Goal: Complete application form: Complete application form

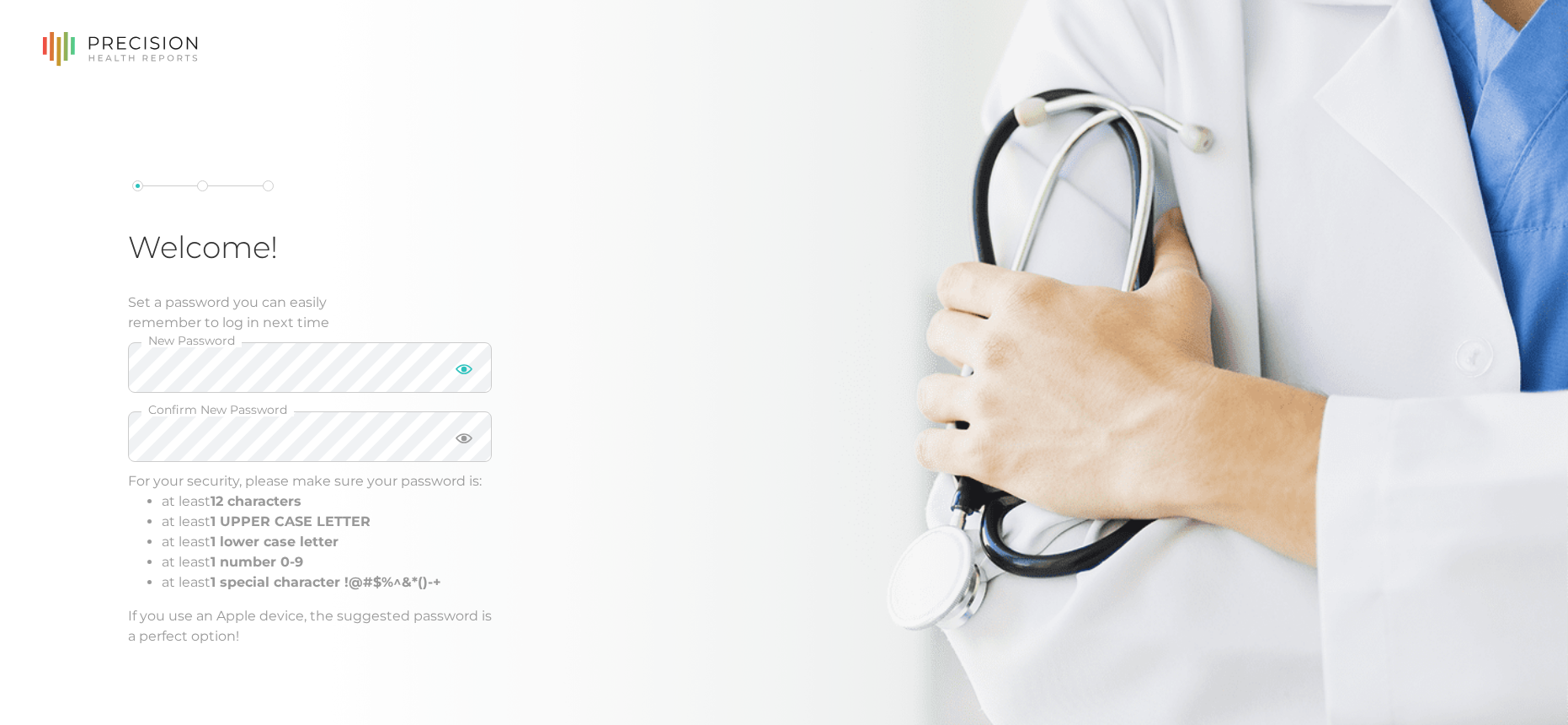
click at [466, 371] on icon at bounding box center [465, 370] width 17 height 17
click at [461, 439] on icon at bounding box center [465, 437] width 17 height 10
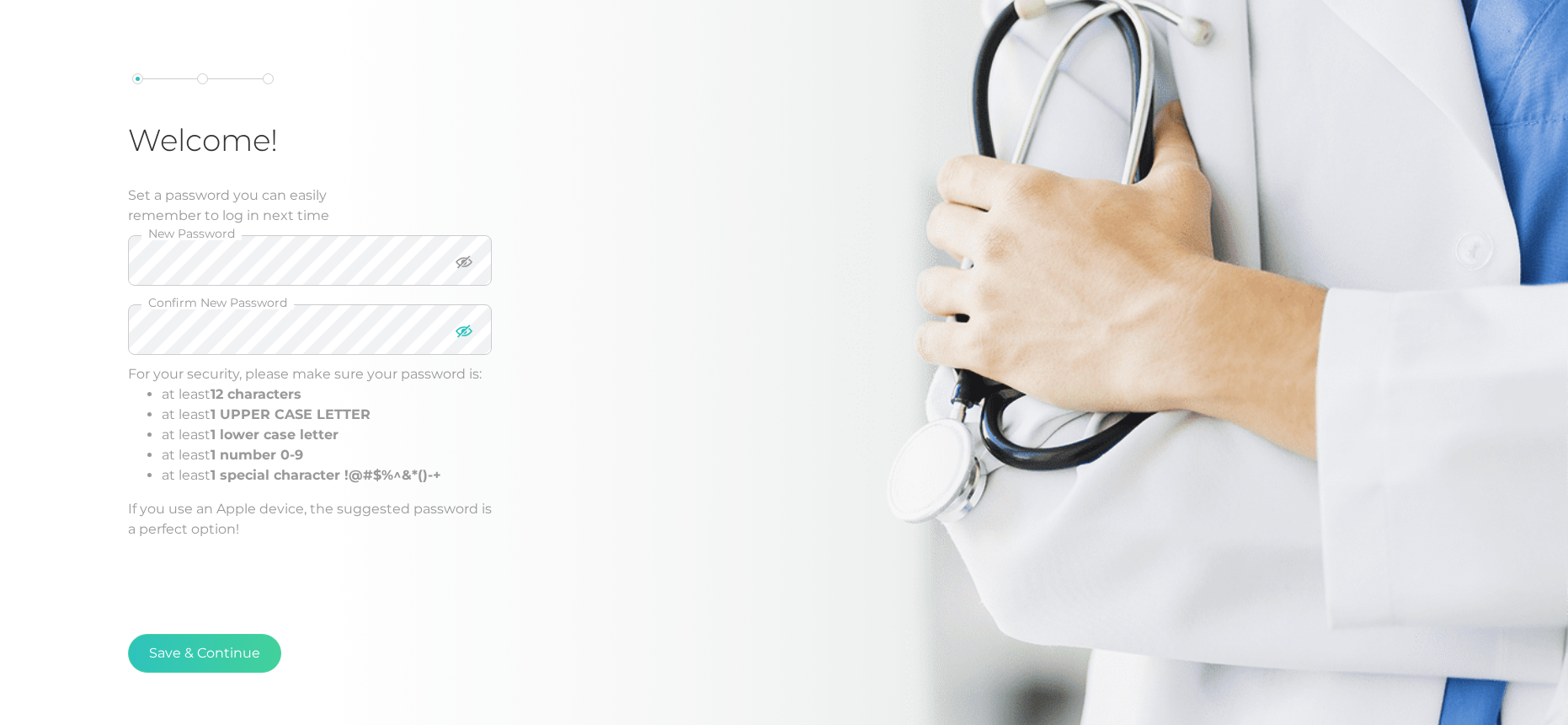
scroll to position [186, 0]
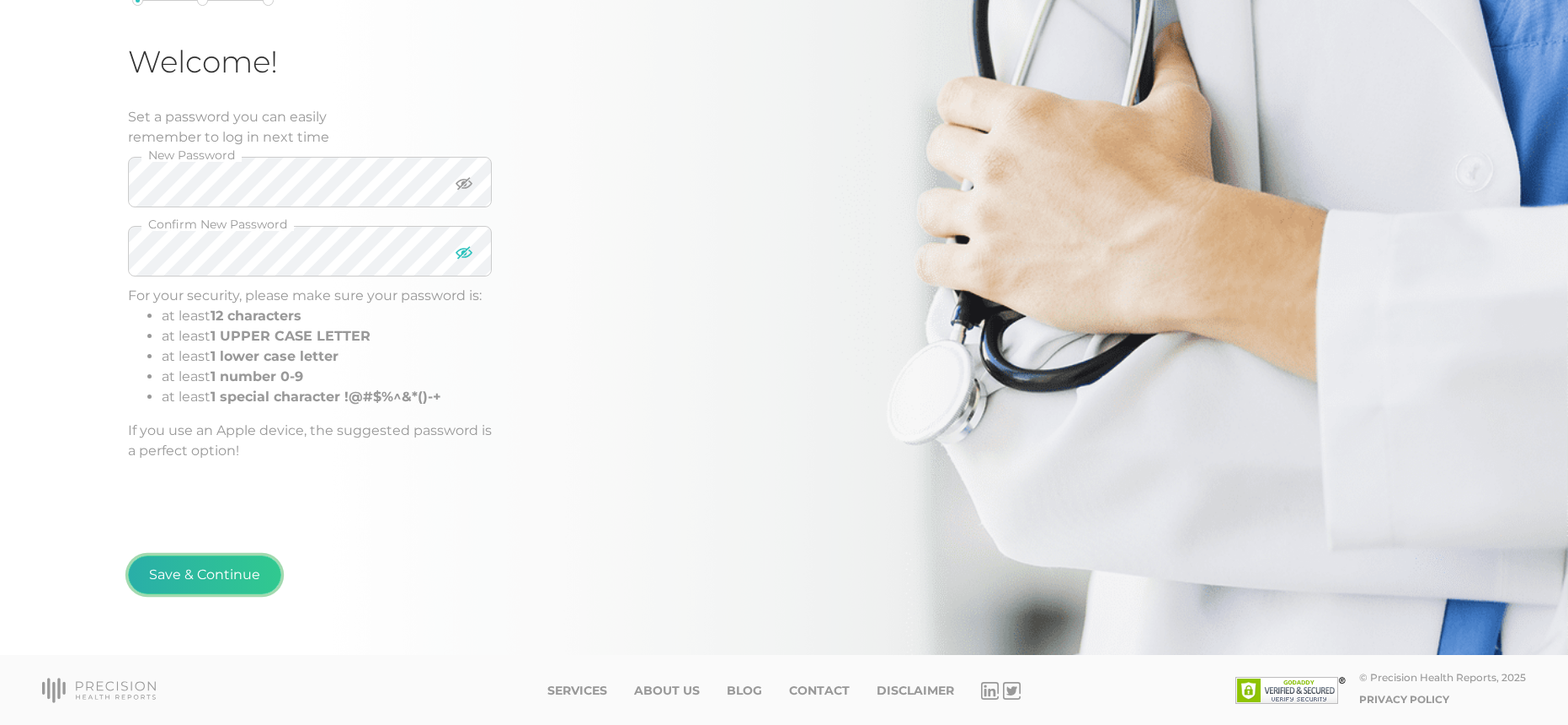
click at [228, 576] on button "Save & Continue" at bounding box center [204, 574] width 154 height 39
click at [222, 579] on button "Save & Continue" at bounding box center [204, 574] width 154 height 39
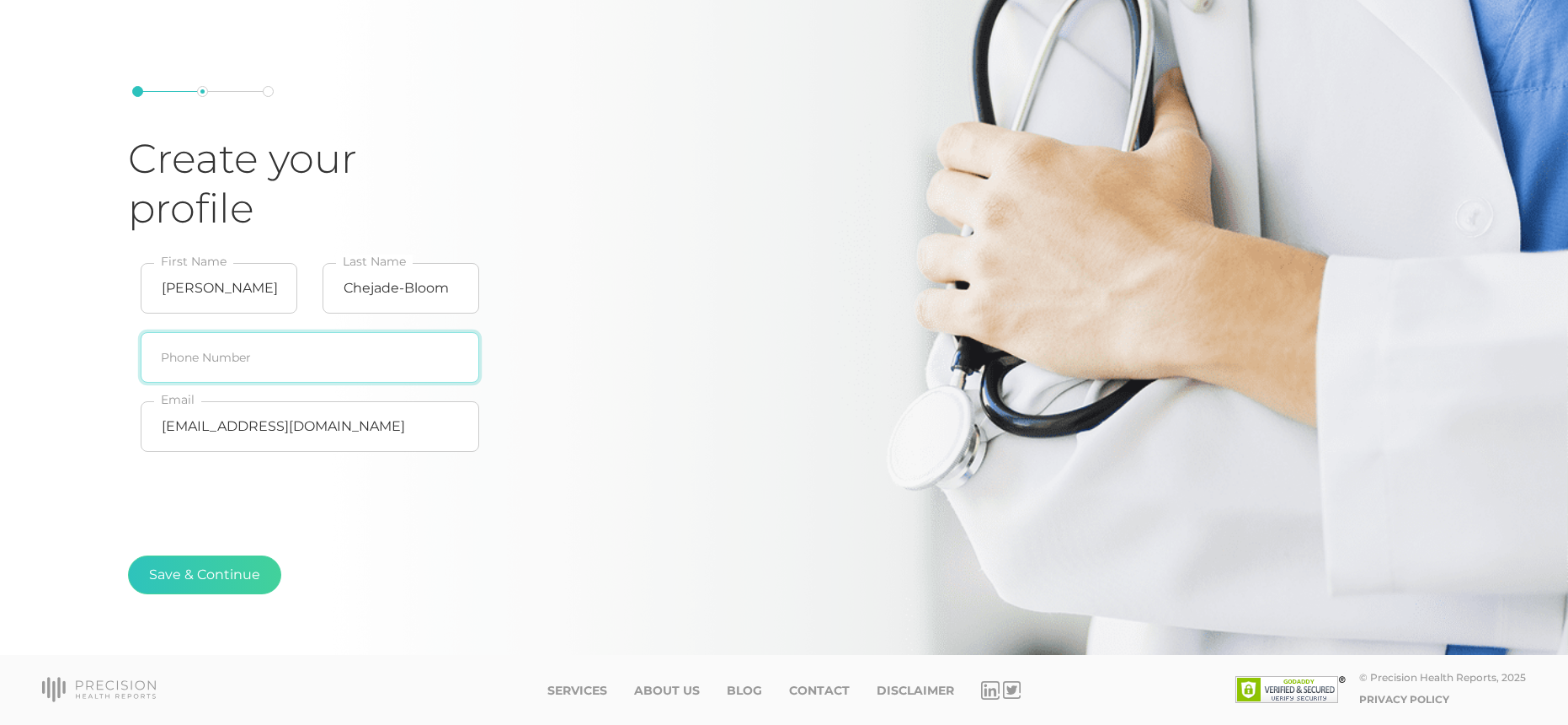
click at [310, 368] on input "text" at bounding box center [309, 357] width 338 height 51
type input "[PHONE_NUMBER]"
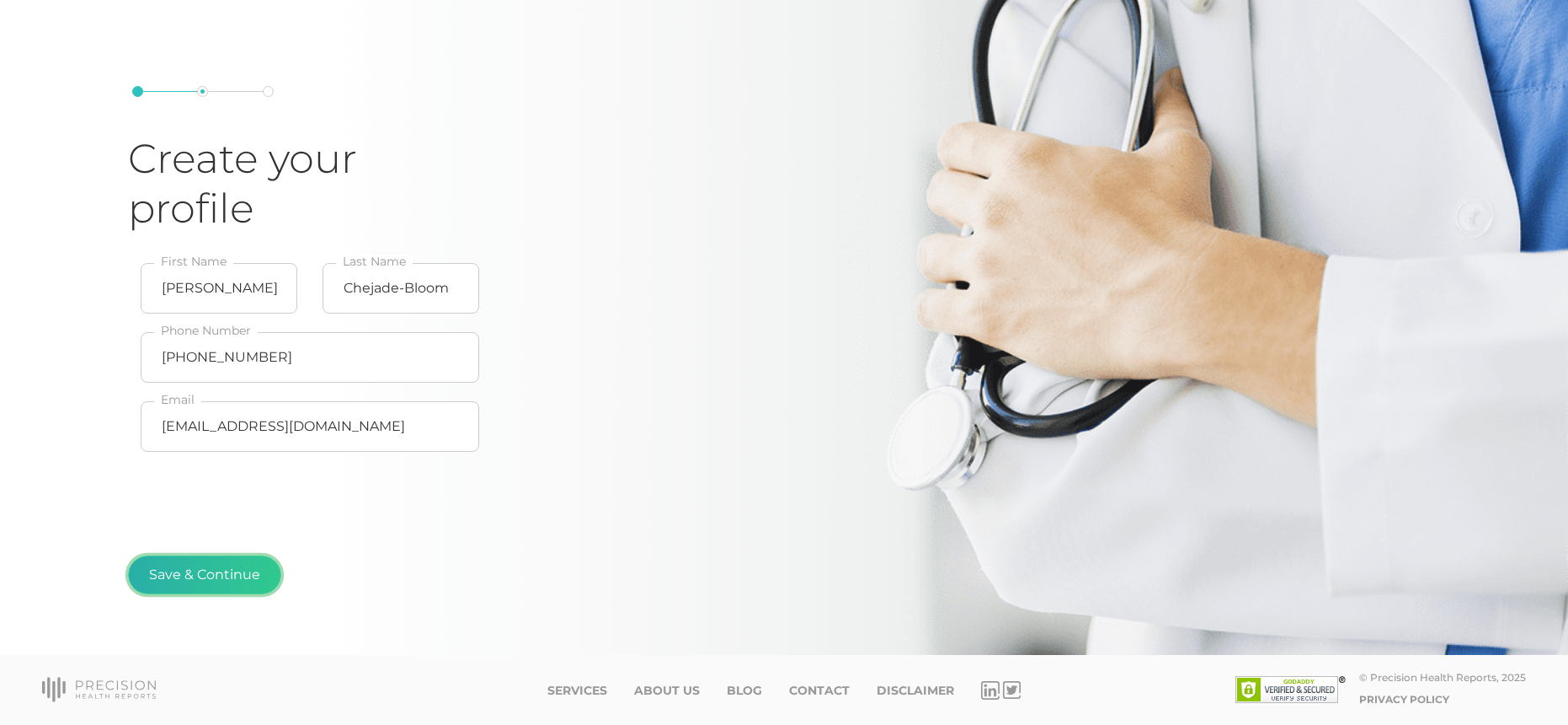
click at [204, 573] on button "Save & Continue" at bounding box center [204, 574] width 154 height 39
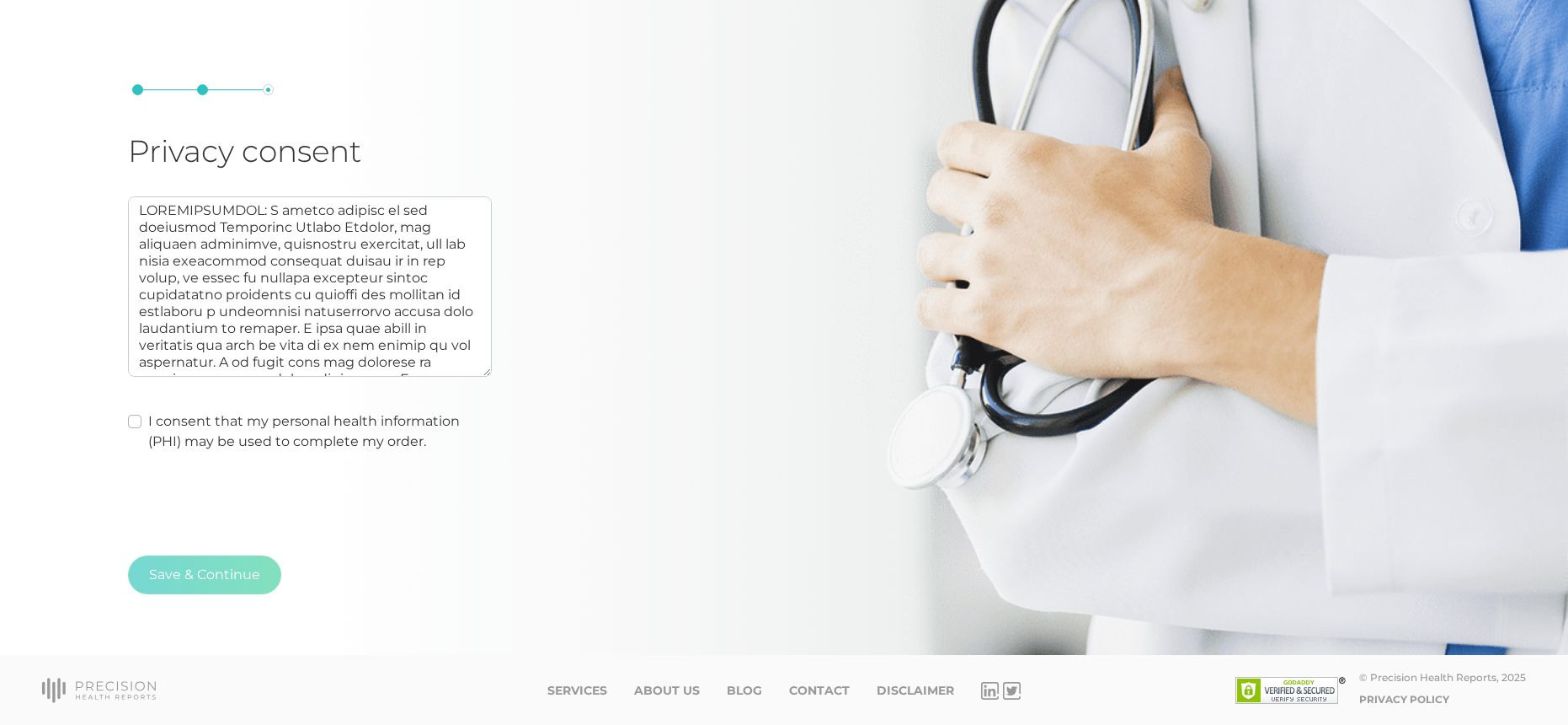
click at [148, 420] on label "I consent that my personal health information (PHI) may be used to complete my …" at bounding box center [319, 431] width 344 height 41
click at [129, 420] on input "I consent that my personal health information (PHI) may be used to complete my …" at bounding box center [135, 420] width 13 height 17
checkbox input "true"
type textarea "AUTHORIZATION: I hereby consent to and authorize Precision Health Reports, the …"
click at [203, 567] on button "Save & Continue" at bounding box center [204, 574] width 154 height 39
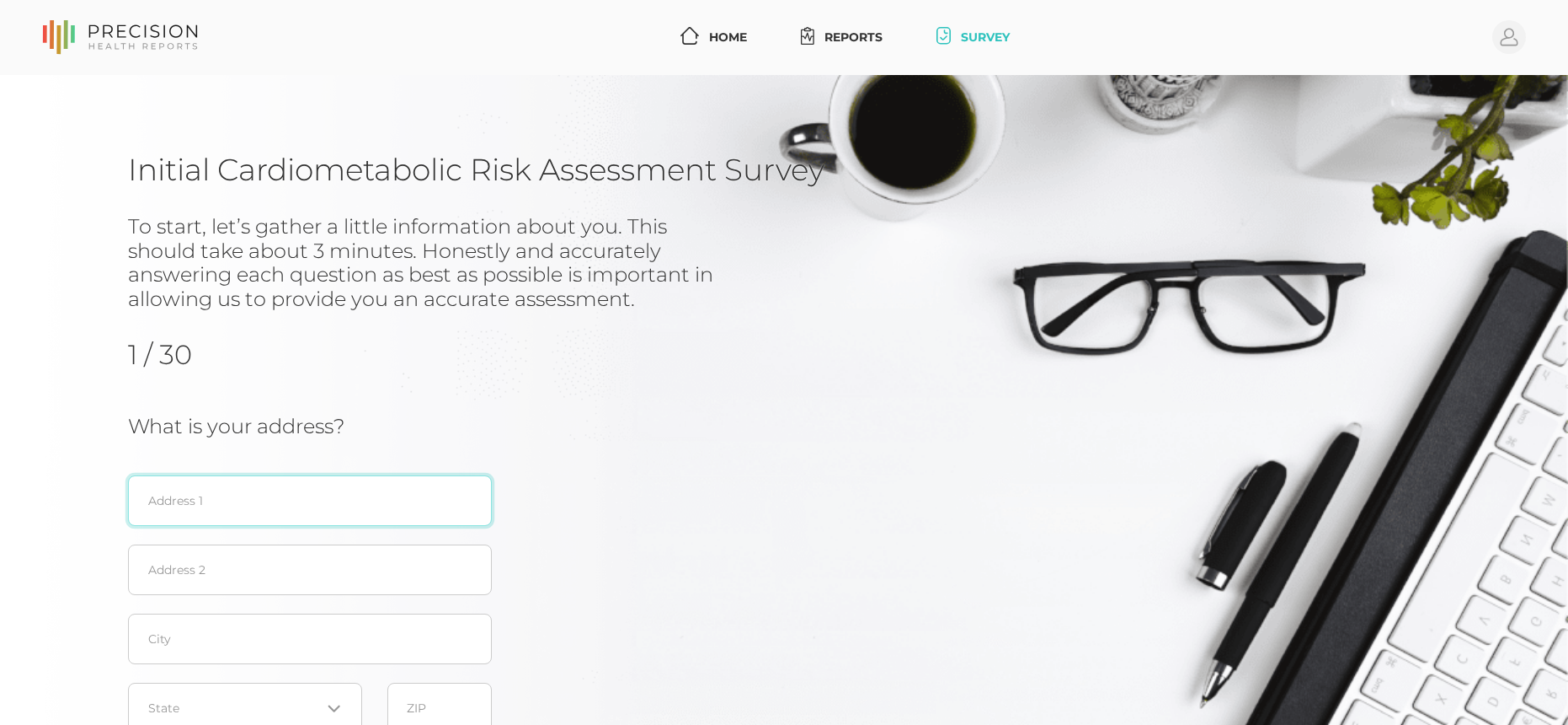
click at [234, 501] on input "text" at bounding box center [310, 501] width 364 height 51
type input "[STREET_ADDRESS]"
type input "Apt. 202"
type input "[GEOGRAPHIC_DATA]"
type input "33139"
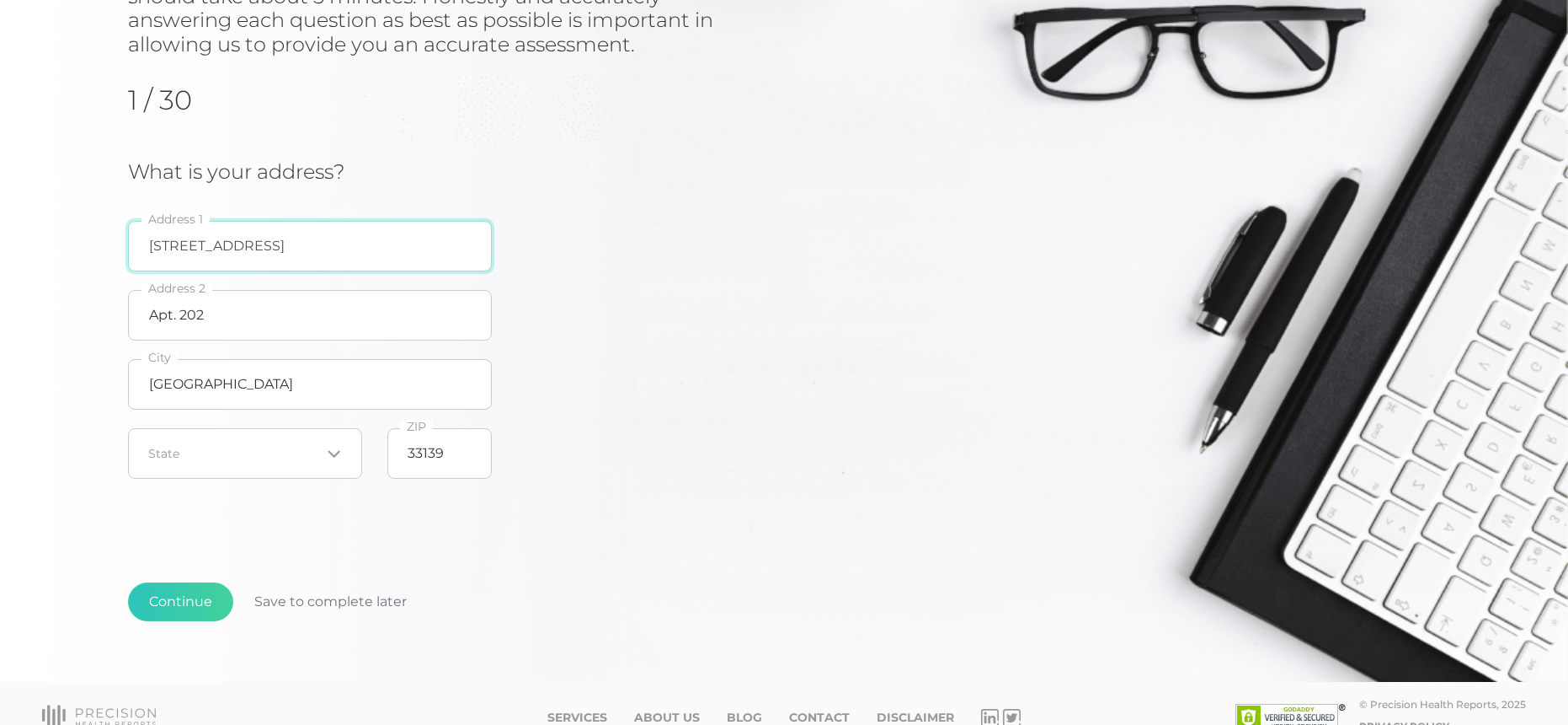
scroll to position [275, 0]
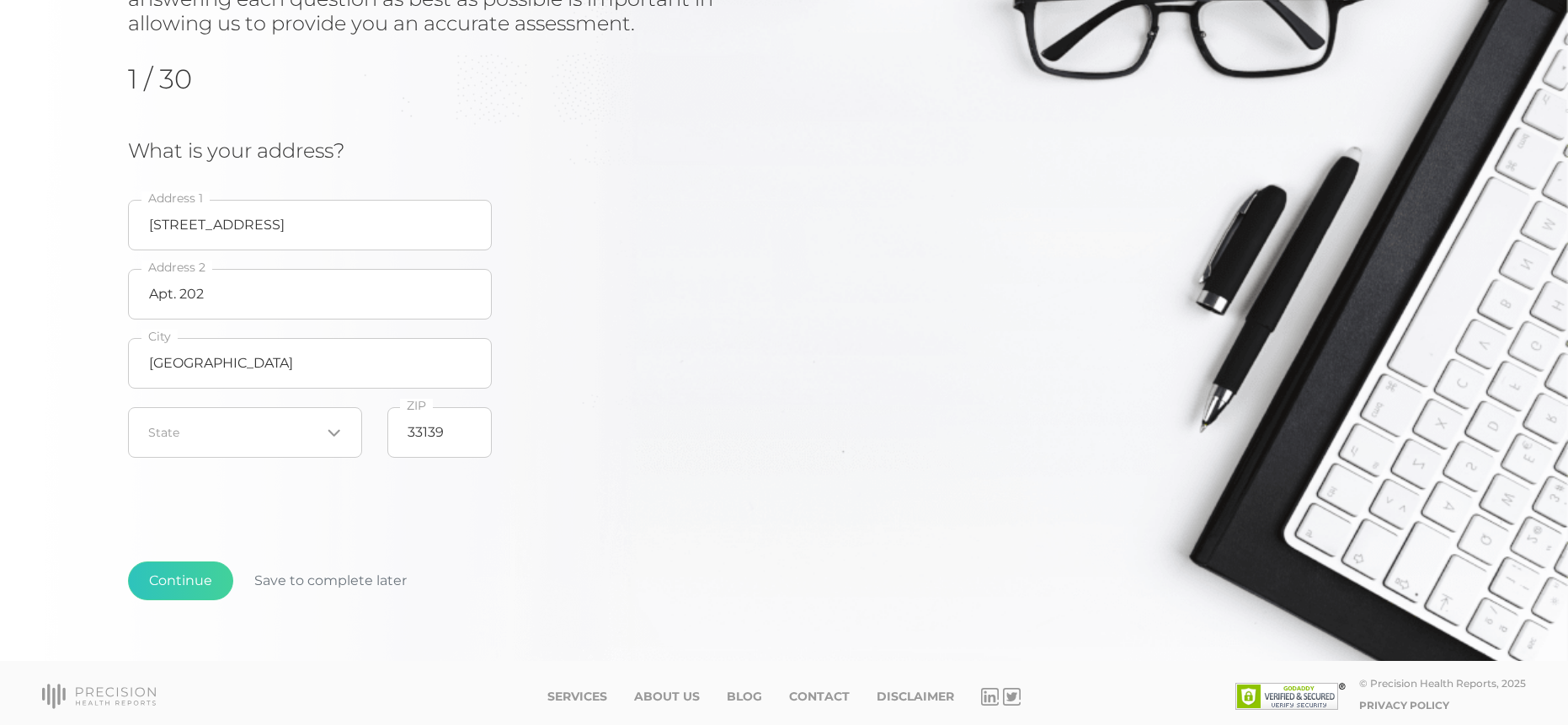
click at [309, 441] on div "Loading..." at bounding box center [245, 433] width 235 height 51
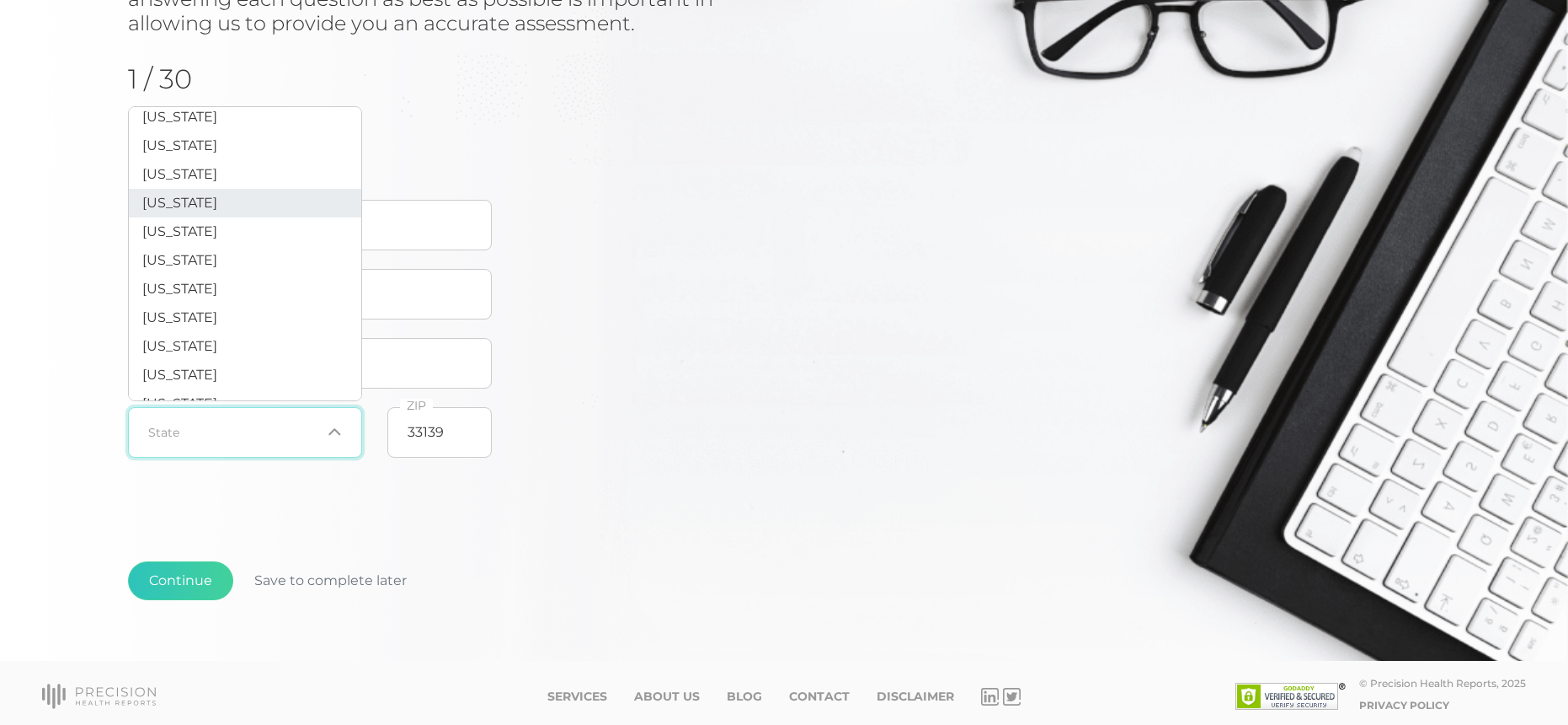
scroll to position [270, 0]
click at [220, 188] on li "[US_STATE]" at bounding box center [245, 173] width 233 height 28
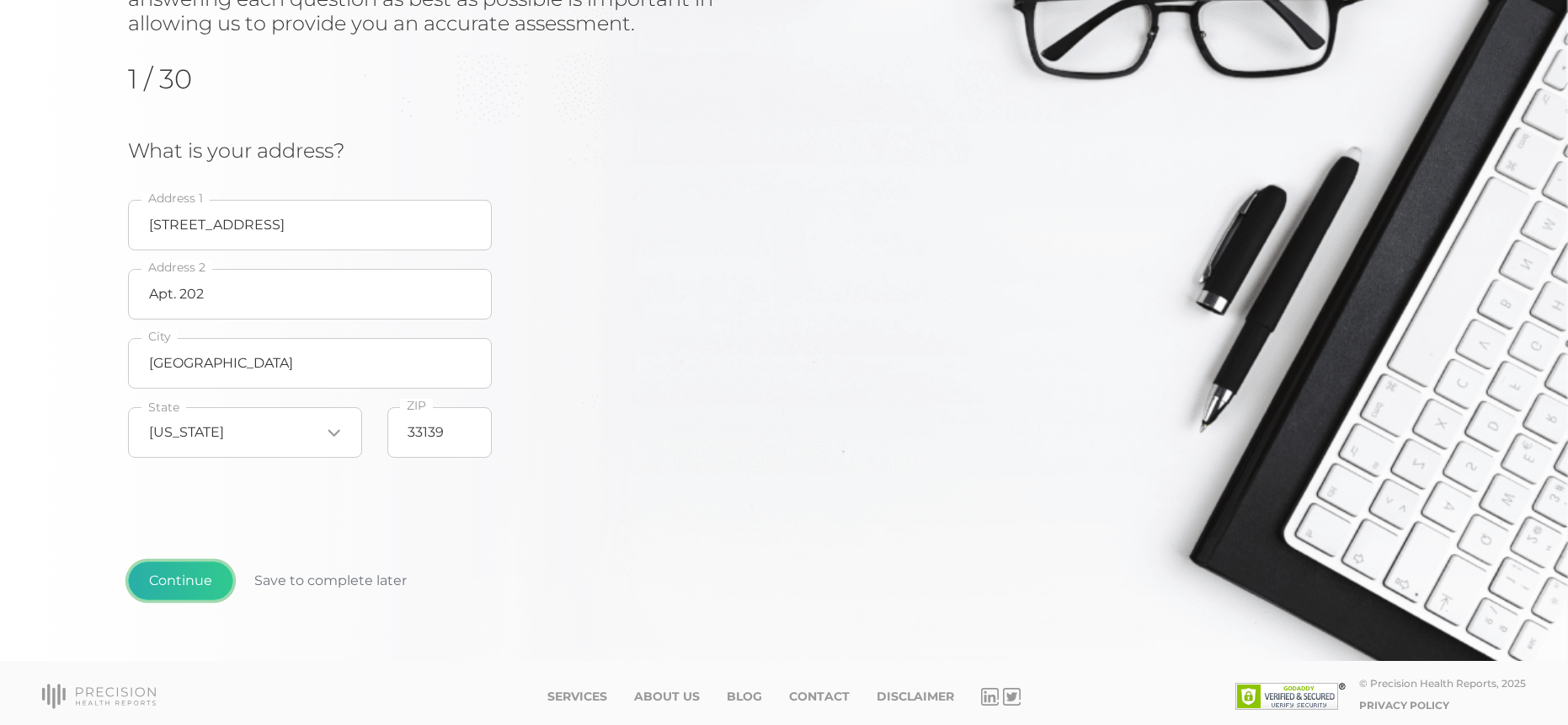
click at [203, 568] on button "Continue" at bounding box center [181, 580] width 106 height 39
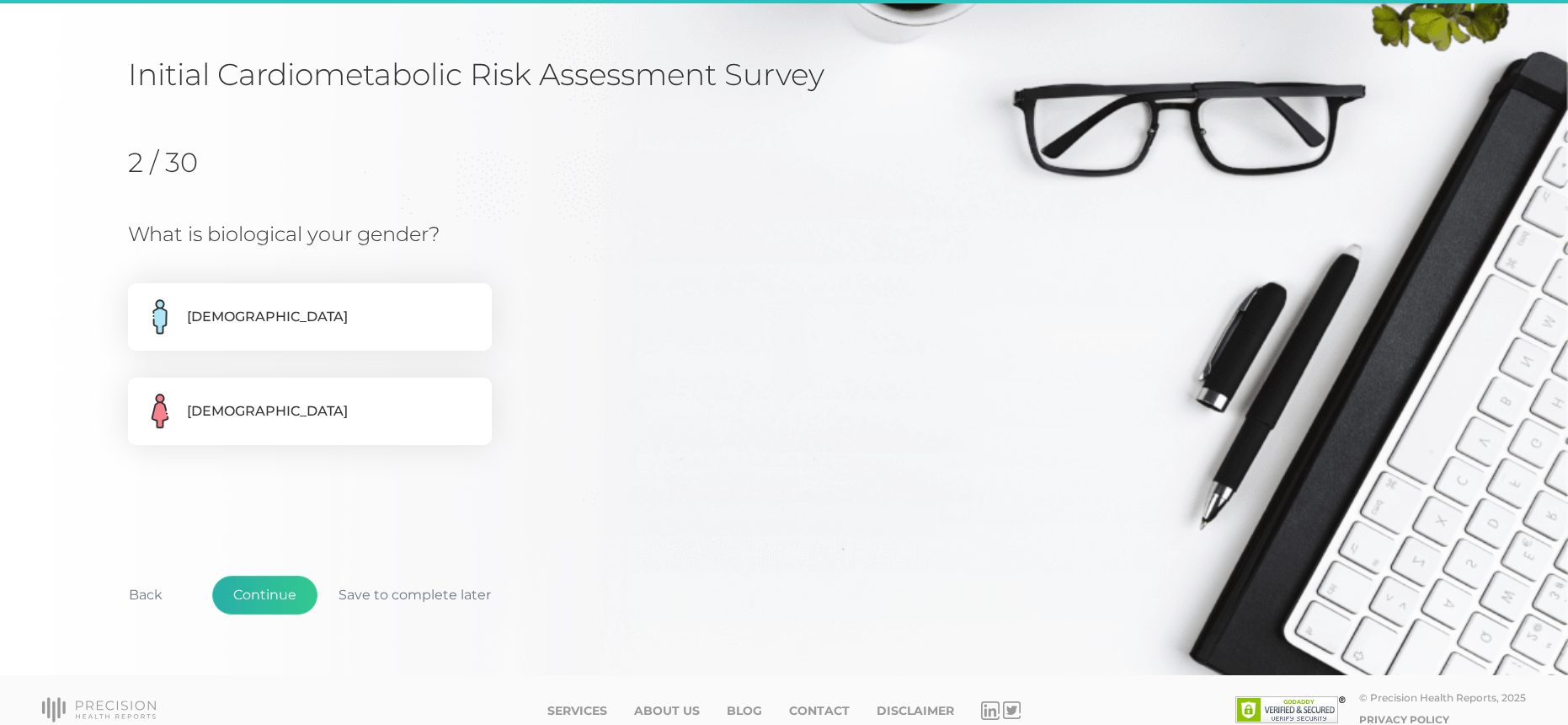
scroll to position [115, 0]
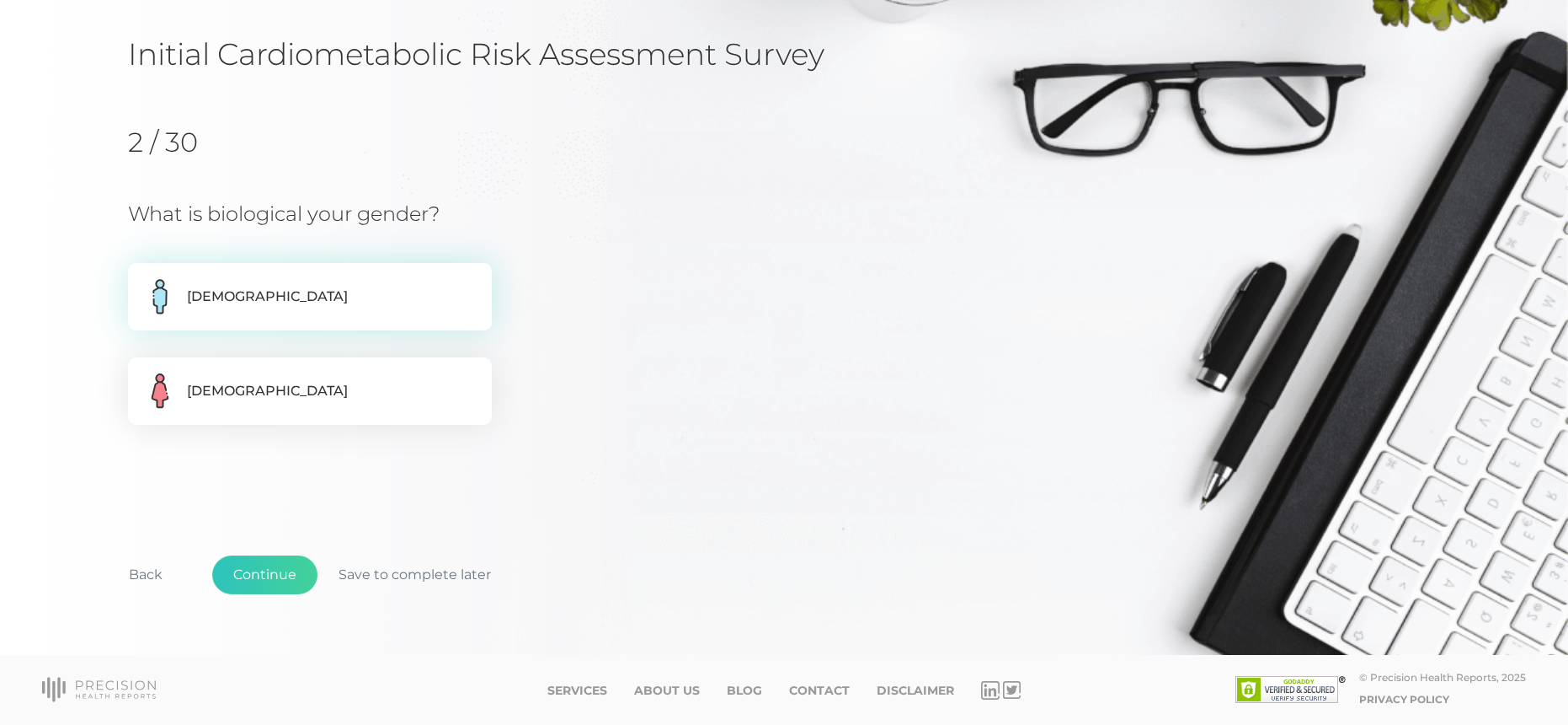
click at [272, 305] on label "[DEMOGRAPHIC_DATA]" at bounding box center [310, 297] width 364 height 68
click at [141, 280] on input "[DEMOGRAPHIC_DATA]" at bounding box center [135, 272] width 13 height 17
radio input "true"
click at [274, 568] on button "Continue" at bounding box center [265, 574] width 106 height 39
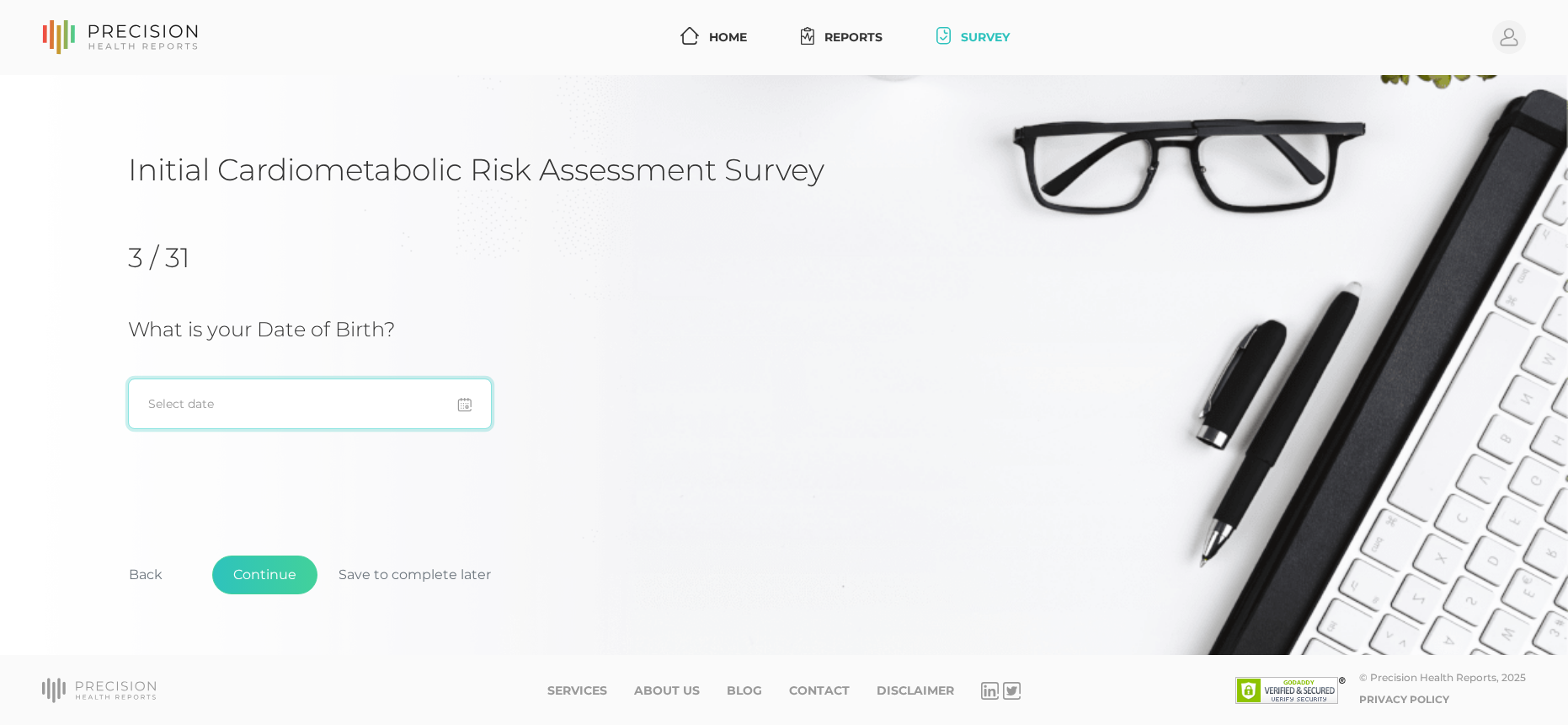
click at [291, 424] on input at bounding box center [310, 404] width 364 height 51
type input "[DATE]"
click at [275, 573] on button "Continue" at bounding box center [265, 574] width 106 height 39
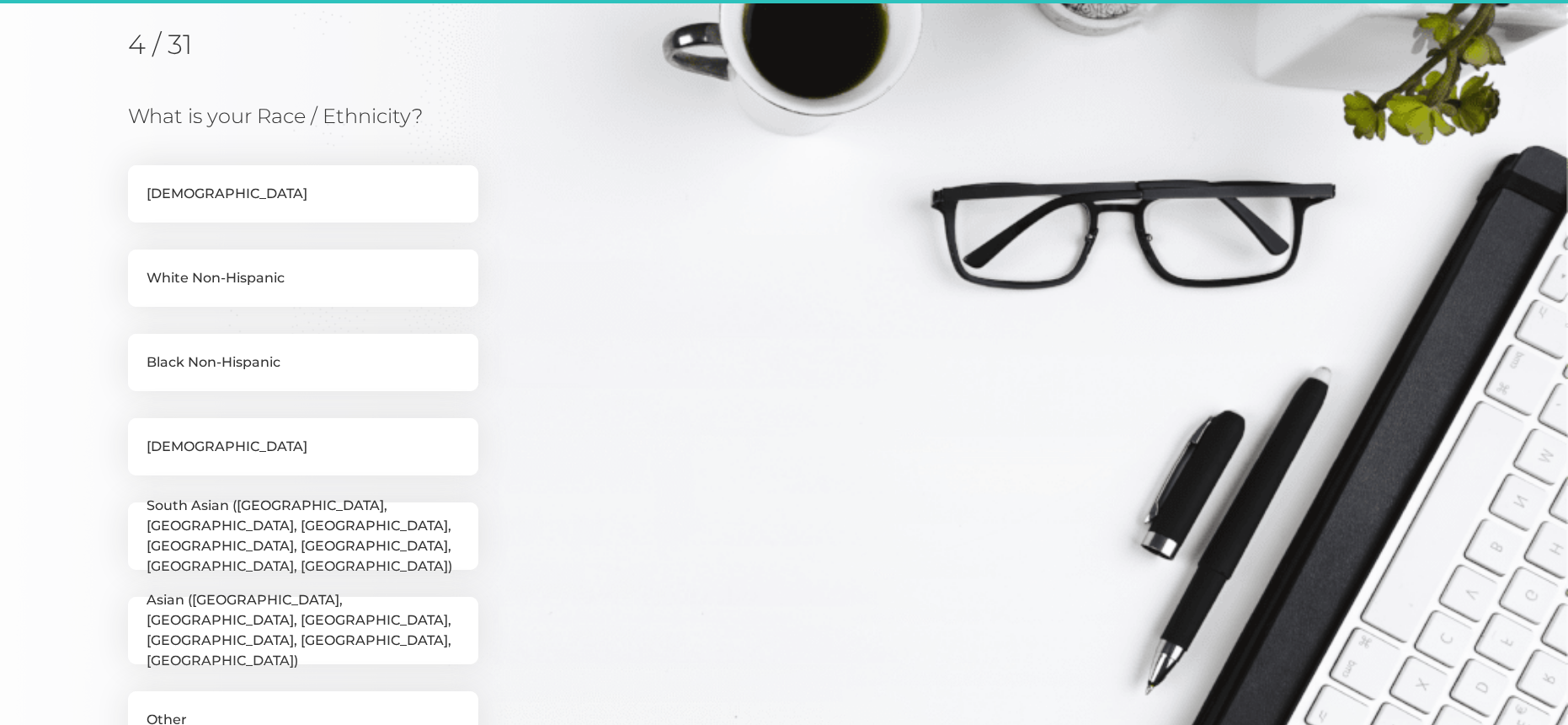
scroll to position [215, 0]
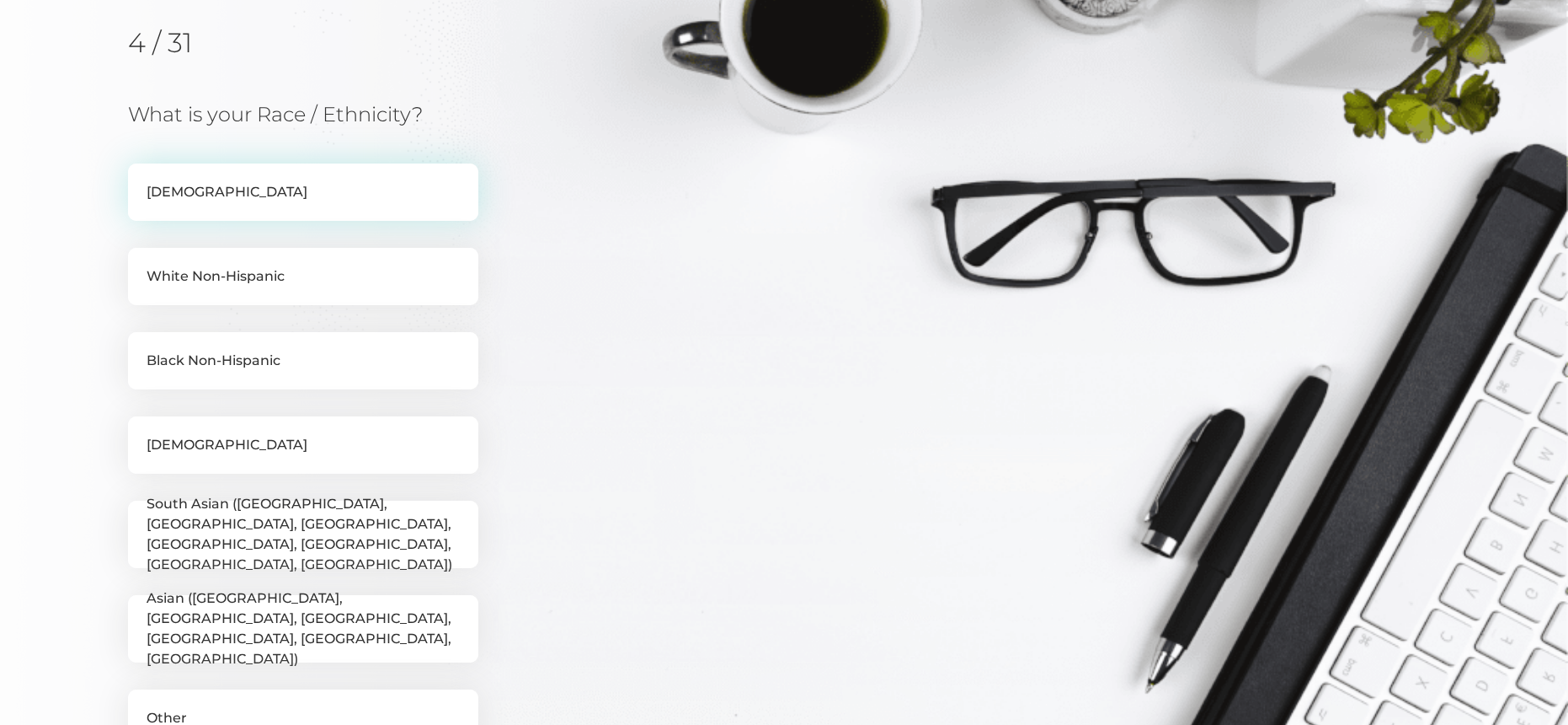
click at [225, 206] on label "[DEMOGRAPHIC_DATA]" at bounding box center [303, 191] width 351 height 58
click at [141, 180] on input "[DEMOGRAPHIC_DATA]" at bounding box center [135, 172] width 13 height 17
checkbox input "true"
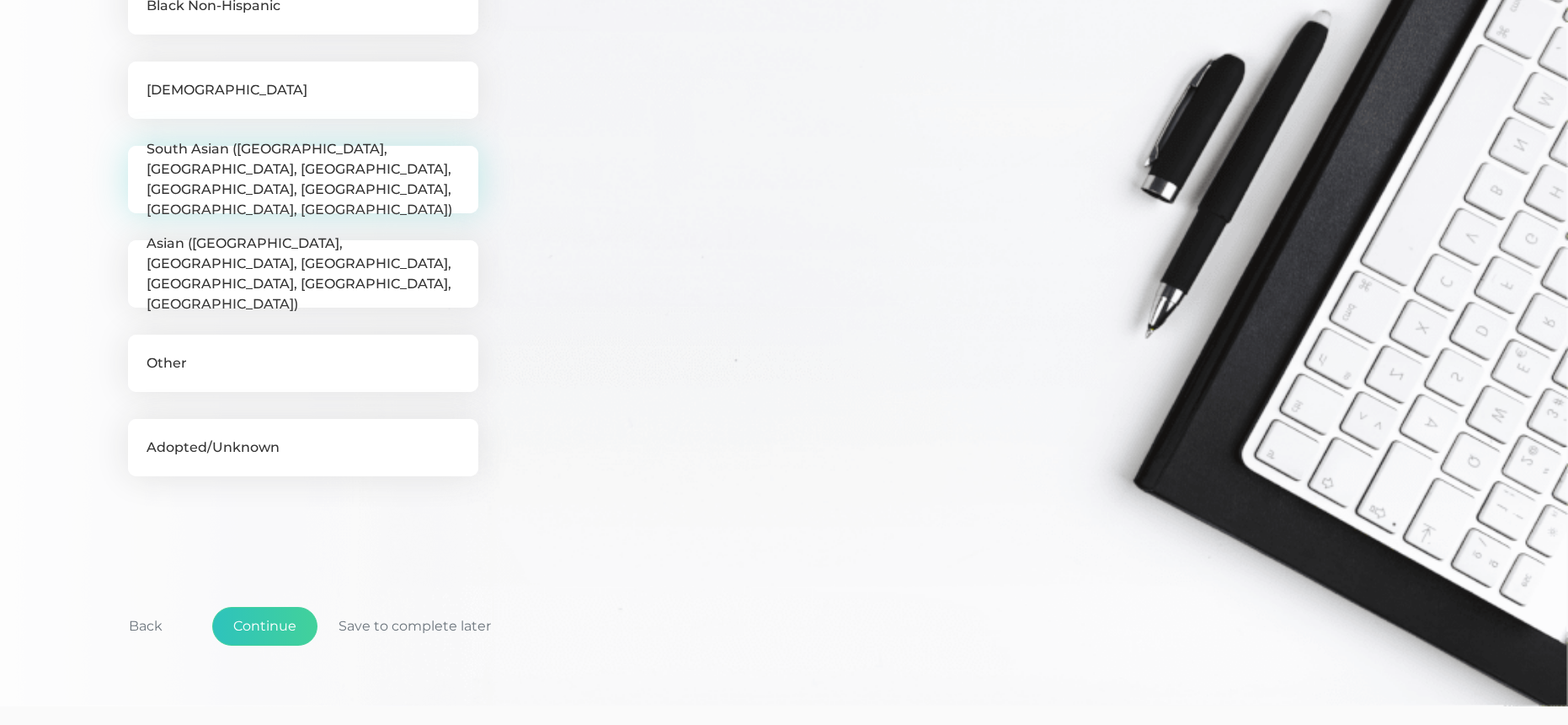
scroll to position [621, 0]
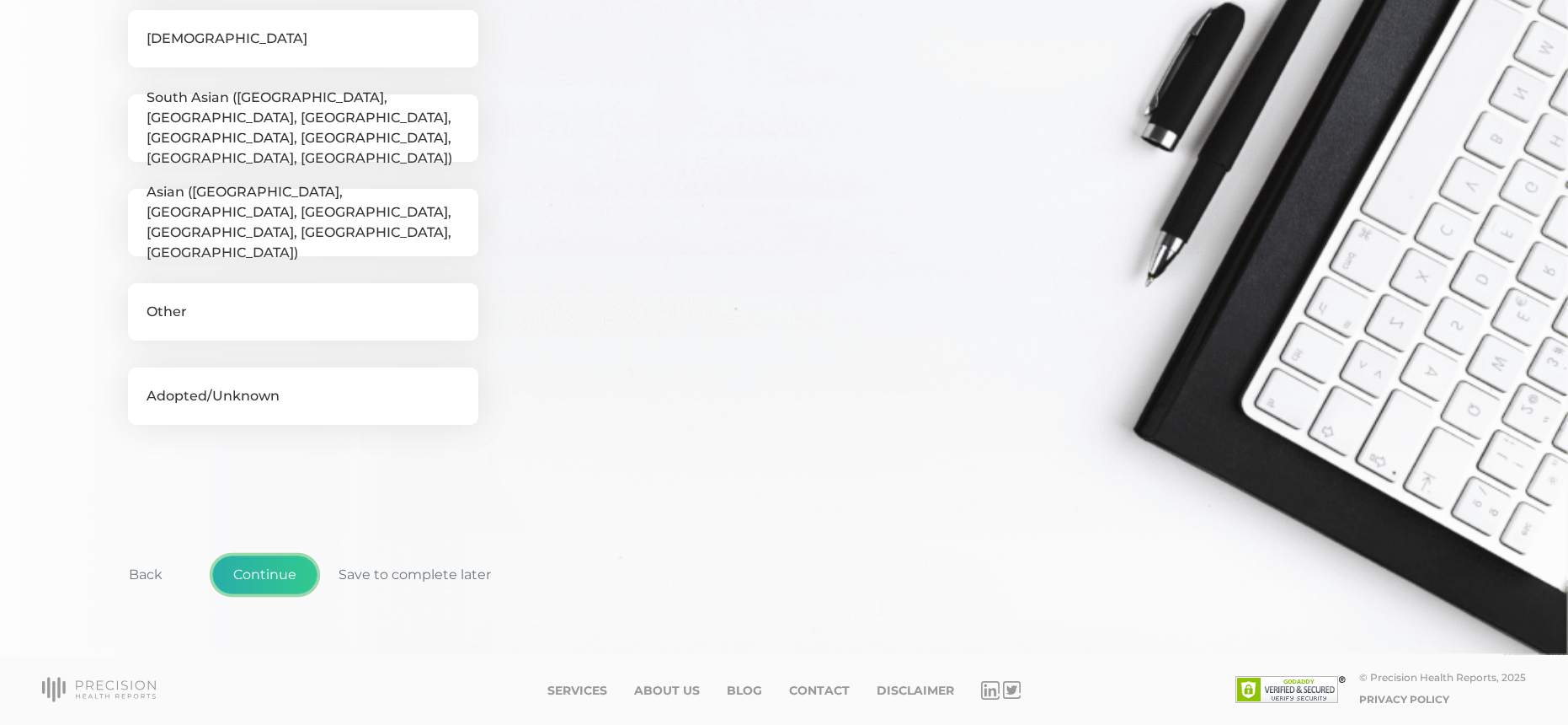
click at [280, 569] on button "Continue" at bounding box center [265, 574] width 106 height 39
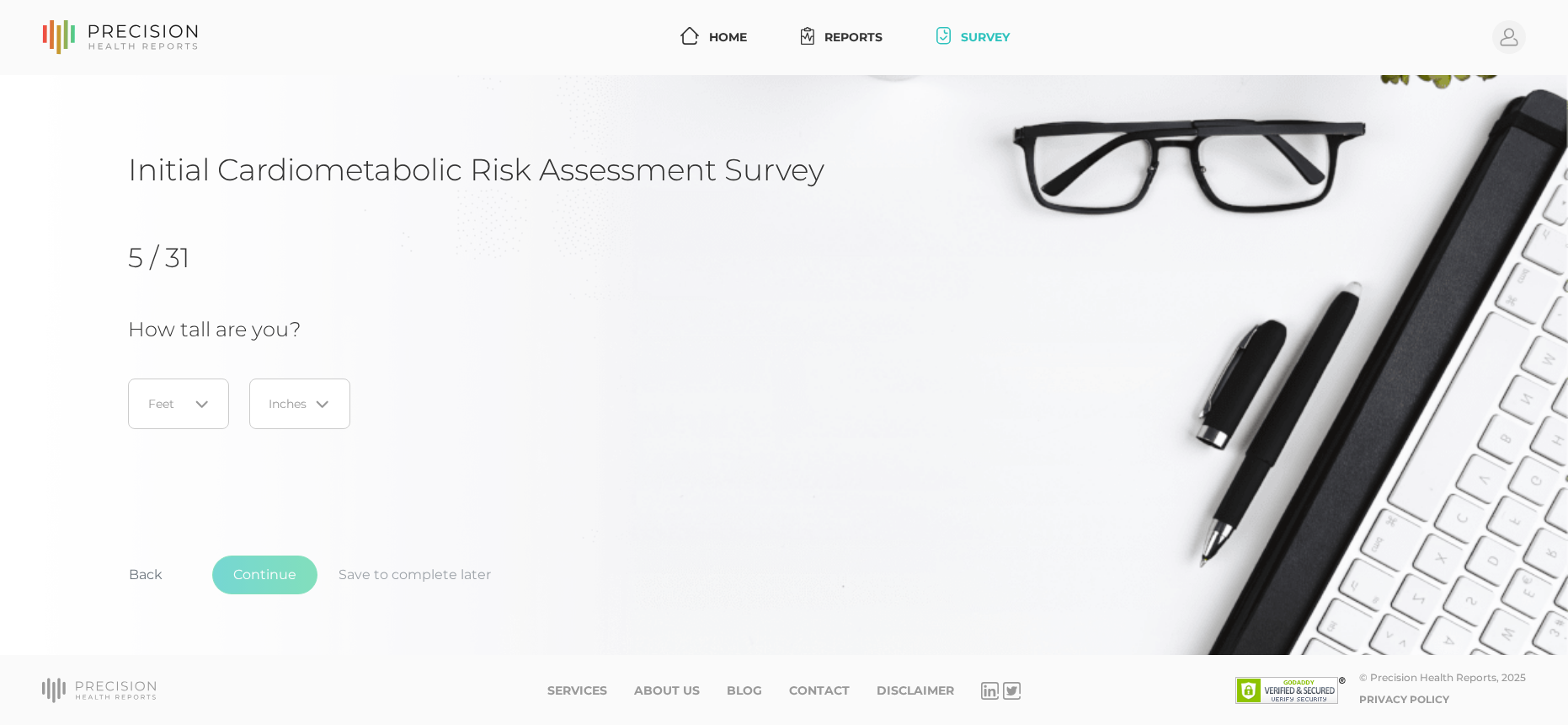
scroll to position [0, 0]
click at [179, 400] on input "Search for option" at bounding box center [169, 404] width 40 height 17
click at [171, 536] on li "6" at bounding box center [178, 542] width 133 height 28
click at [302, 404] on input "Search for option" at bounding box center [289, 404] width 40 height 17
click at [300, 546] on li "3" at bounding box center [300, 542] width 133 height 28
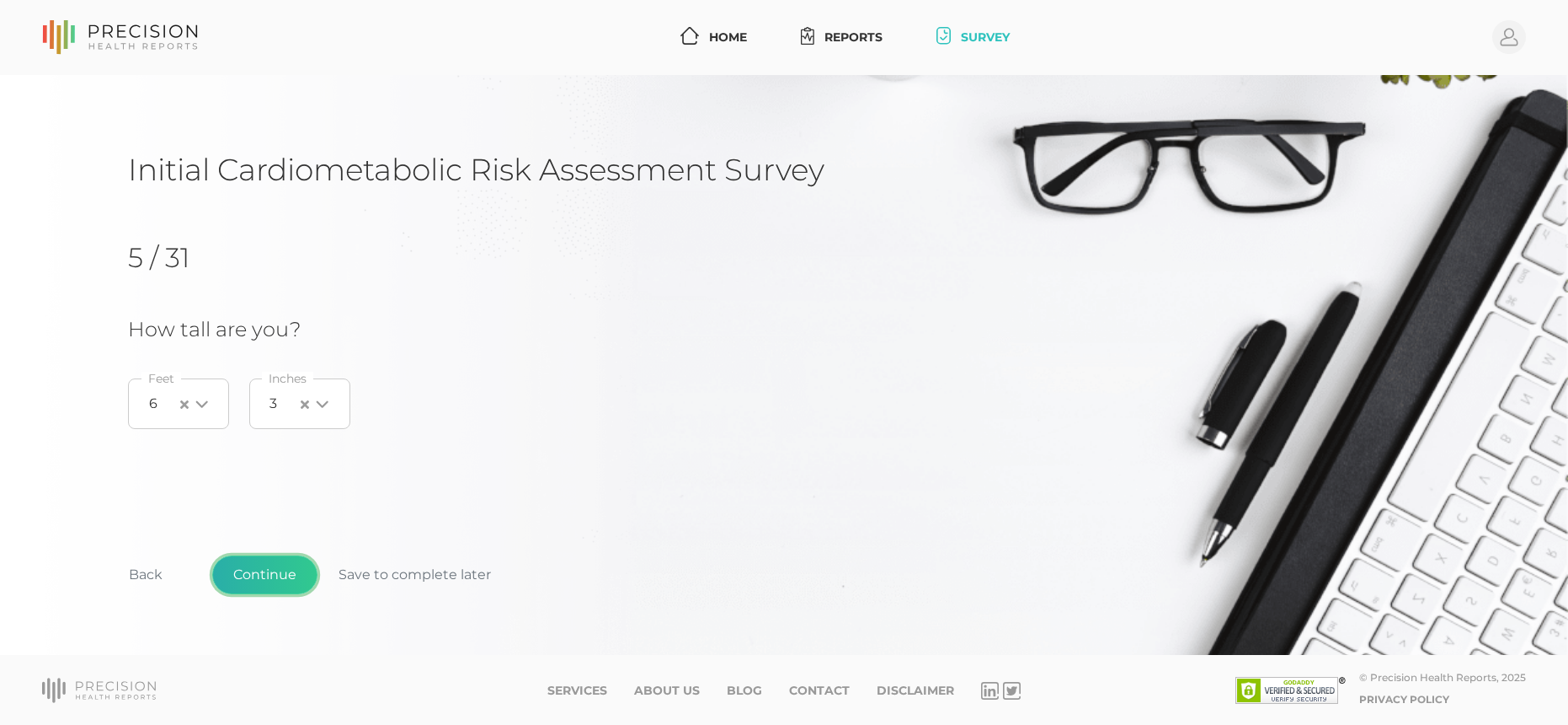
click at [273, 578] on button "Continue" at bounding box center [265, 574] width 106 height 39
click at [275, 404] on input "0" at bounding box center [310, 404] width 364 height 51
type input "200"
click at [282, 561] on button "Continue" at bounding box center [265, 574] width 106 height 39
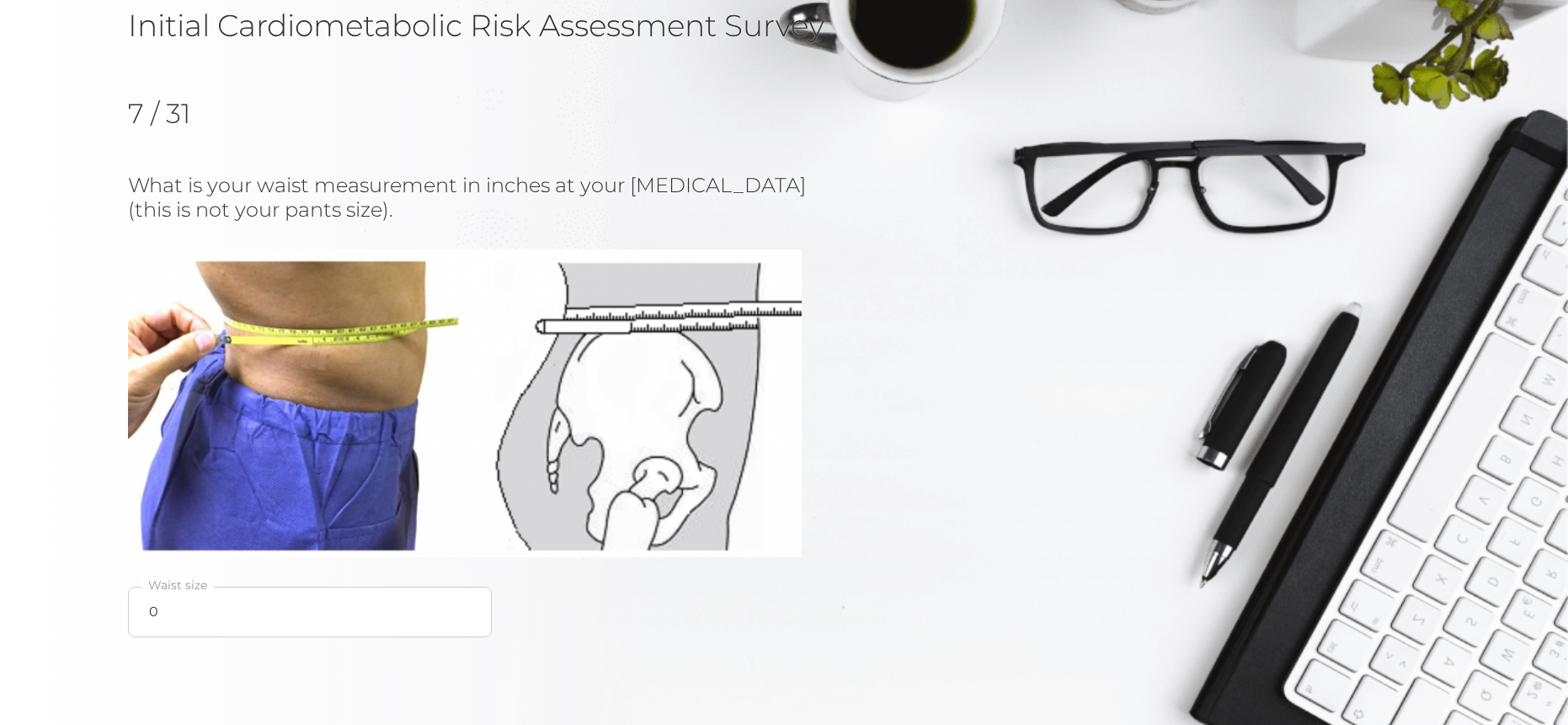
scroll to position [145, 0]
click at [213, 618] on input "0" at bounding box center [310, 611] width 364 height 51
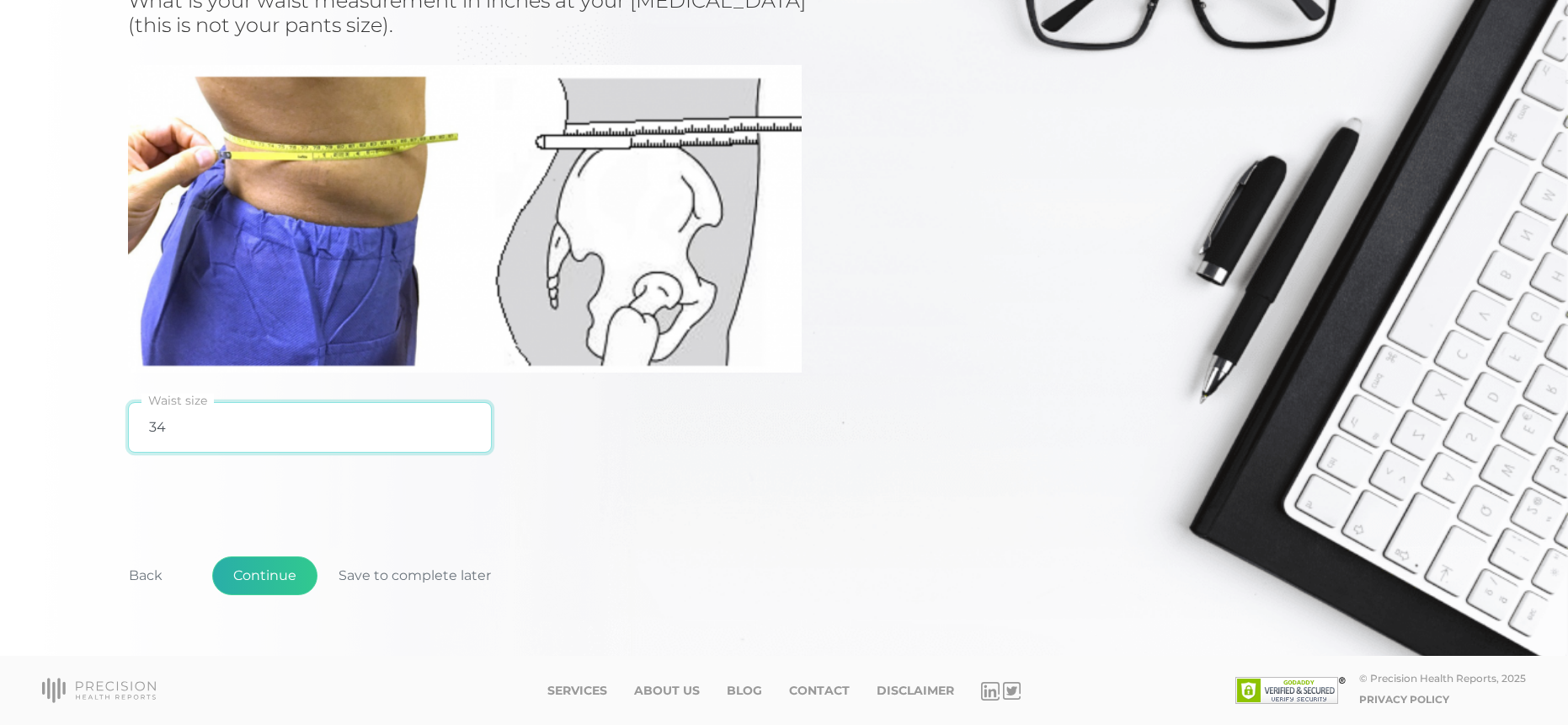
type input "34"
click at [282, 576] on button "Continue" at bounding box center [265, 575] width 106 height 39
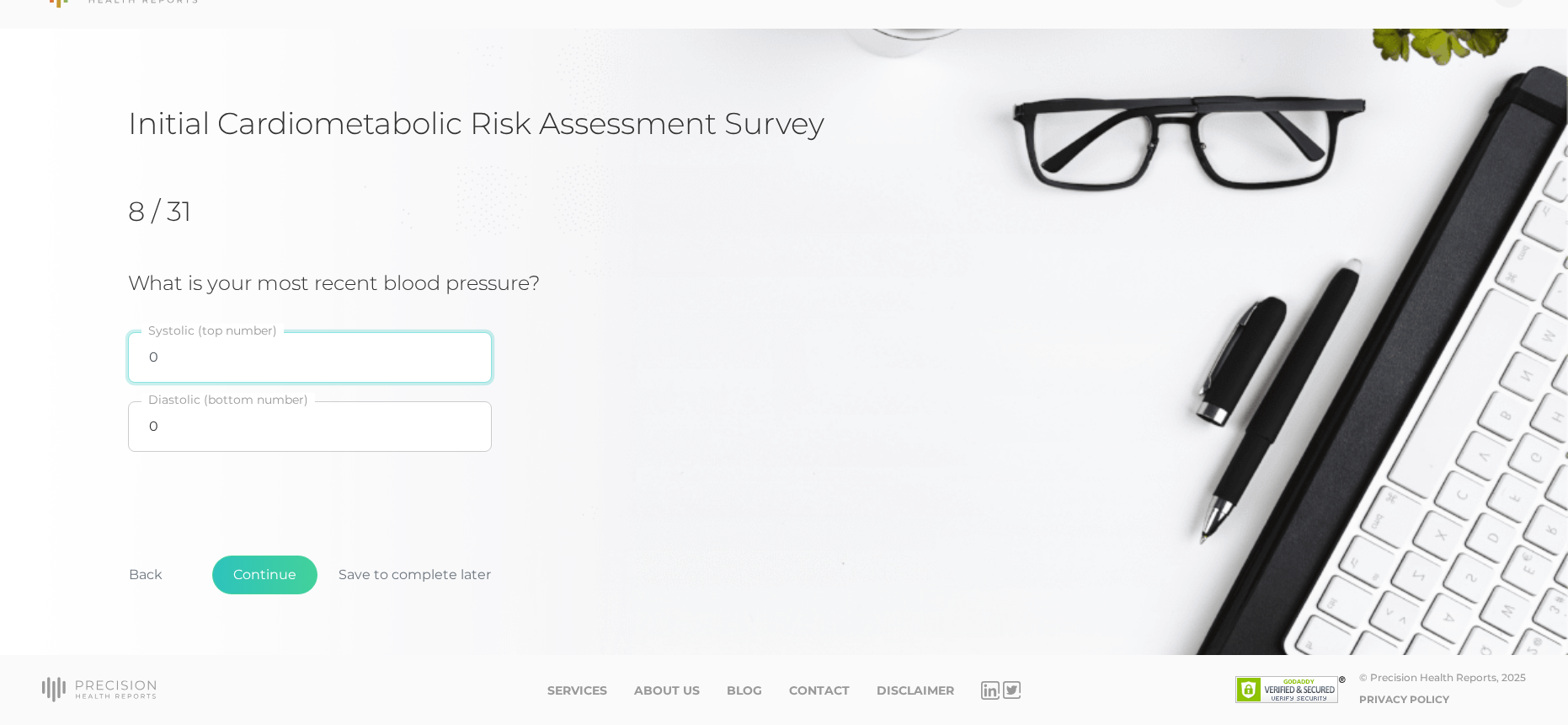
click at [207, 366] on input "0" at bounding box center [310, 357] width 364 height 51
type input "122"
click at [242, 413] on input "0" at bounding box center [310, 426] width 364 height 51
type input "61"
click at [268, 574] on button "Continue" at bounding box center [265, 574] width 106 height 39
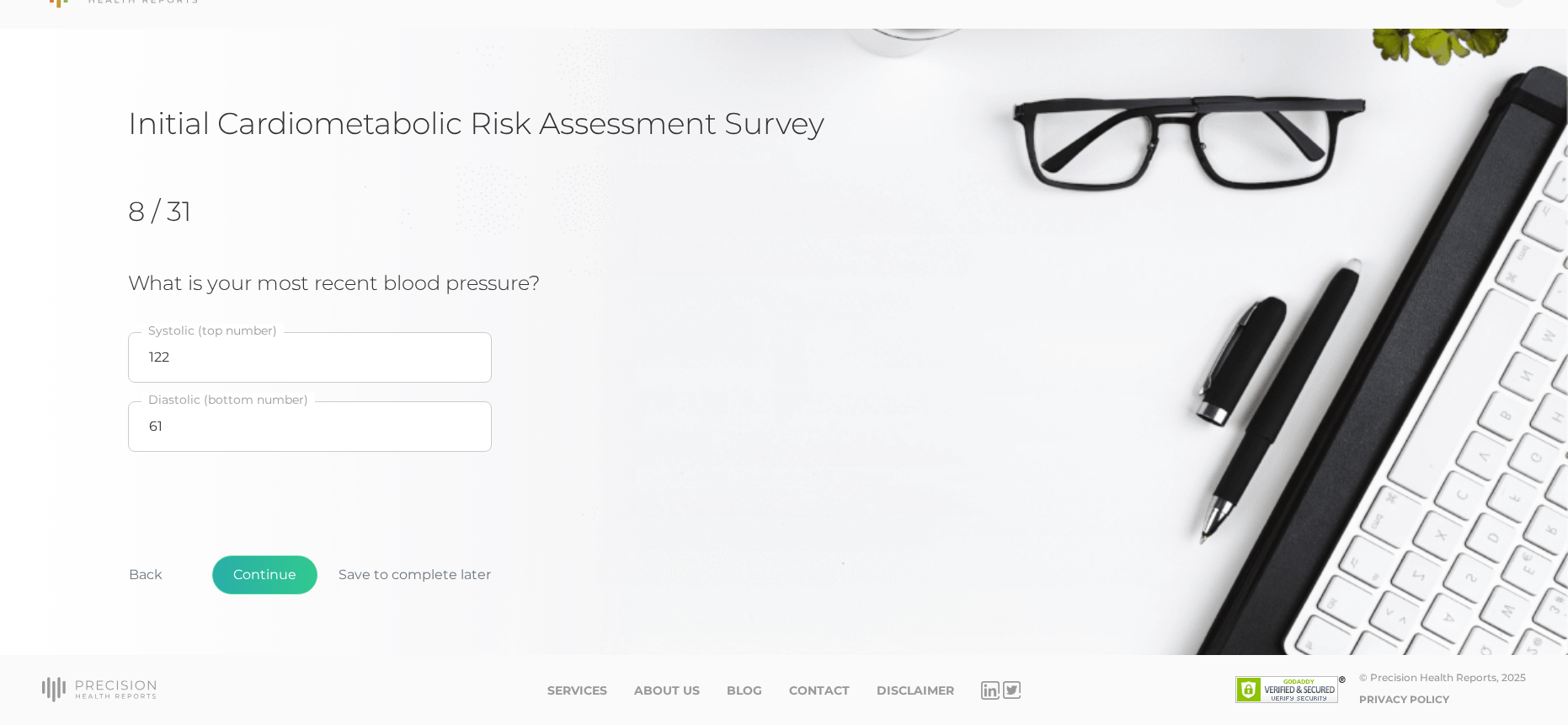
scroll to position [215, 0]
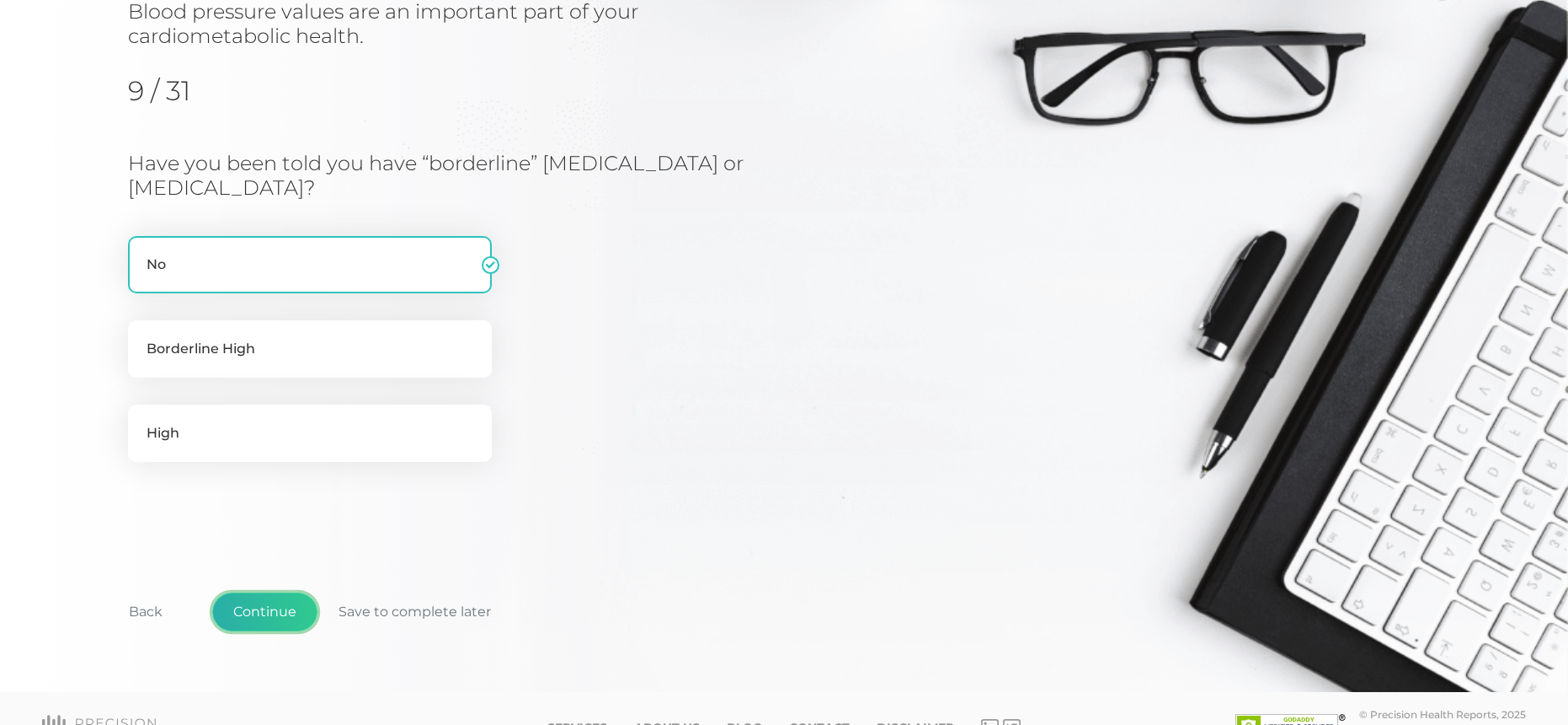
click at [276, 615] on button "Continue" at bounding box center [265, 611] width 106 height 39
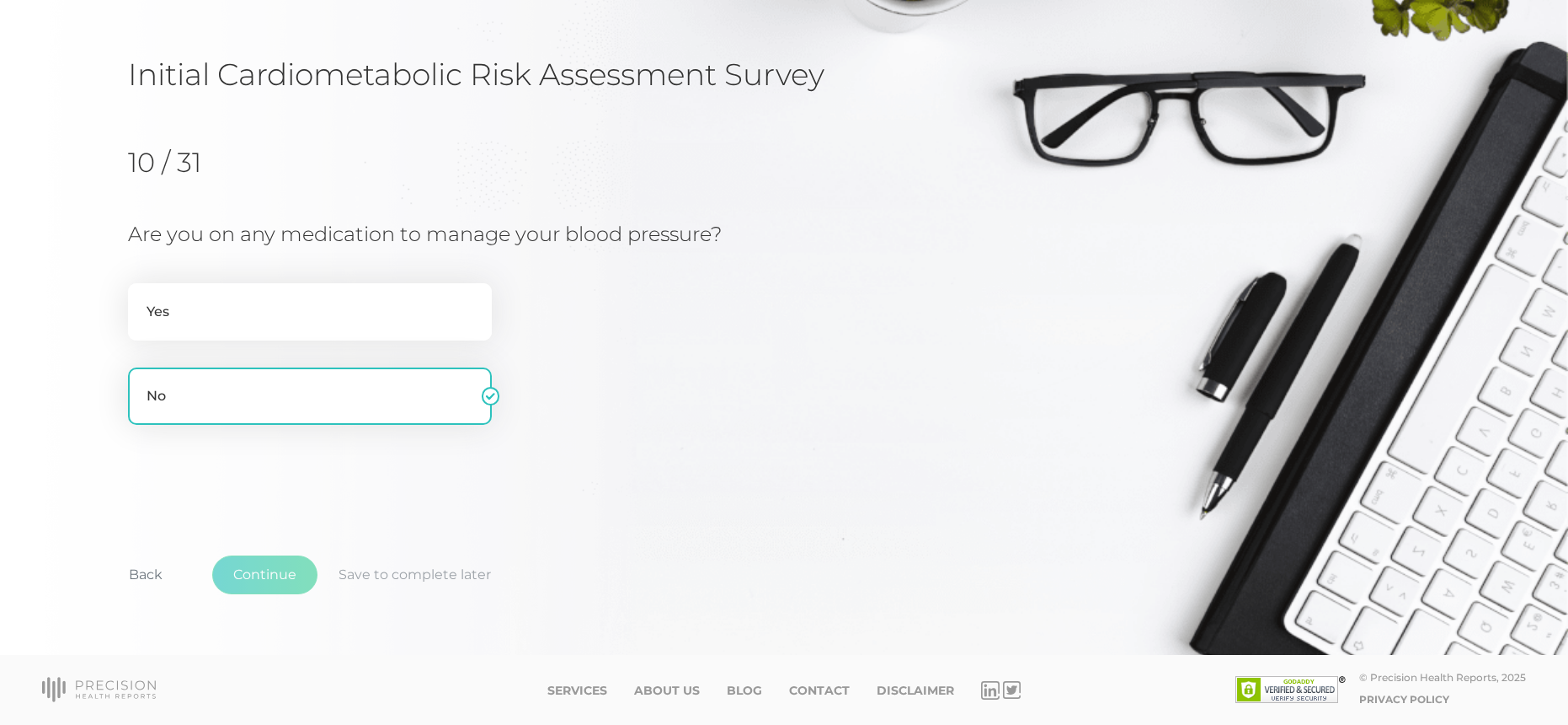
scroll to position [95, 0]
click at [274, 585] on button "Continue" at bounding box center [265, 574] width 106 height 39
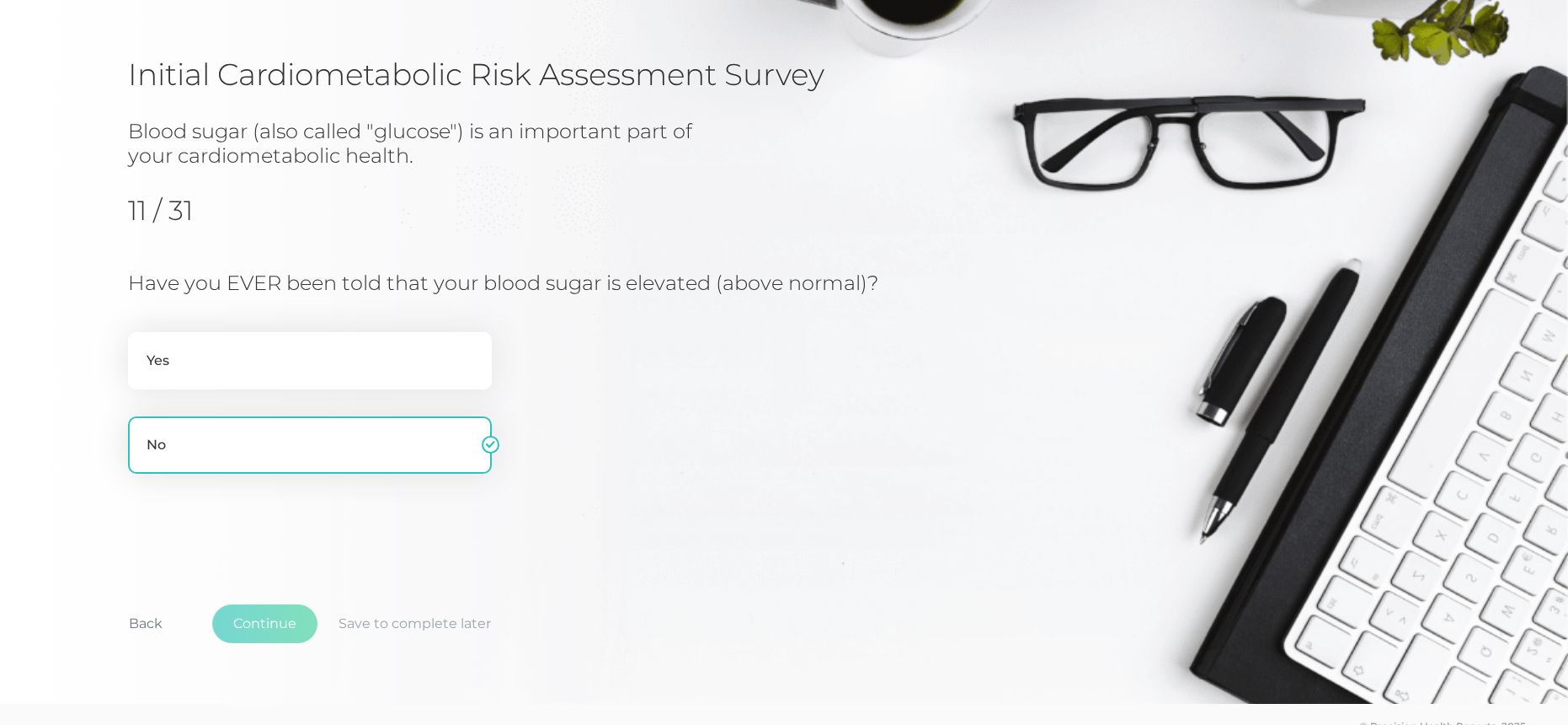
scroll to position [143, 0]
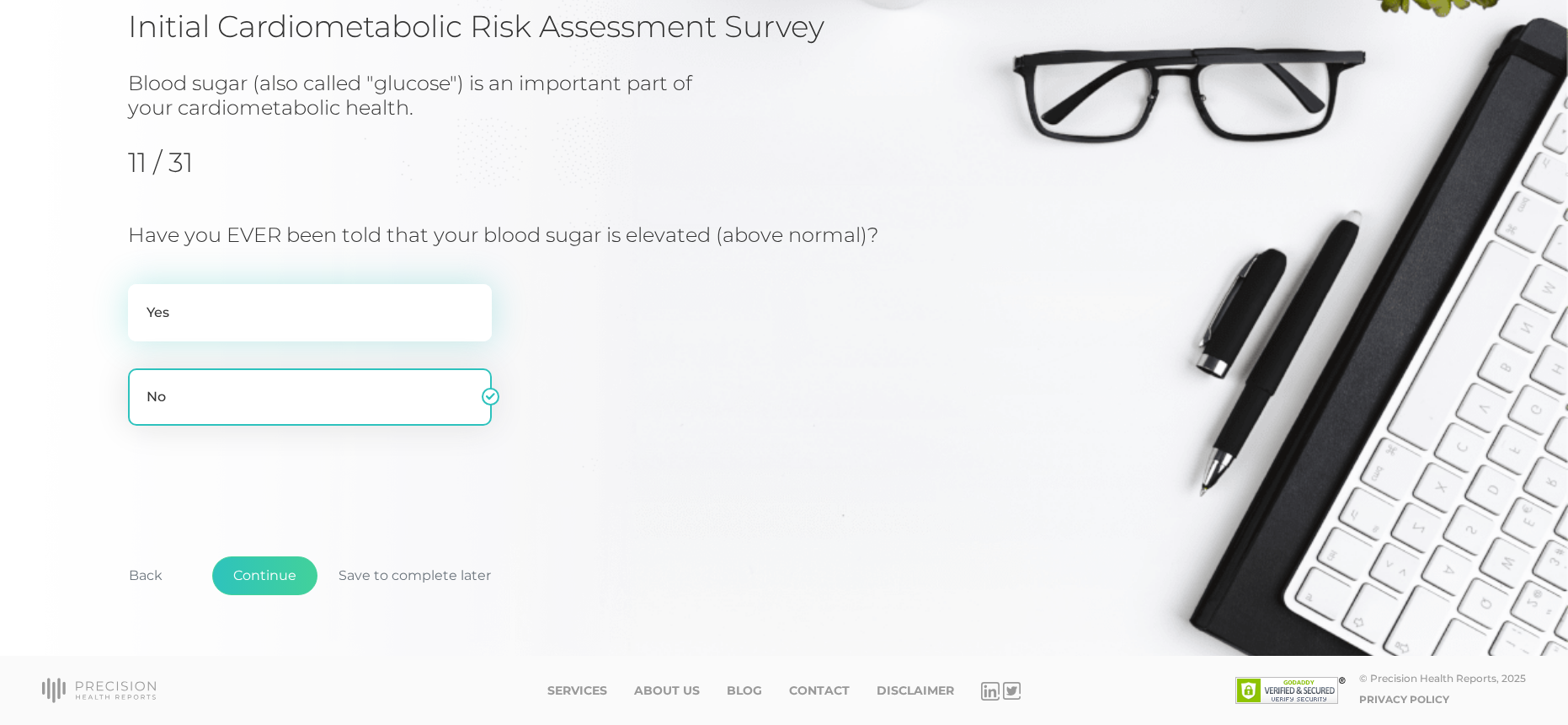
click at [252, 298] on label "Yes" at bounding box center [310, 312] width 364 height 58
click at [141, 298] on input "Yes" at bounding box center [135, 292] width 13 height 17
radio input "true"
radio input "false"
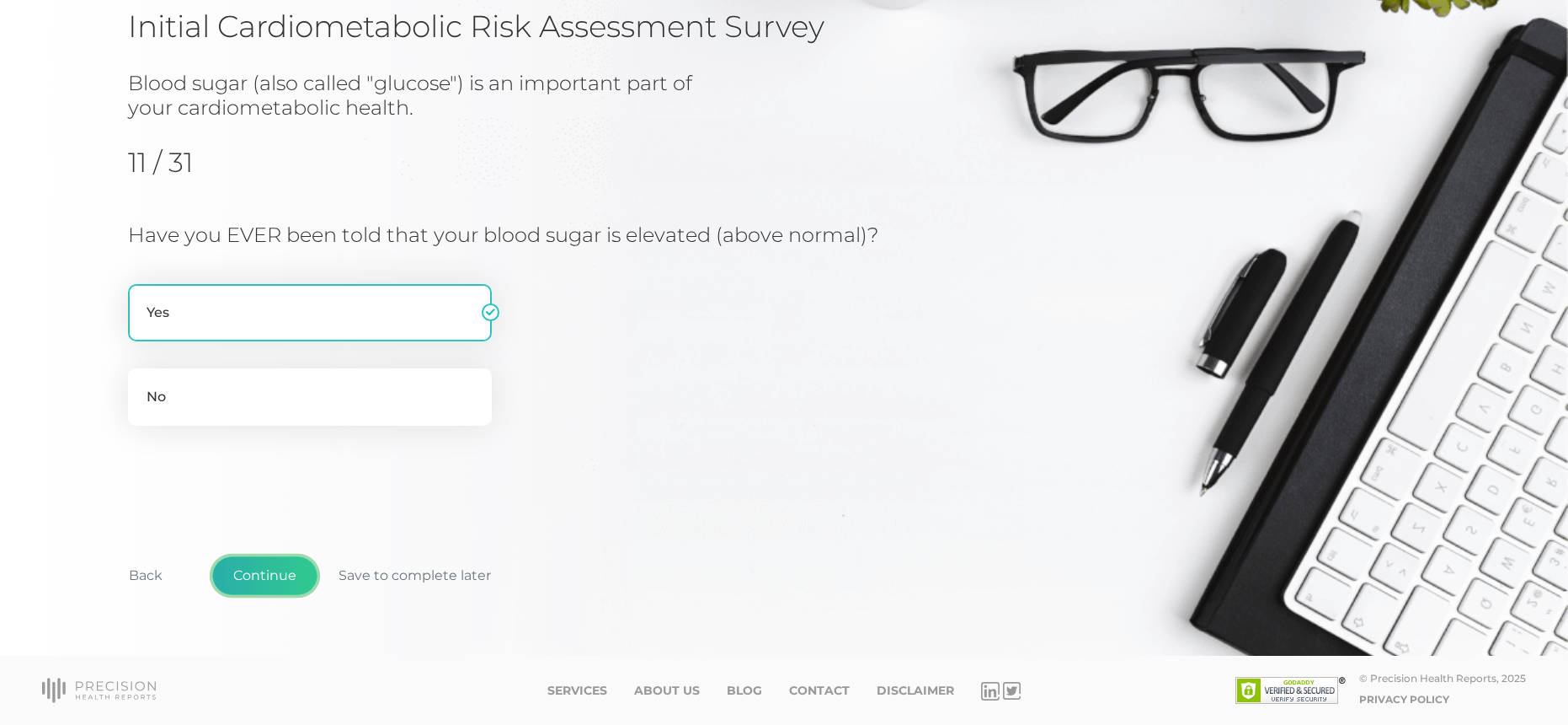
click at [307, 579] on button "Continue" at bounding box center [265, 575] width 106 height 39
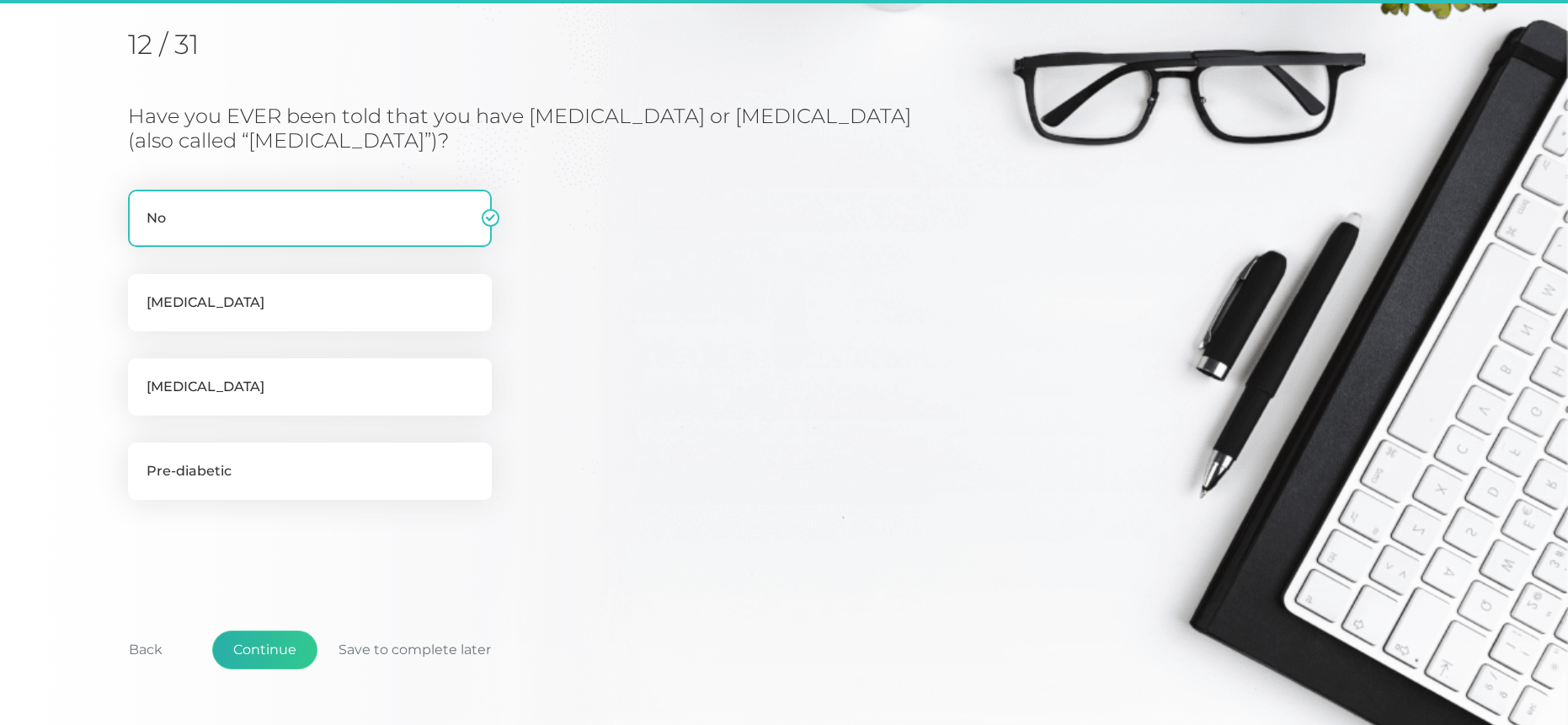
scroll to position [215, 0]
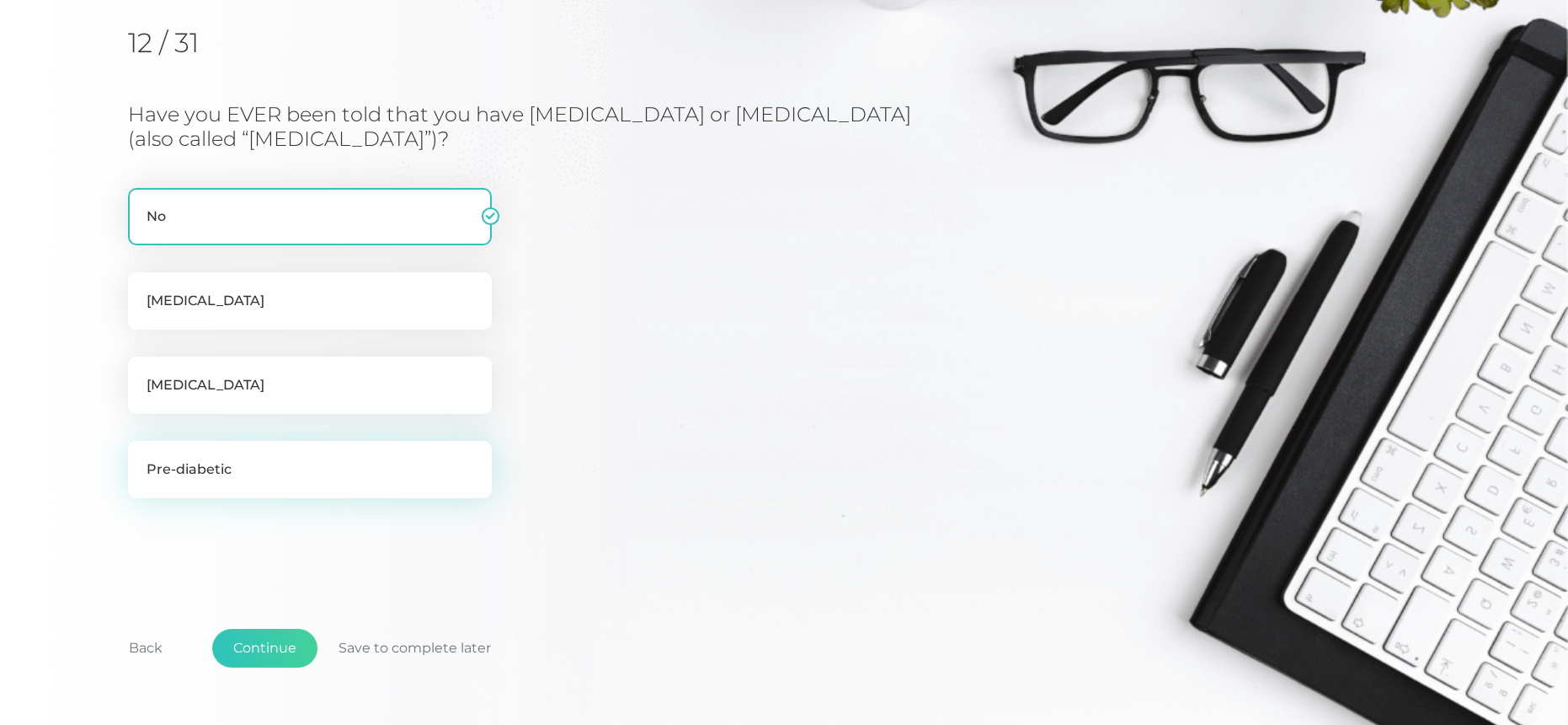
click at [250, 458] on label "Pre-diabetic" at bounding box center [310, 470] width 364 height 58
click at [141, 457] on input "Pre-diabetic" at bounding box center [135, 450] width 13 height 17
checkbox input "true"
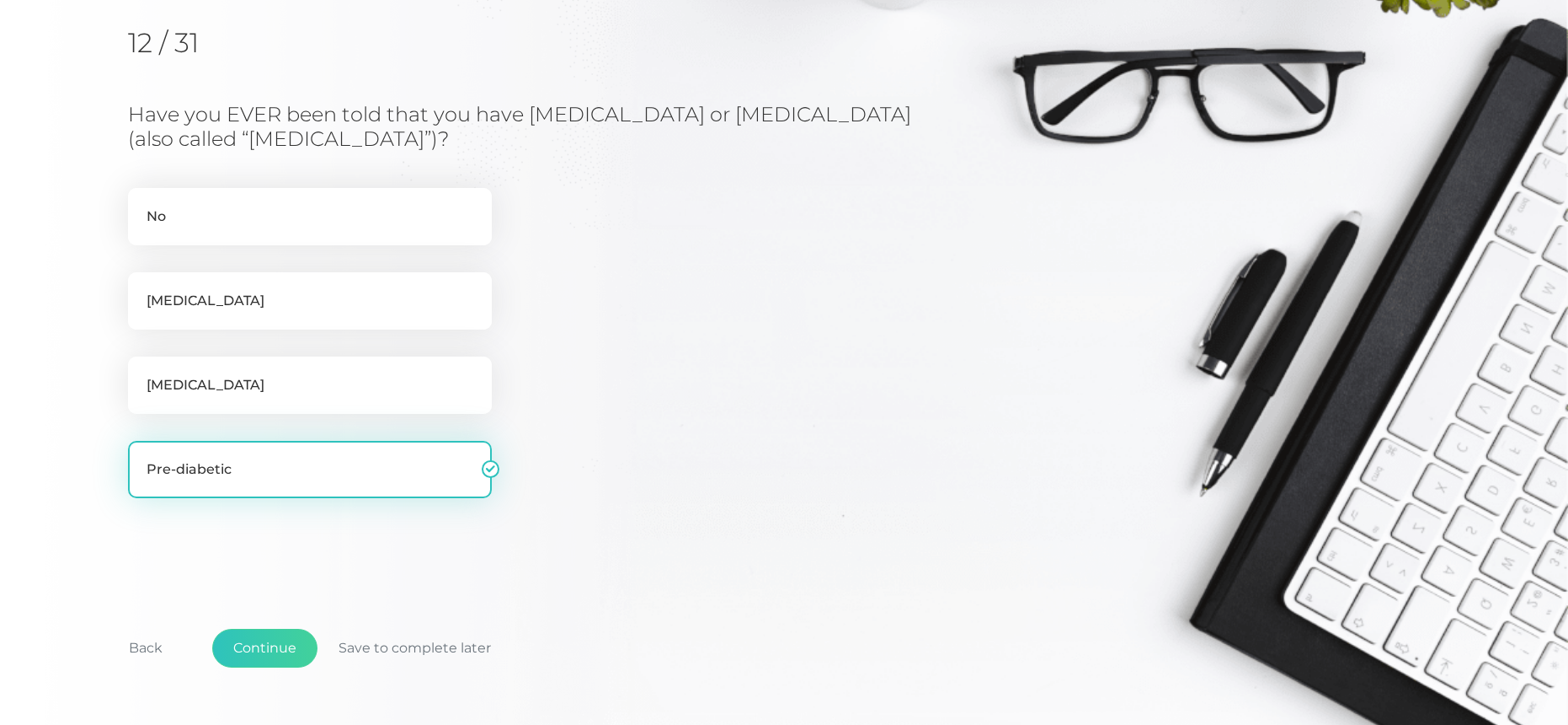
checkbox input "false"
click at [274, 664] on button "Continue" at bounding box center [265, 648] width 106 height 39
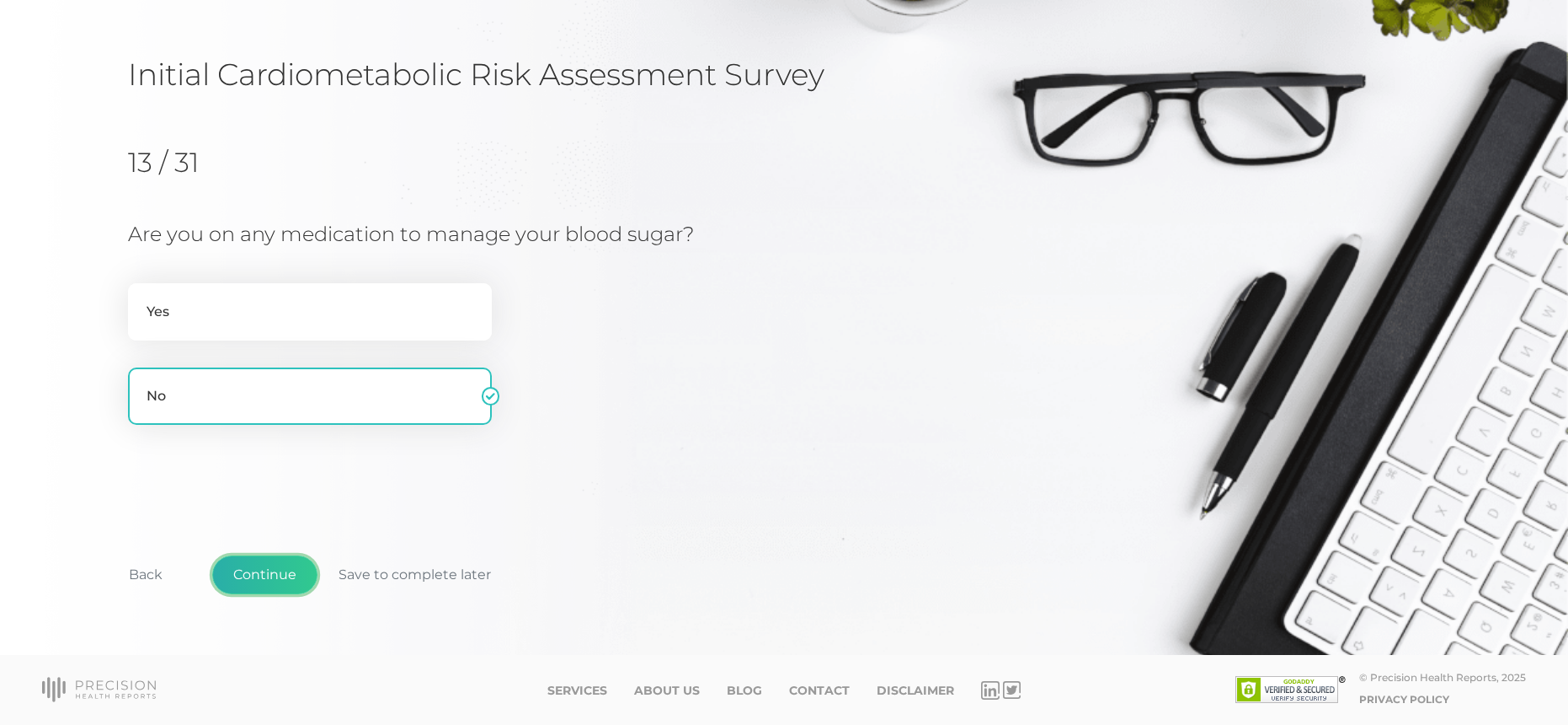
click at [267, 587] on button "Continue" at bounding box center [265, 574] width 106 height 39
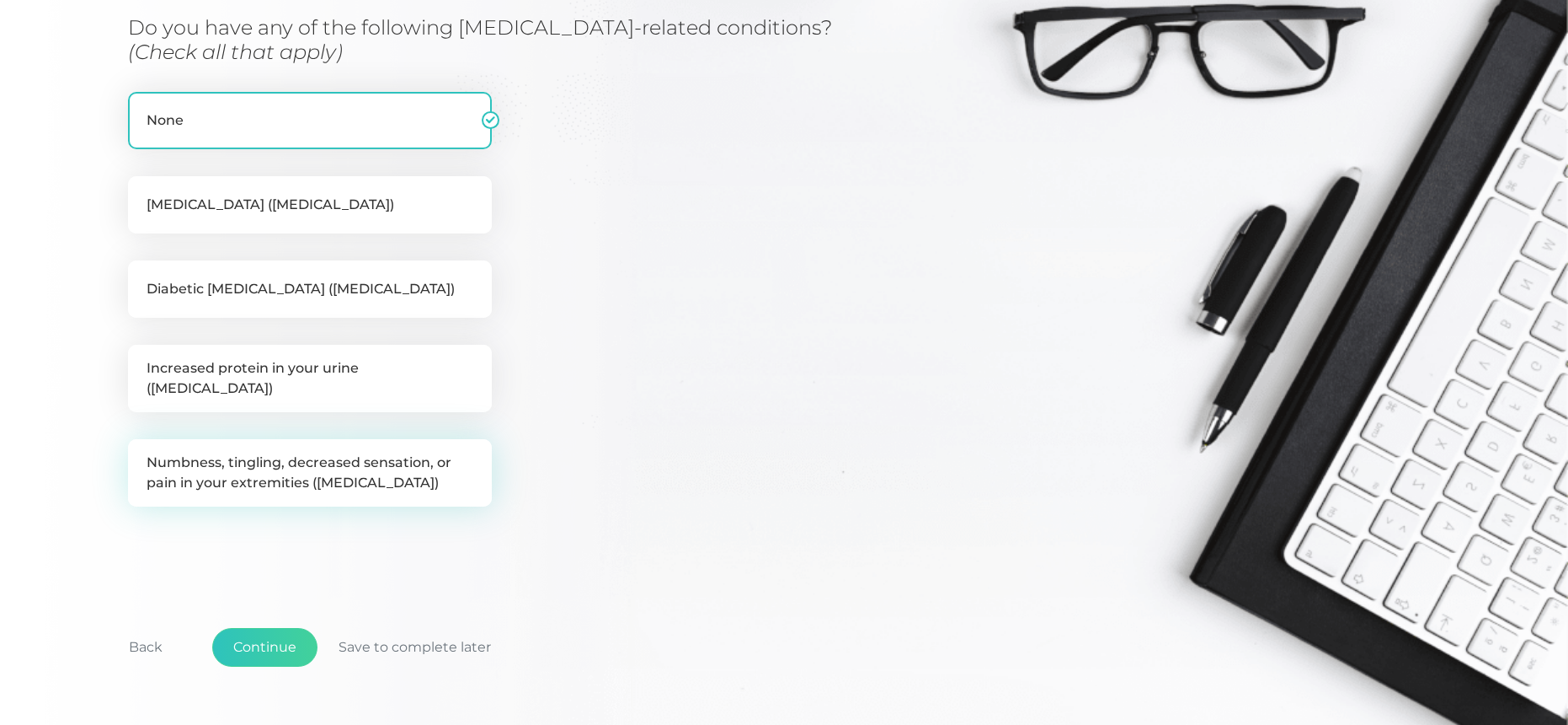
scroll to position [338, 0]
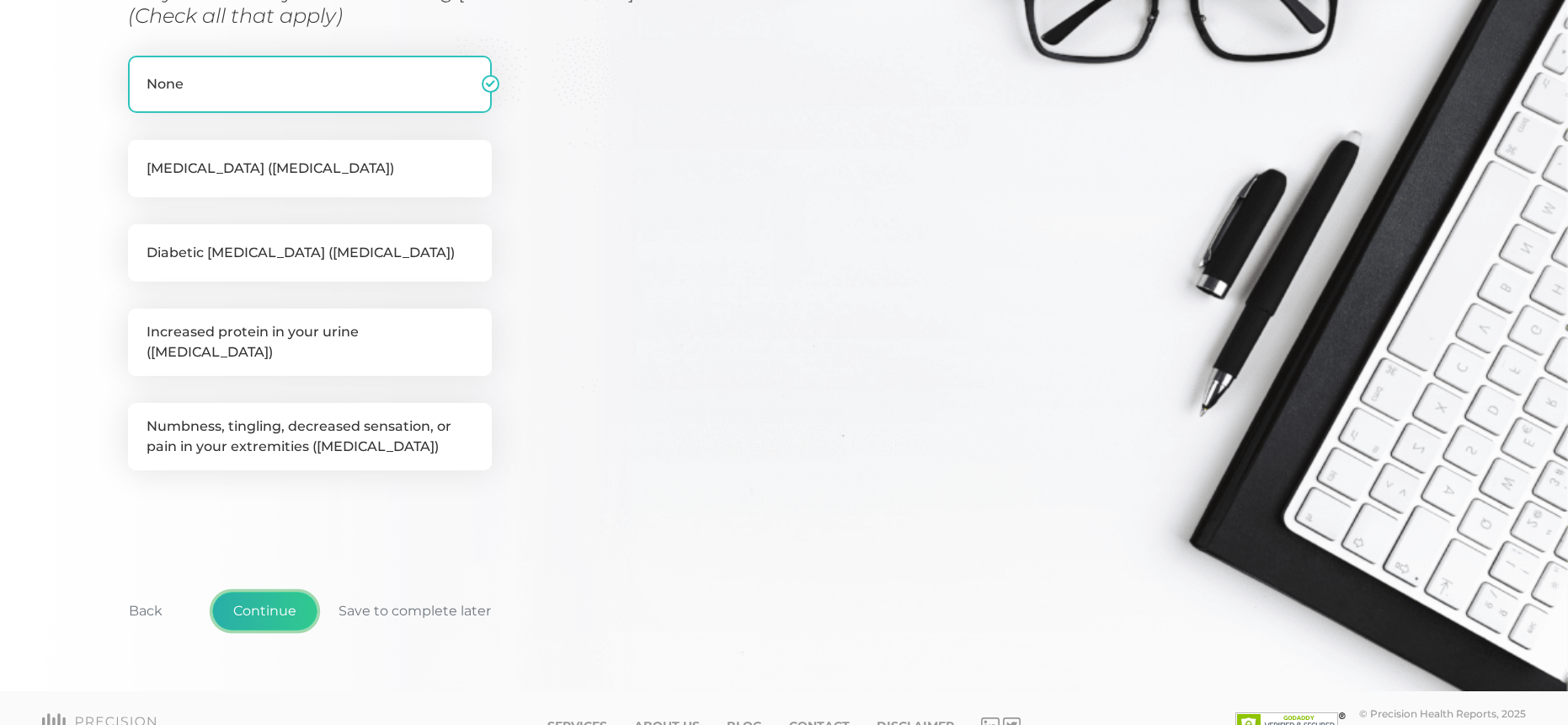
click at [263, 601] on button "Continue" at bounding box center [265, 611] width 106 height 39
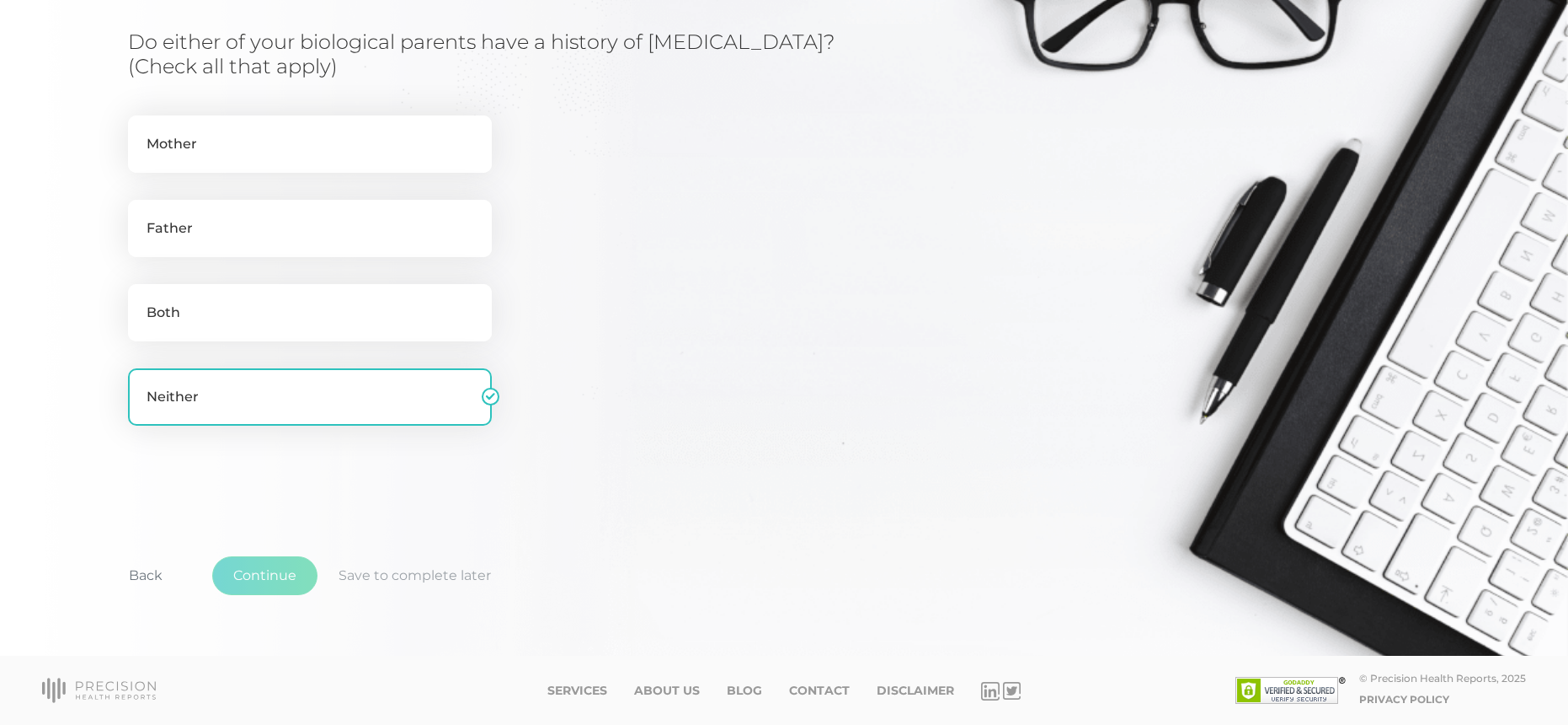
scroll to position [215, 0]
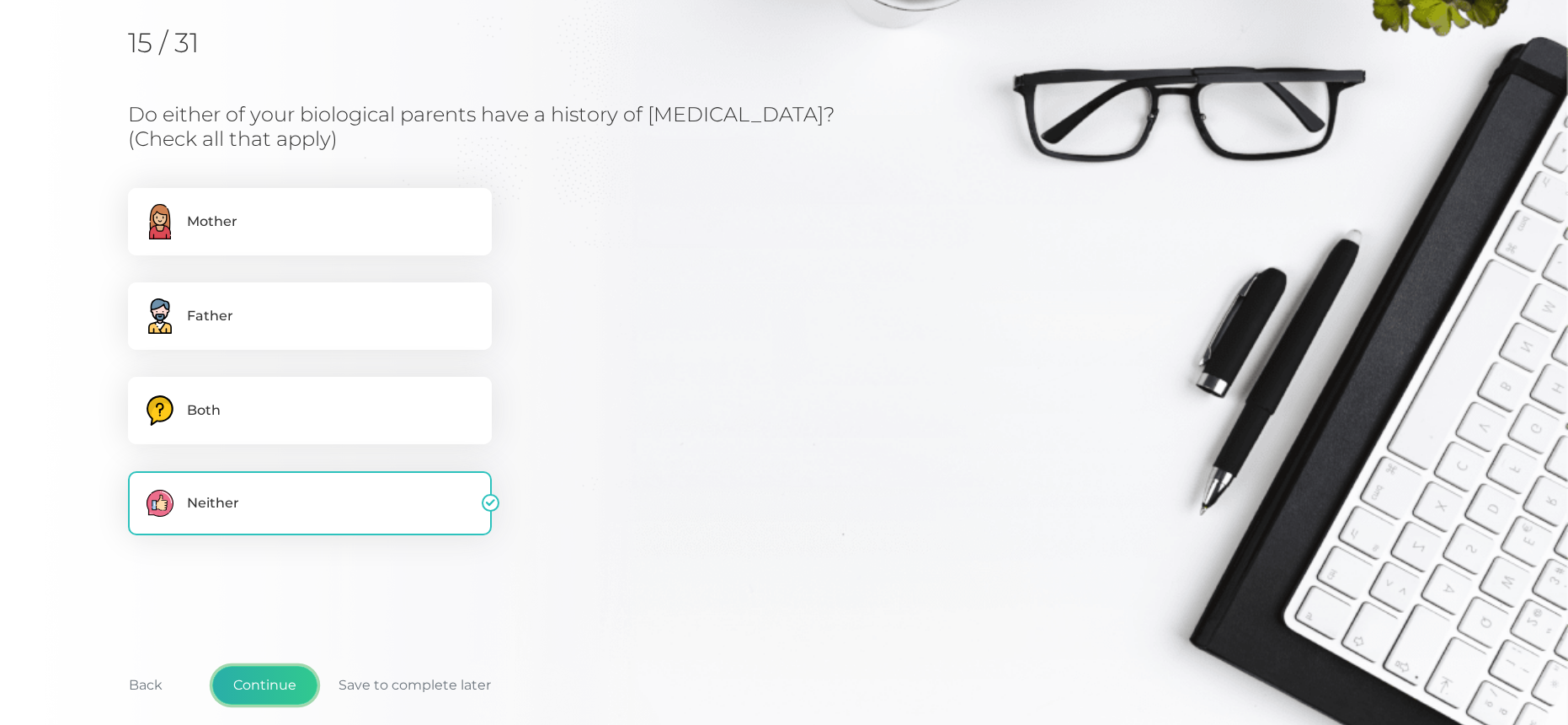
click at [273, 686] on button "Continue" at bounding box center [265, 684] width 106 height 39
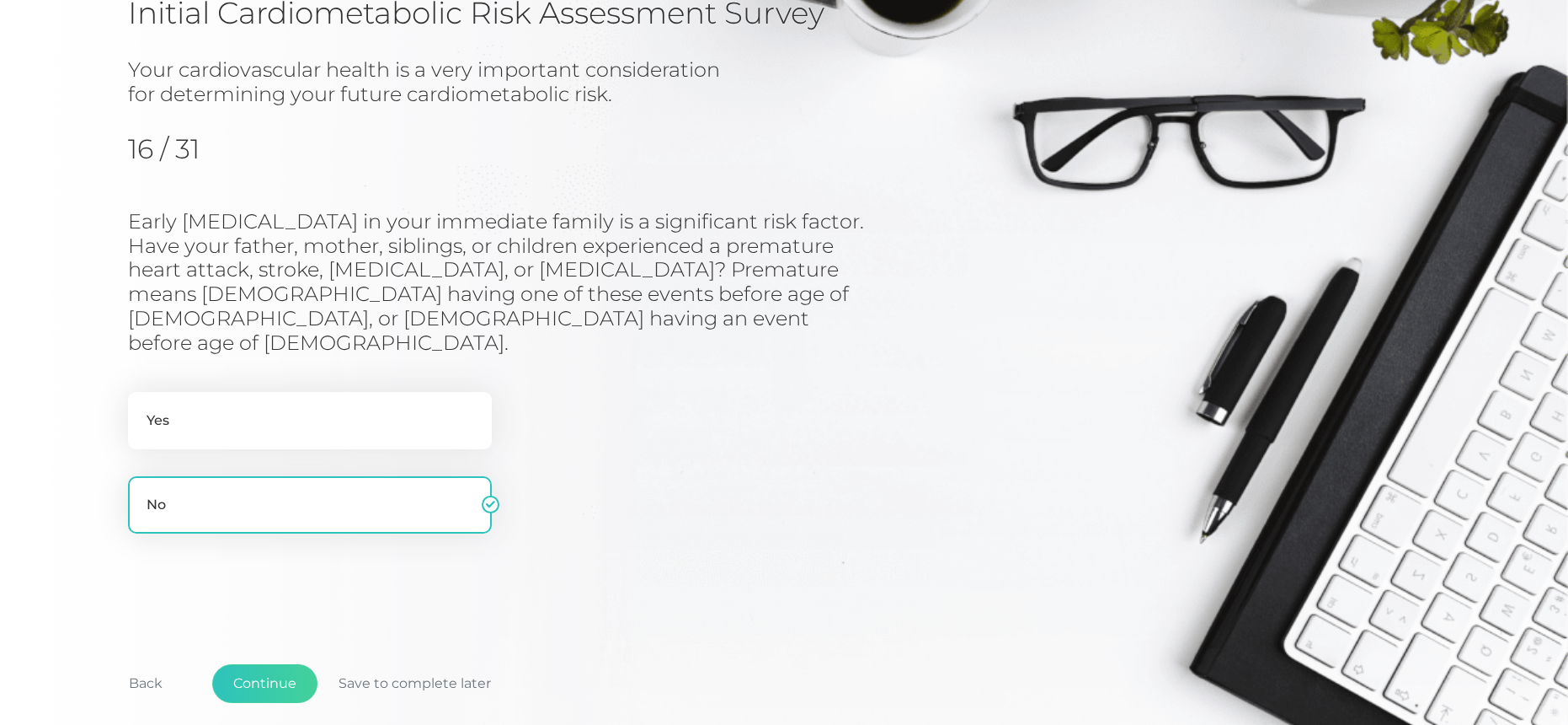
scroll to position [155, 0]
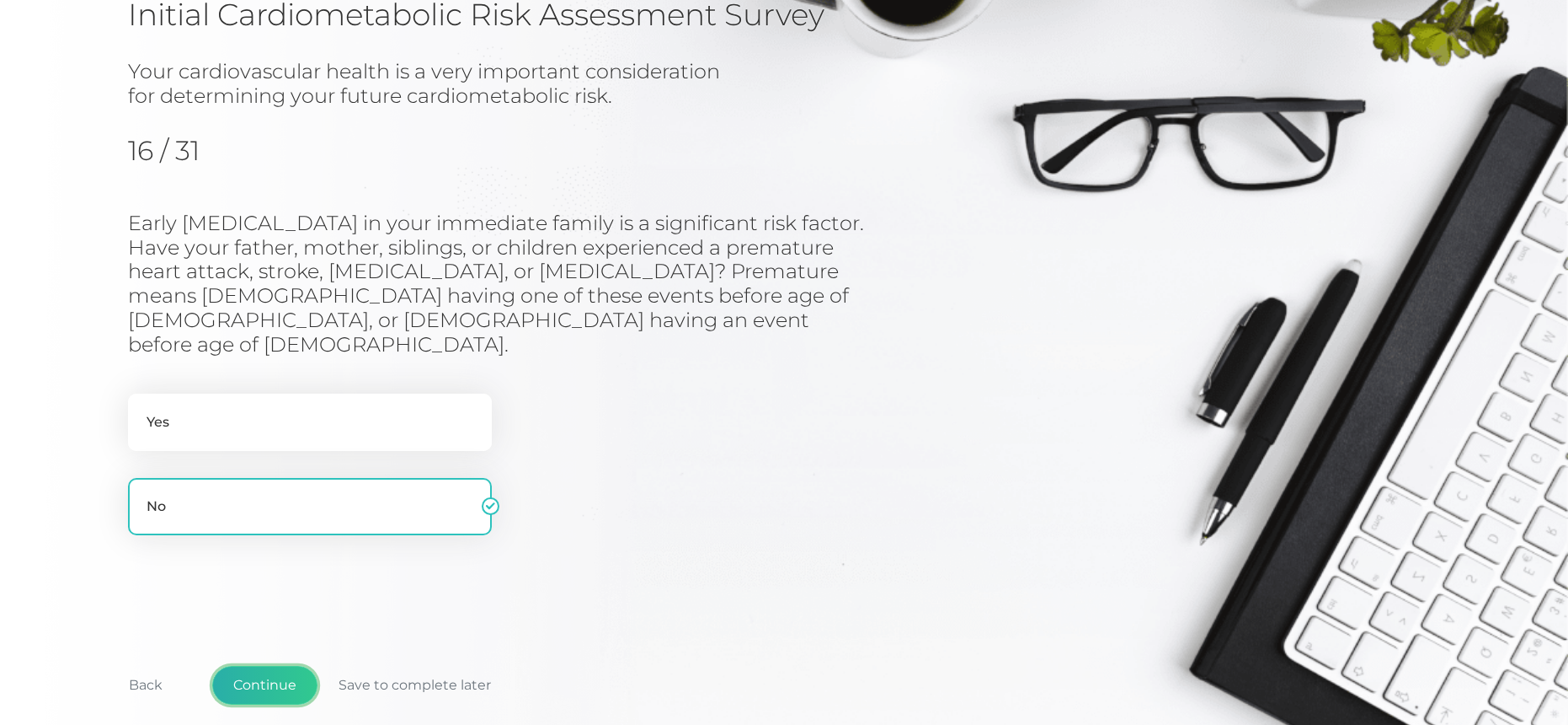
click at [262, 670] on button "Continue" at bounding box center [265, 684] width 106 height 39
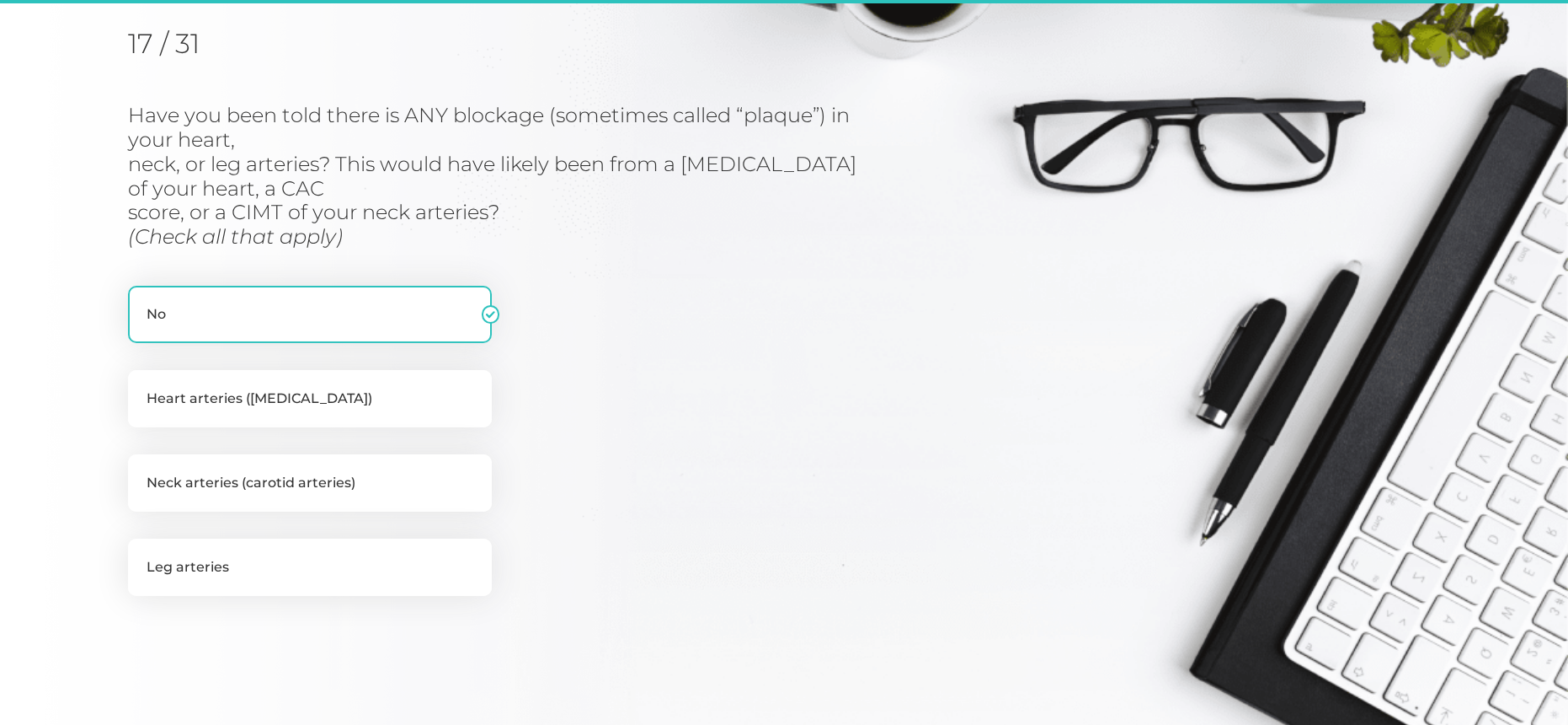
scroll to position [215, 0]
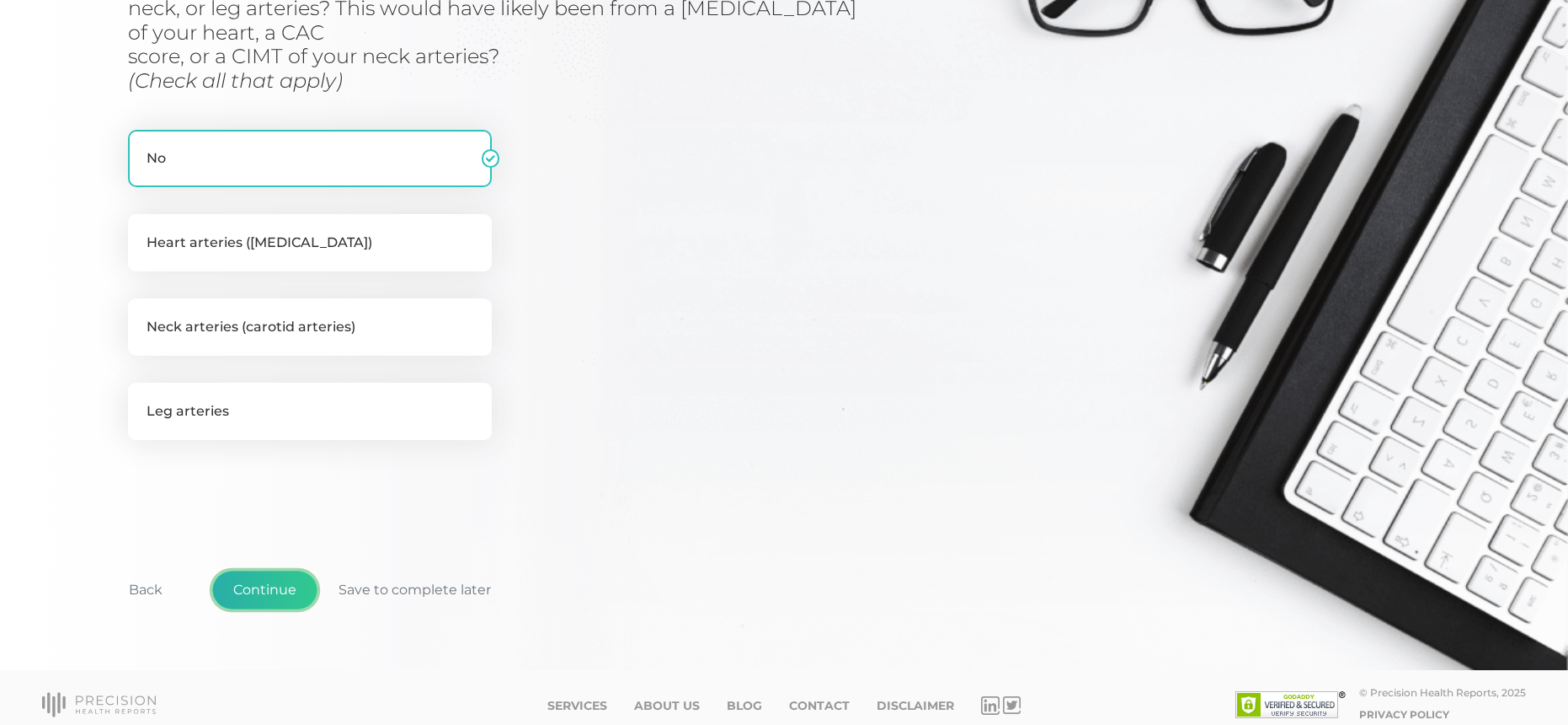
click at [273, 589] on button "Continue" at bounding box center [265, 589] width 106 height 39
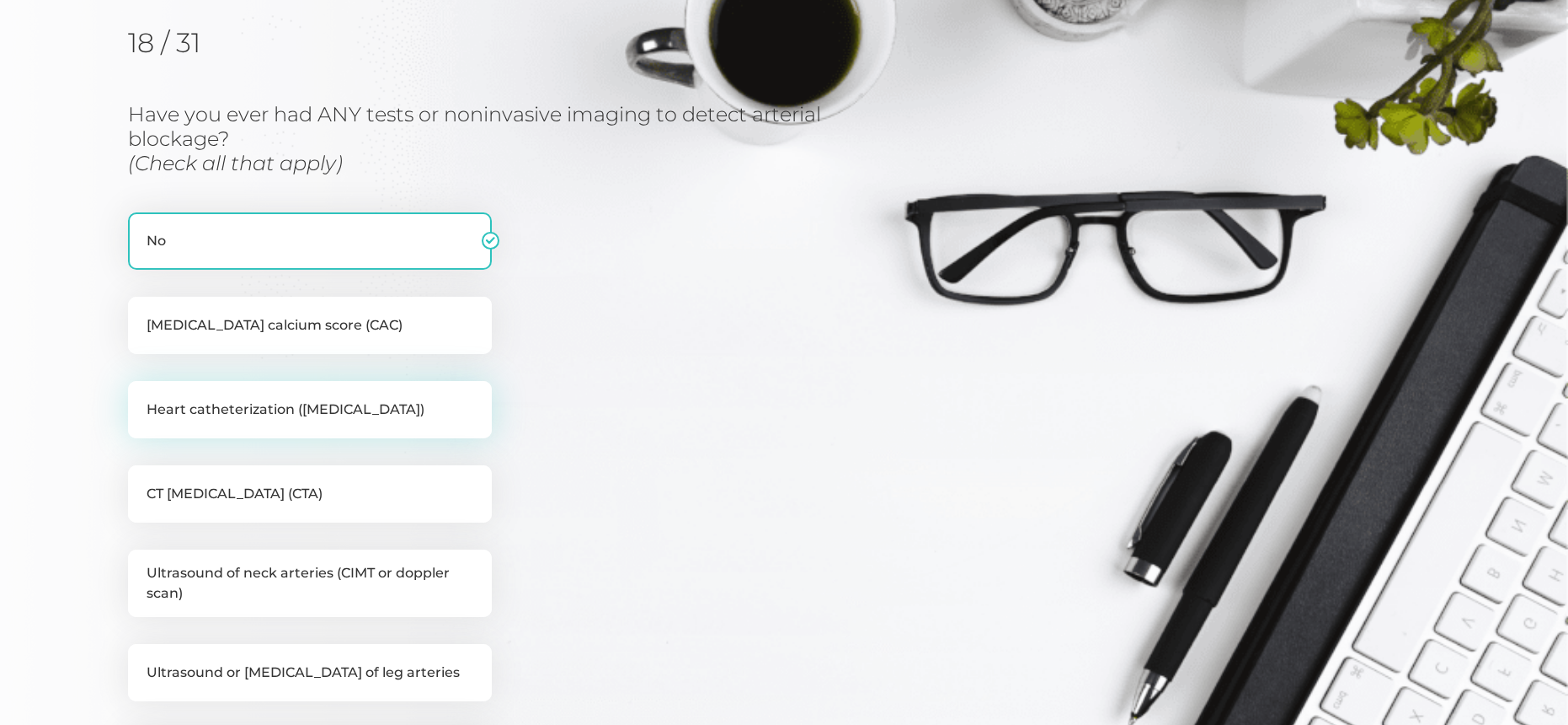
scroll to position [669, 0]
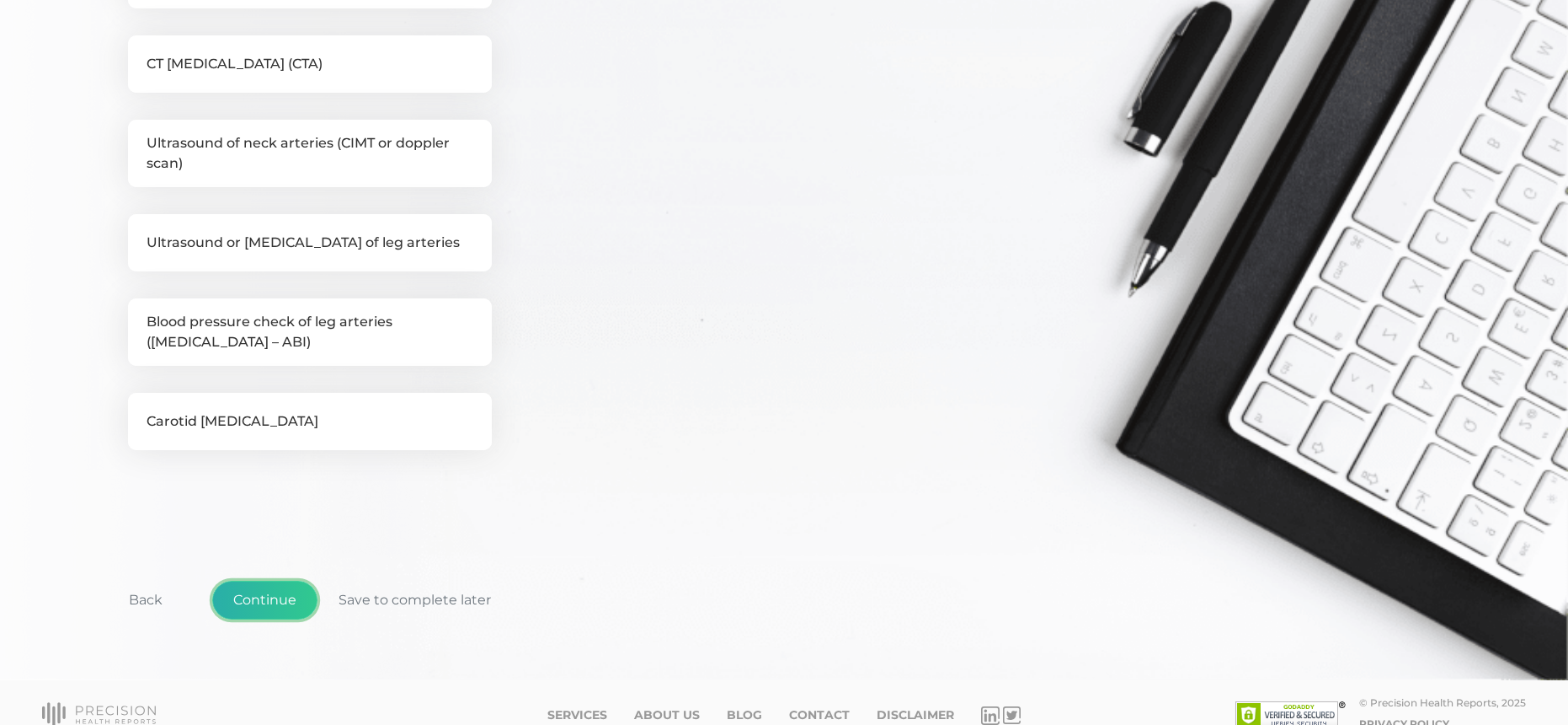
click at [284, 616] on button "Continue" at bounding box center [265, 600] width 106 height 39
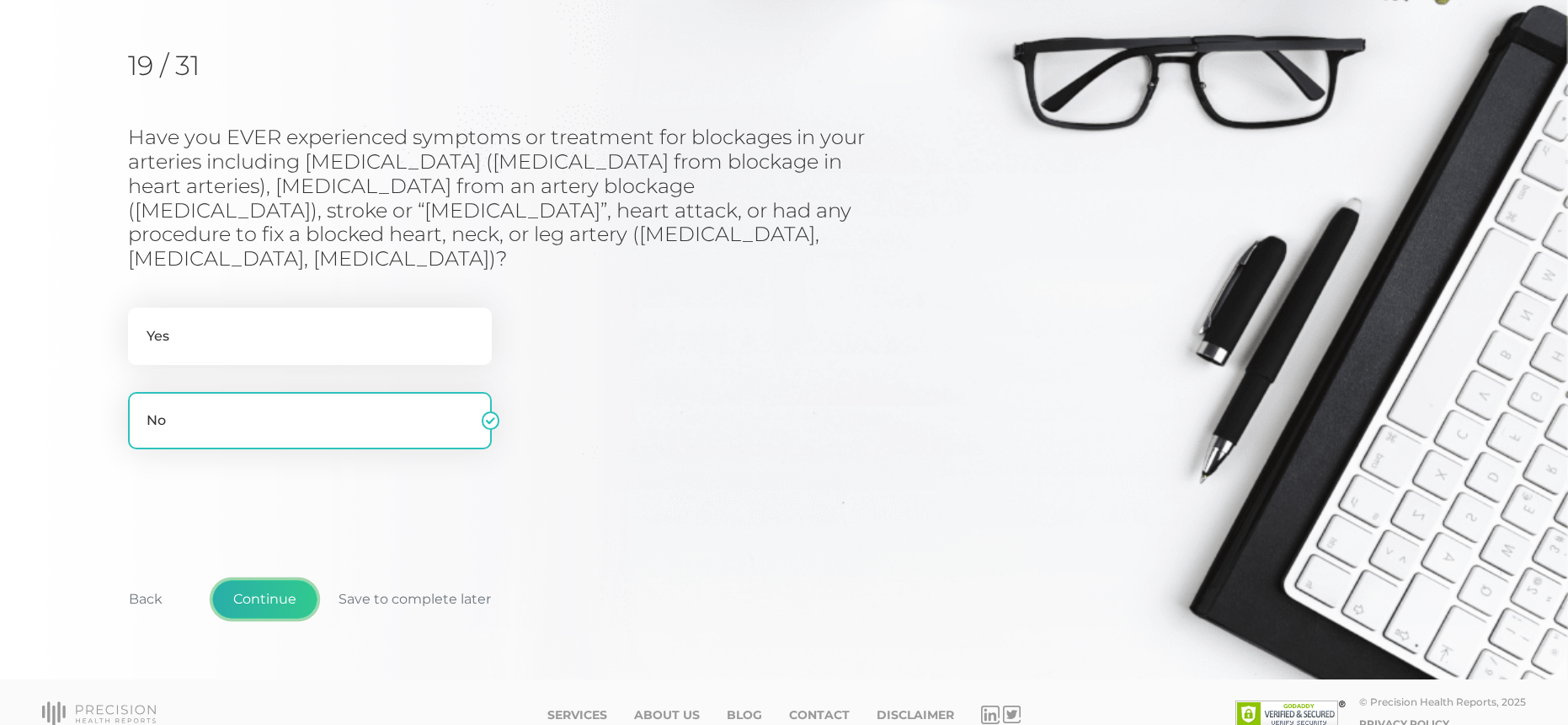
click at [261, 580] on button "Continue" at bounding box center [265, 599] width 106 height 39
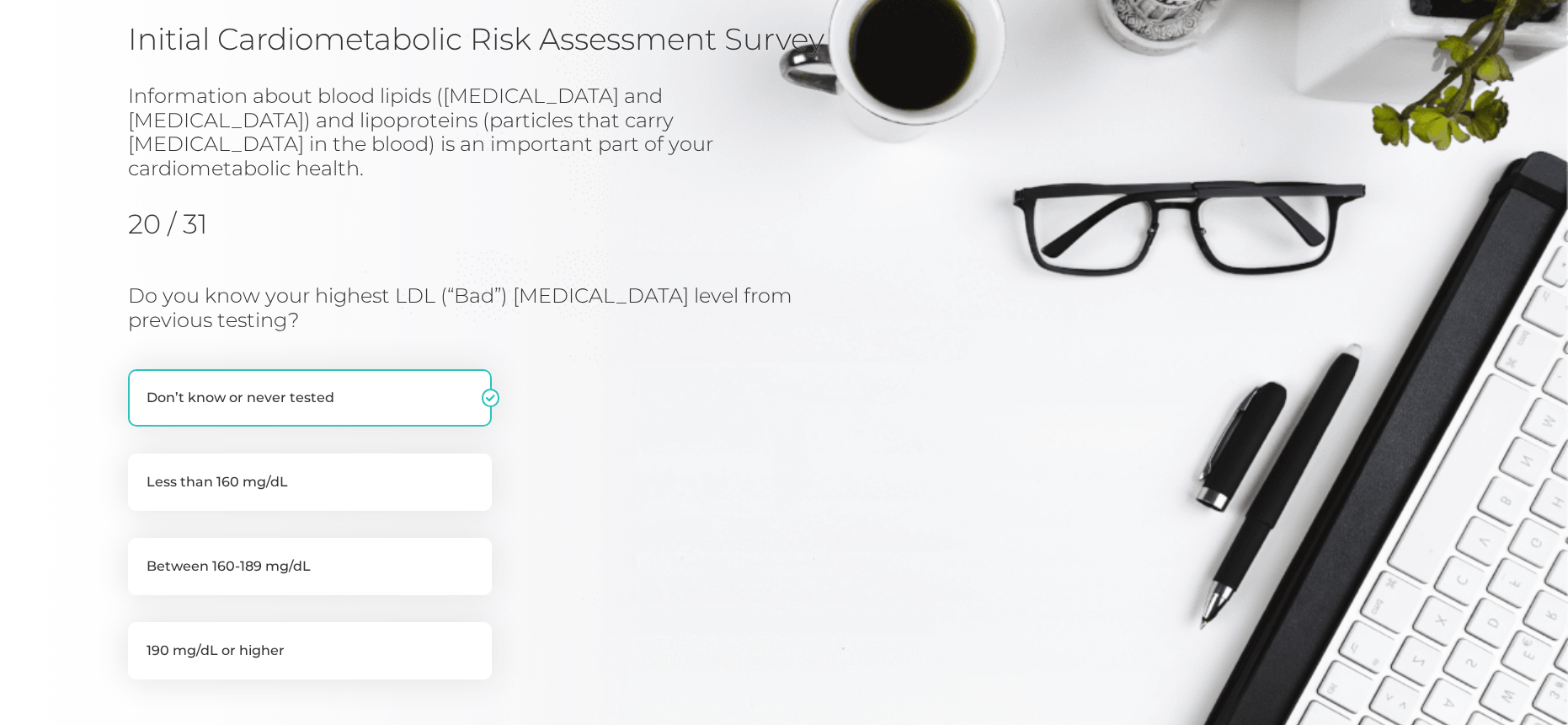
scroll to position [124, 0]
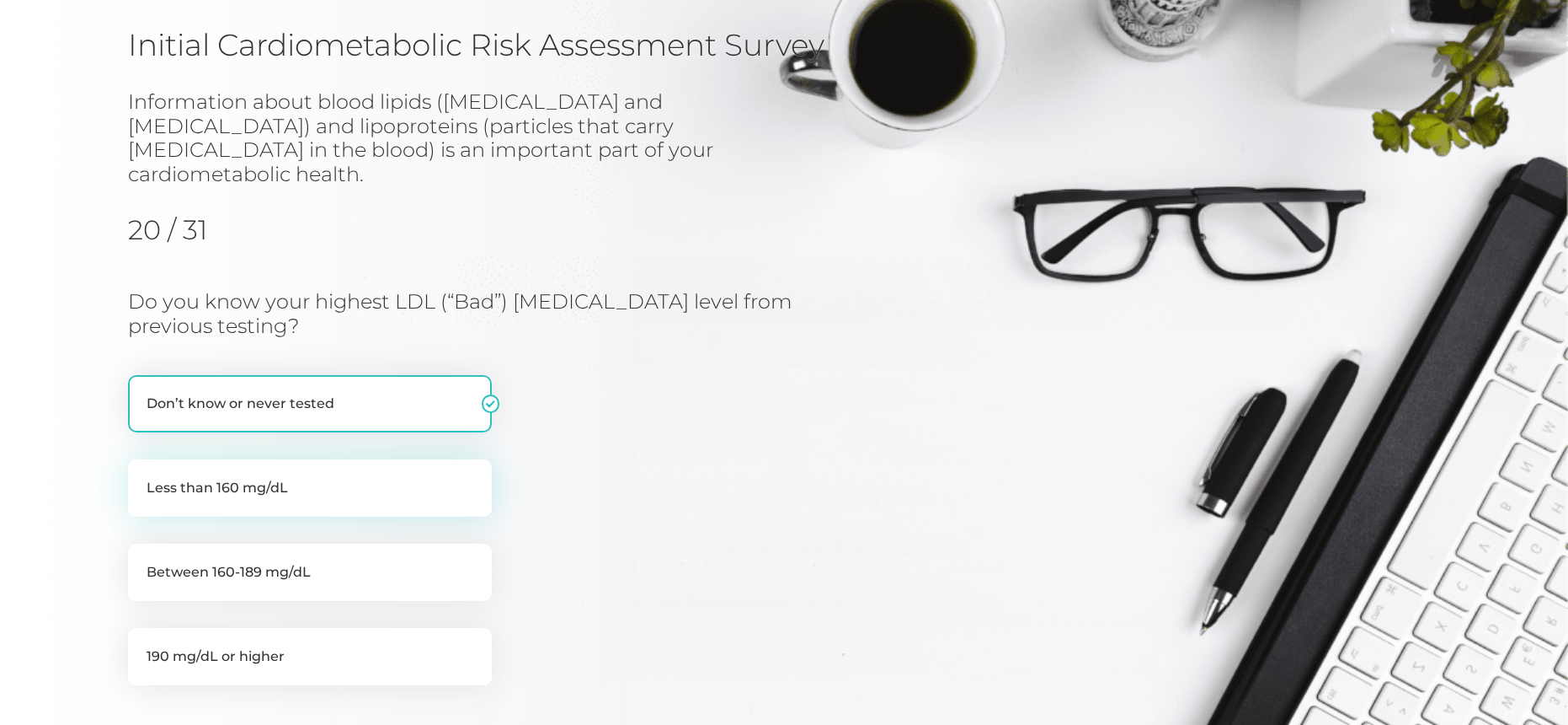
click at [225, 474] on label "Less than 160 mg/dL" at bounding box center [310, 487] width 364 height 58
click at [141, 474] on input "Less than 160 mg/dL" at bounding box center [135, 468] width 13 height 17
radio input "true"
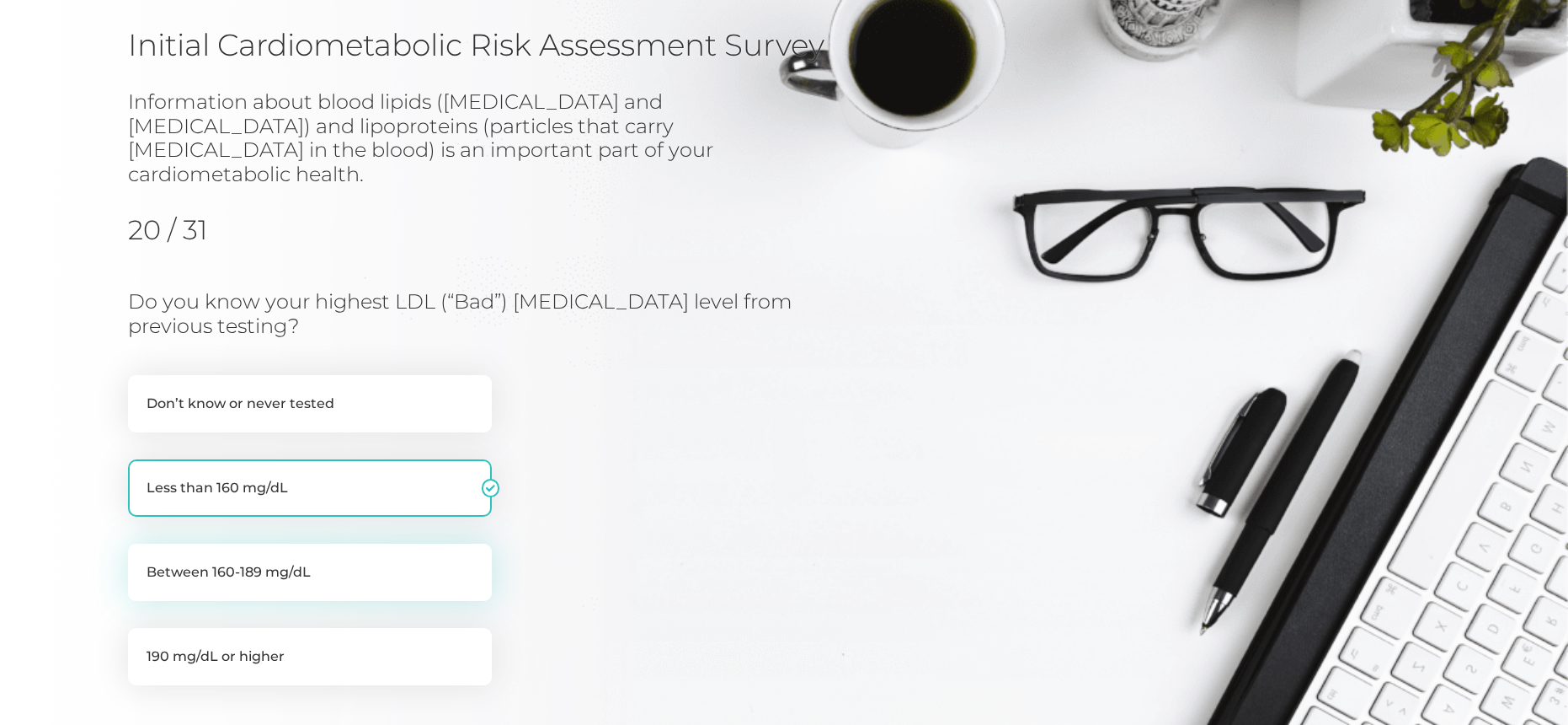
click at [361, 544] on label "Between 160-189 mg/dL" at bounding box center [310, 572] width 364 height 58
click at [141, 544] on input "Between 160-189 mg/dL" at bounding box center [135, 552] width 13 height 17
radio input "true"
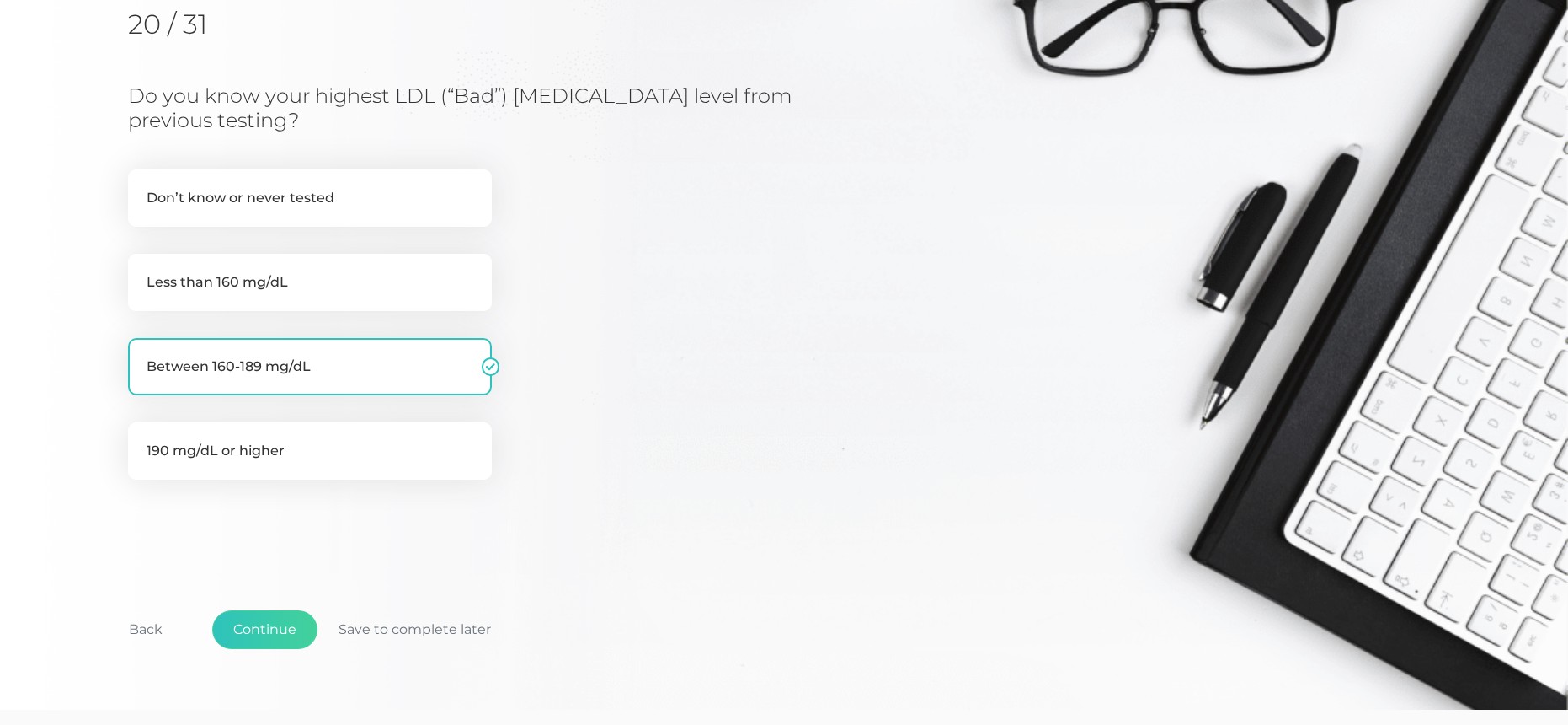
scroll to position [361, 0]
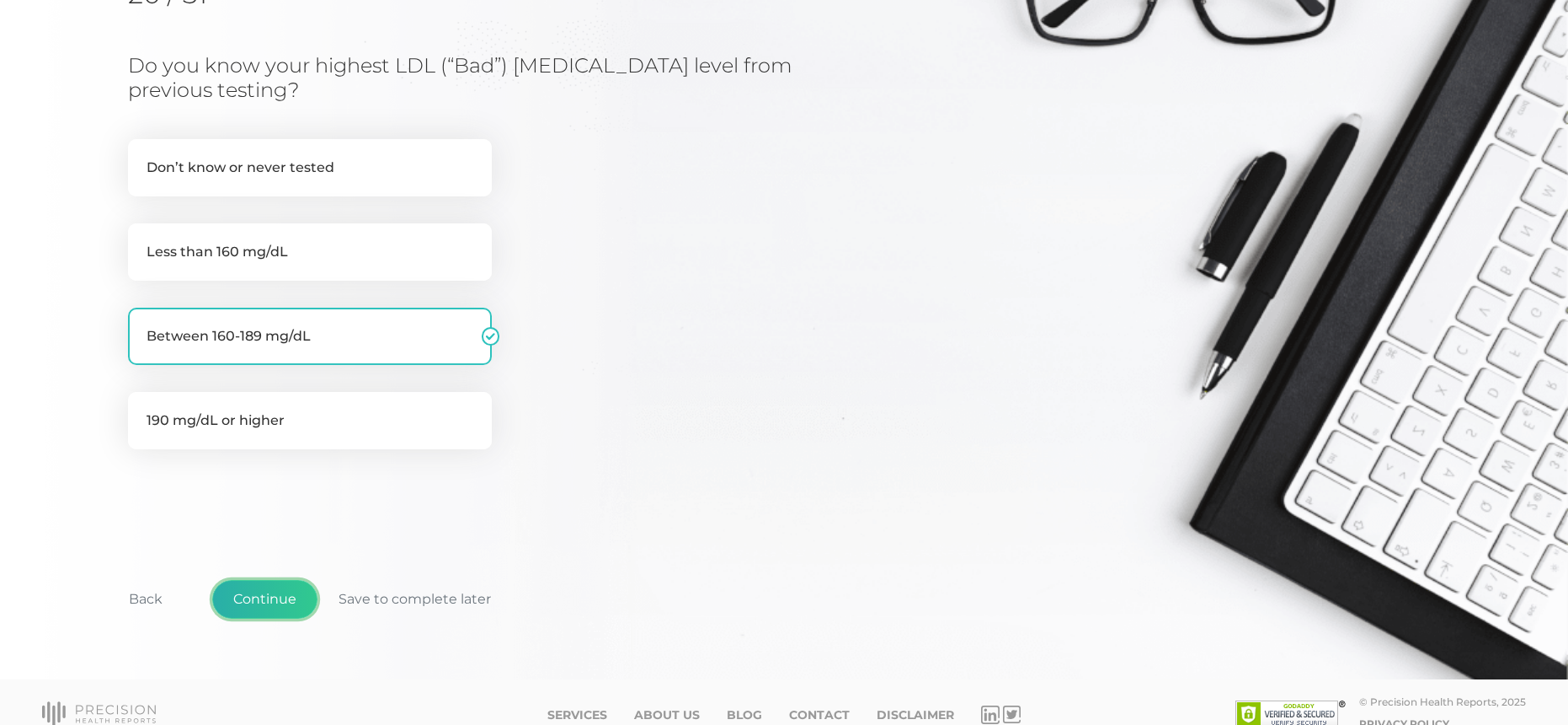
click at [267, 583] on button "Continue" at bounding box center [265, 599] width 106 height 39
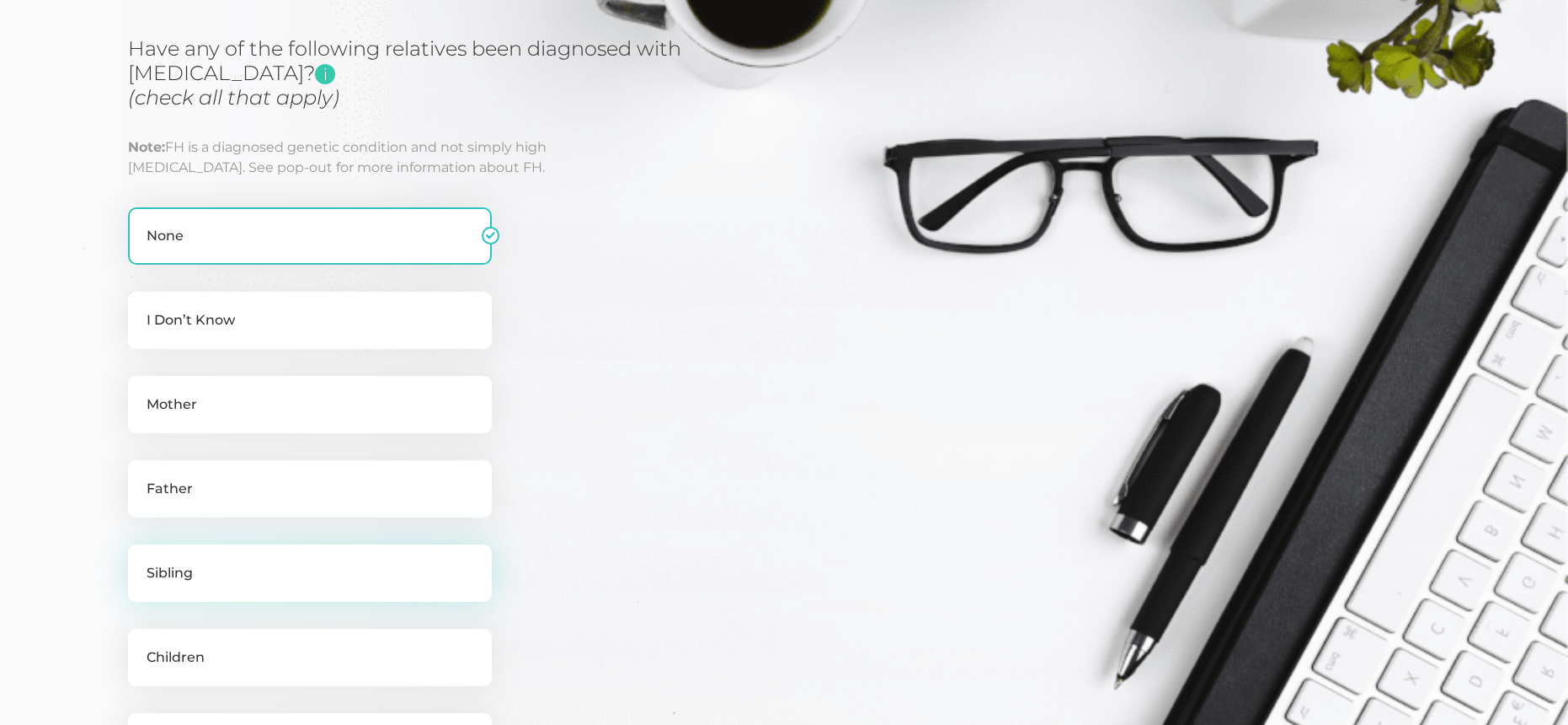
scroll to position [280, 0]
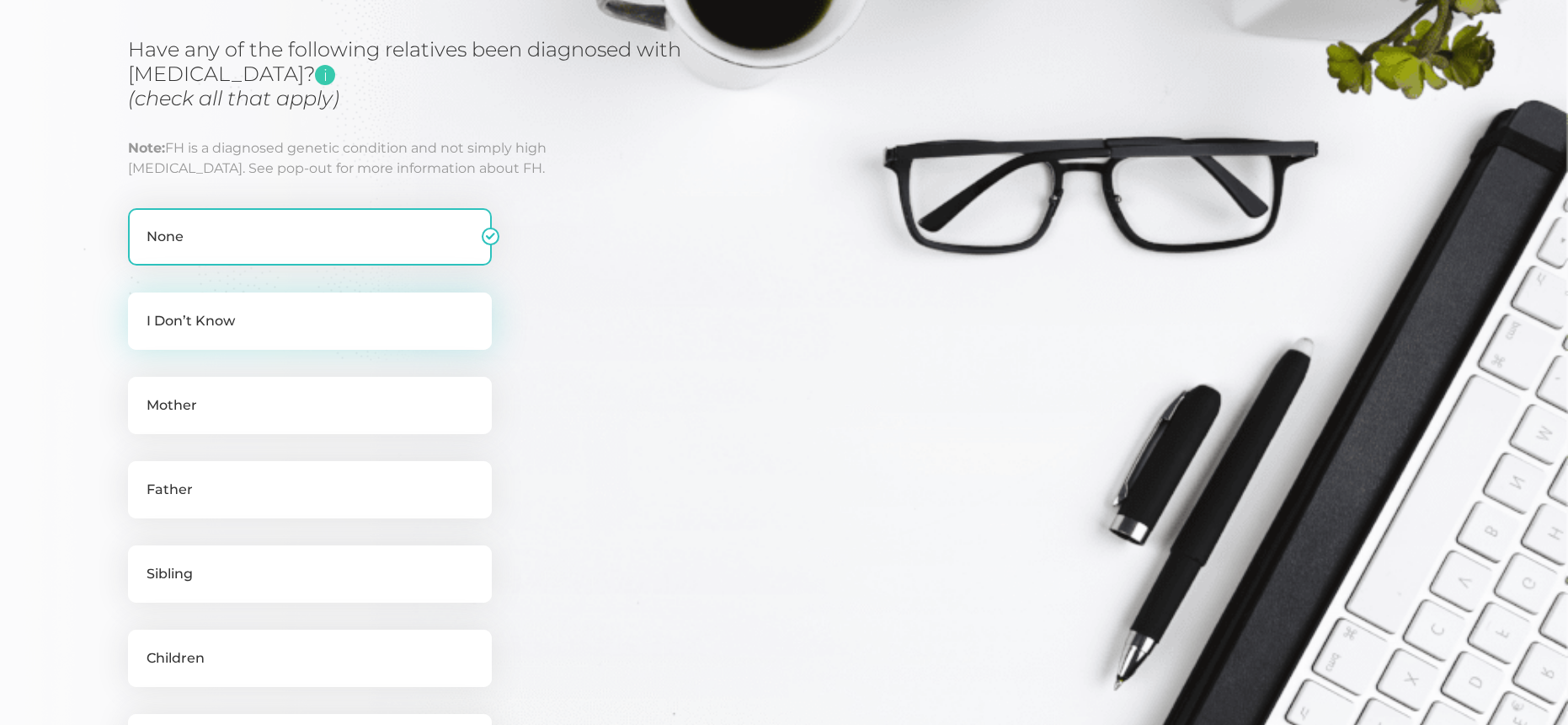
click at [282, 298] on label "I Don’t Know" at bounding box center [310, 321] width 364 height 58
click at [141, 298] on input "I Don’t Know" at bounding box center [135, 301] width 13 height 17
checkbox input "true"
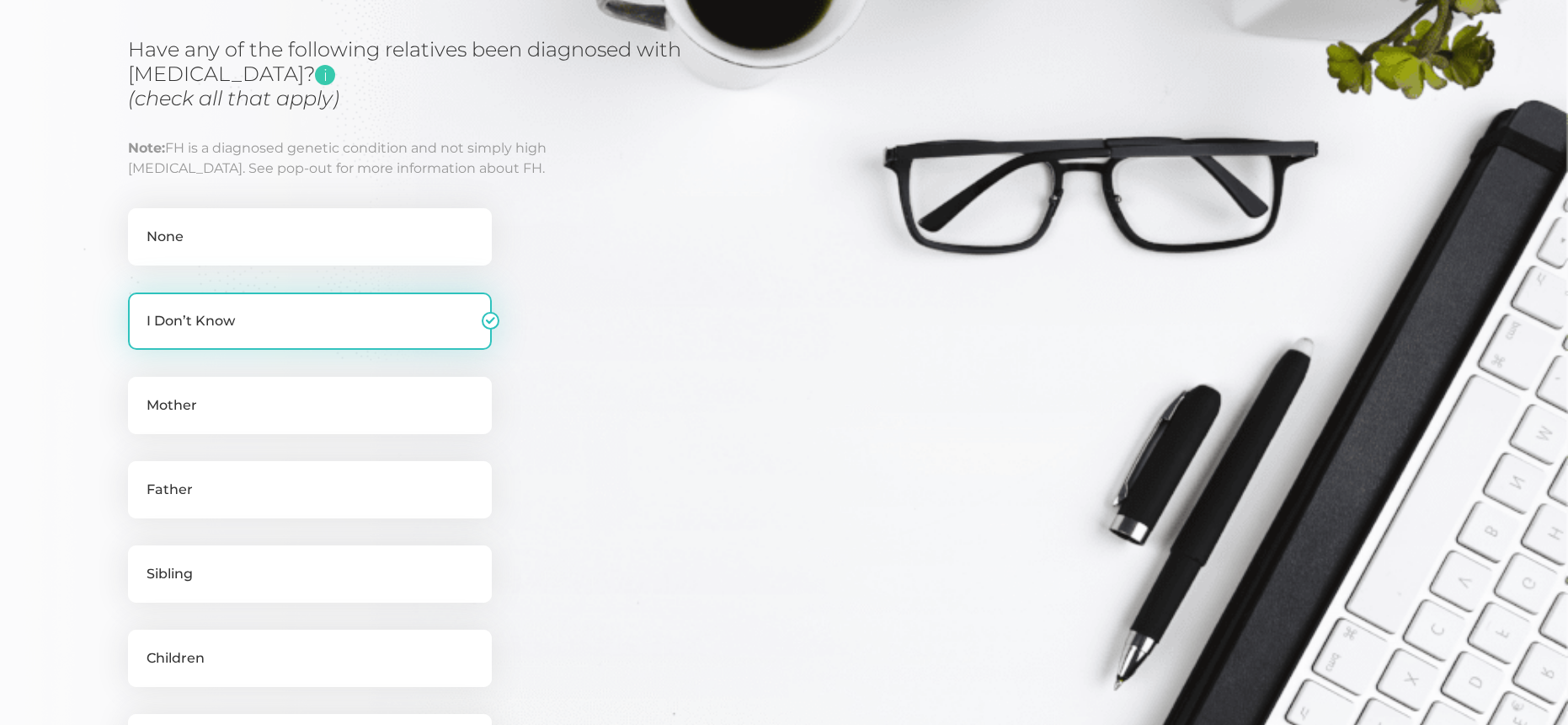
checkbox input "false"
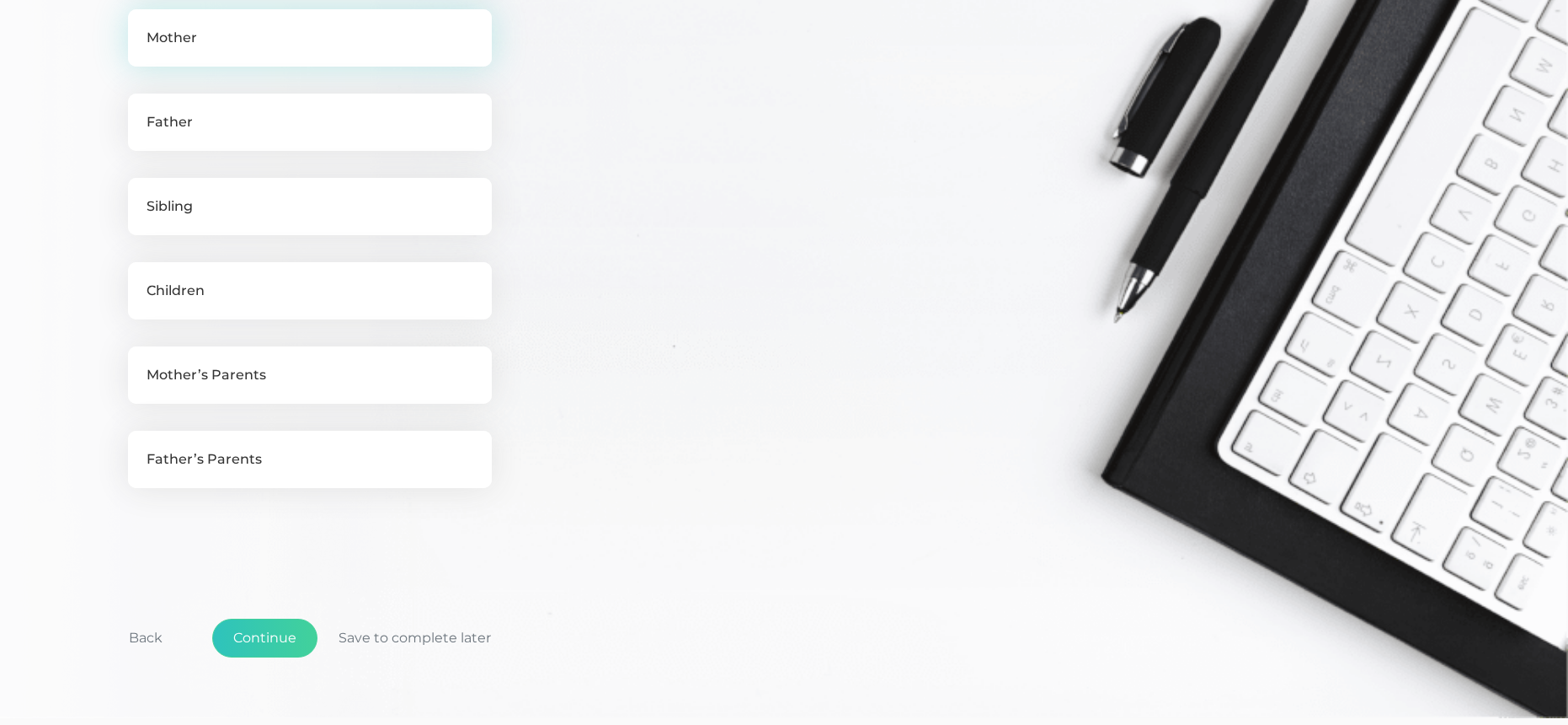
scroll to position [710, 0]
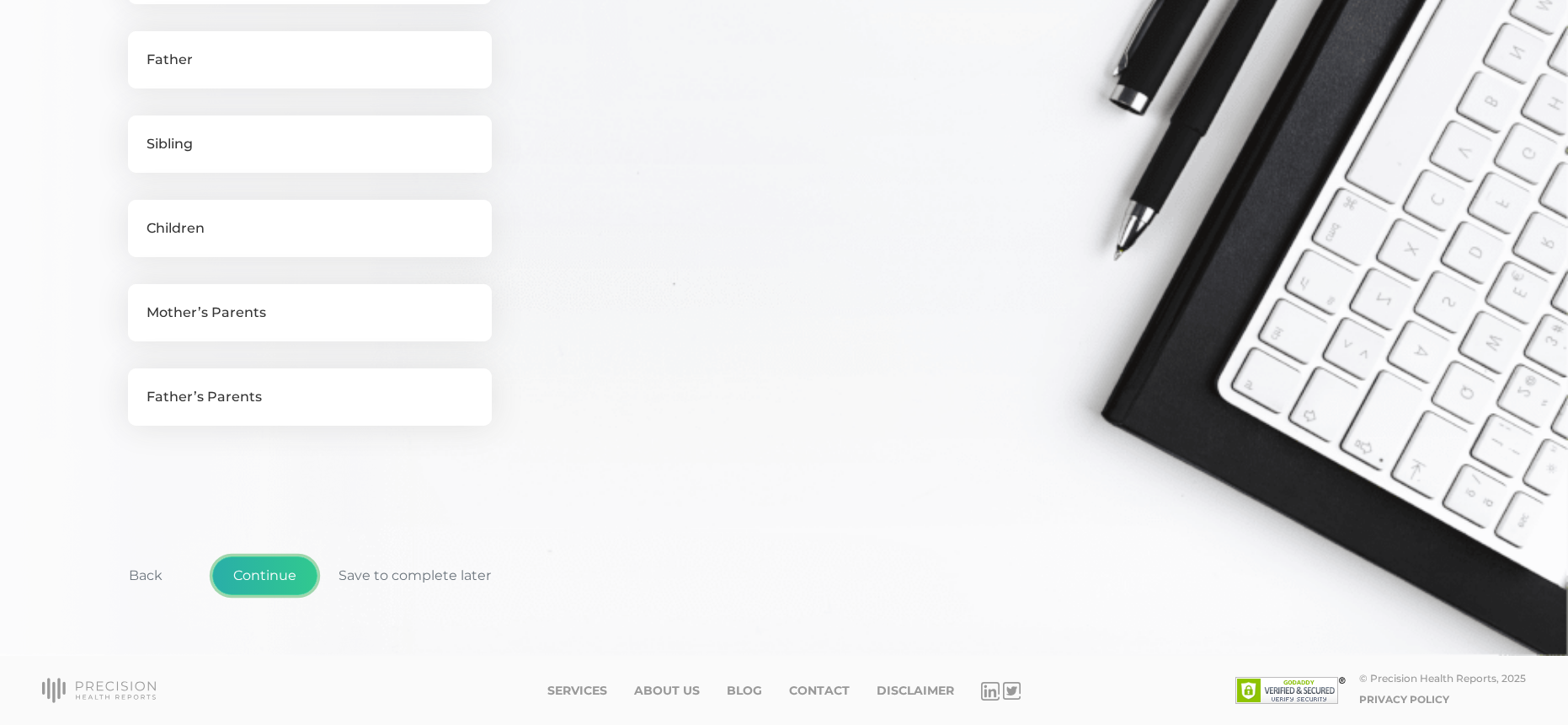
click at [277, 576] on button "Continue" at bounding box center [265, 575] width 106 height 39
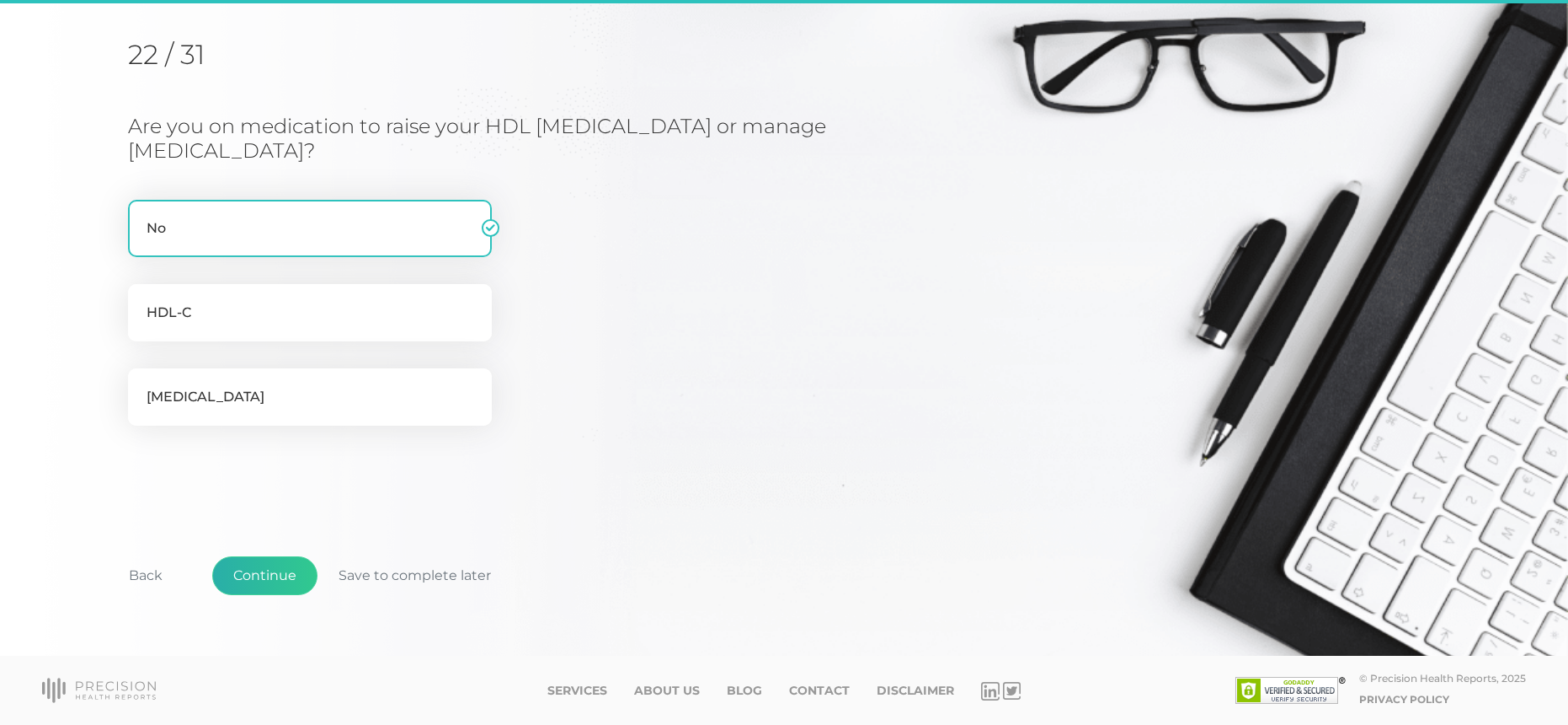
scroll to position [203, 0]
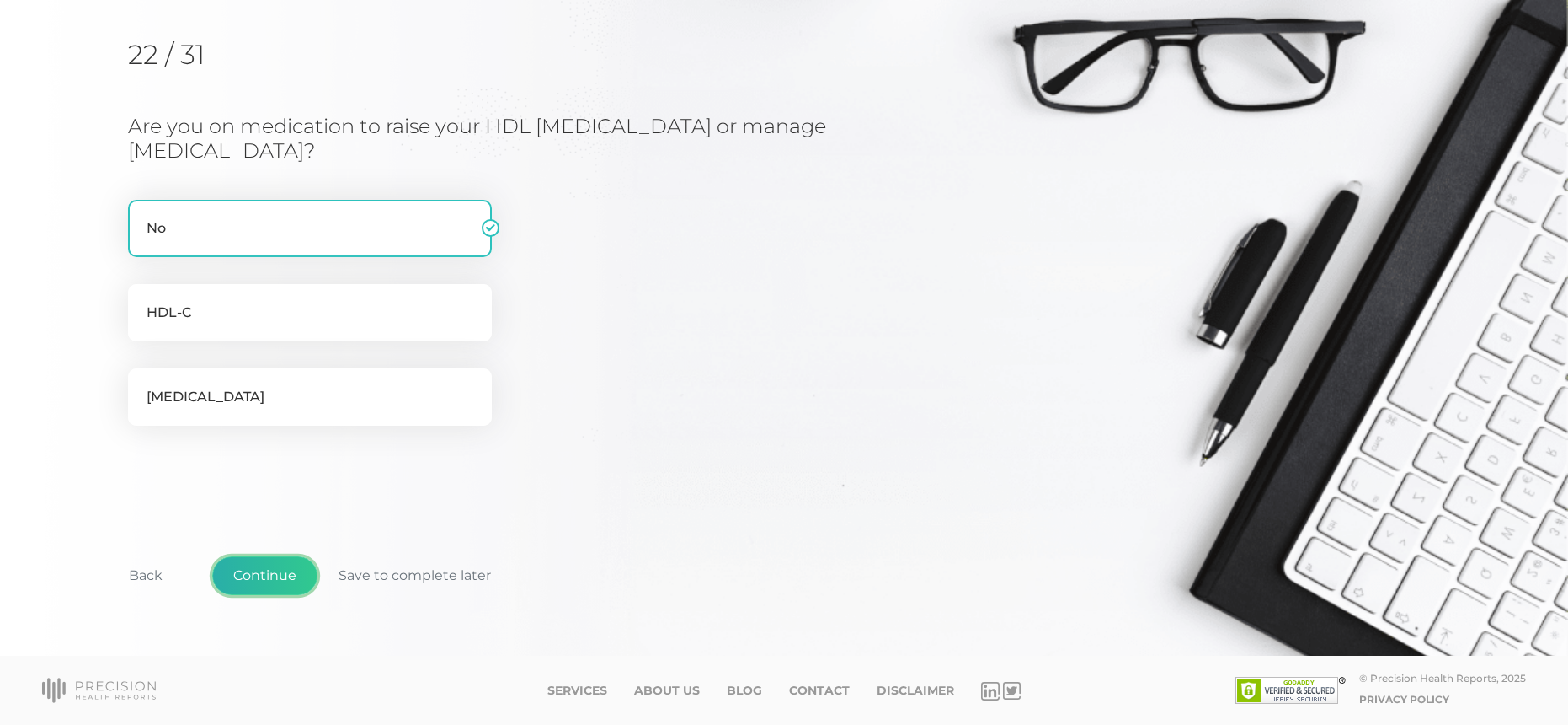
click at [257, 568] on button "Continue" at bounding box center [265, 575] width 106 height 39
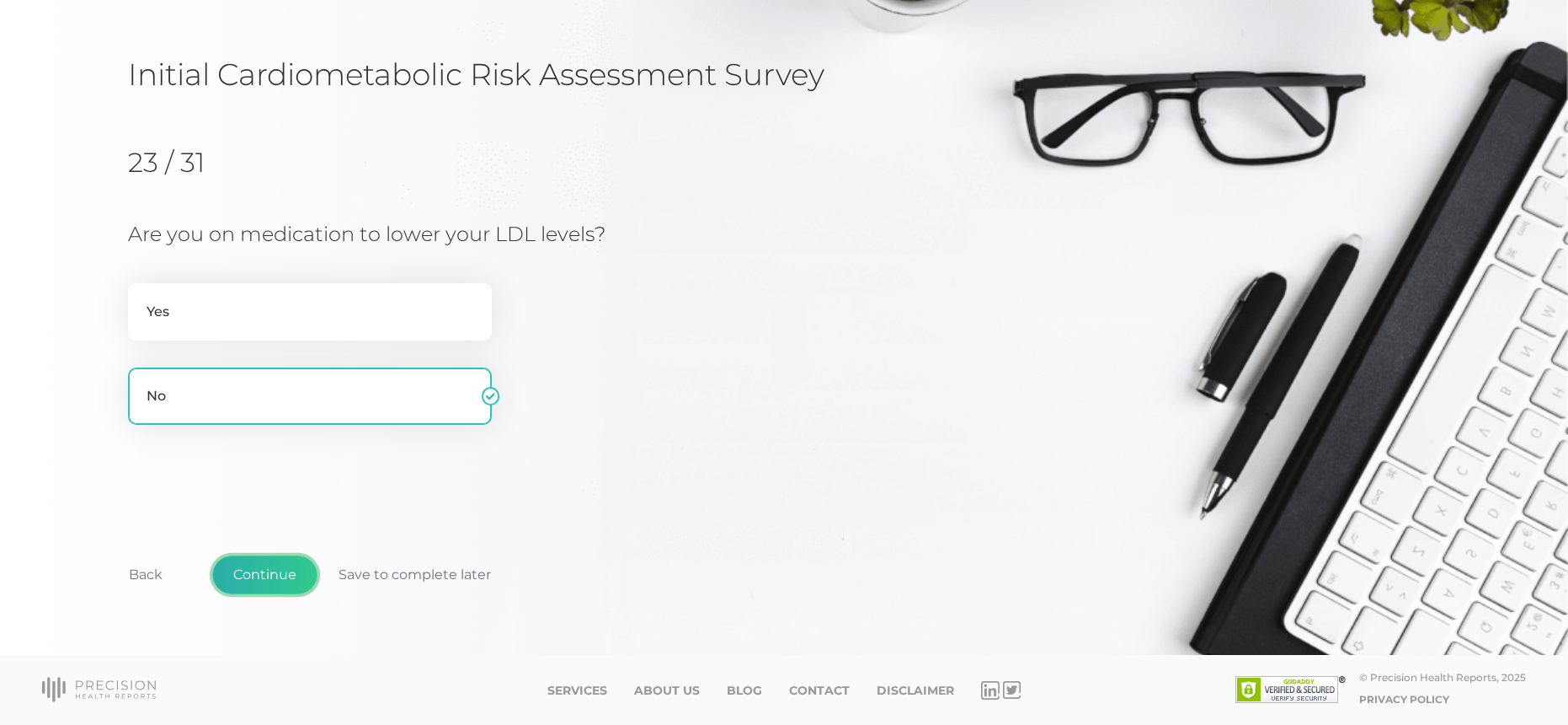
click at [290, 569] on button "Continue" at bounding box center [265, 574] width 106 height 39
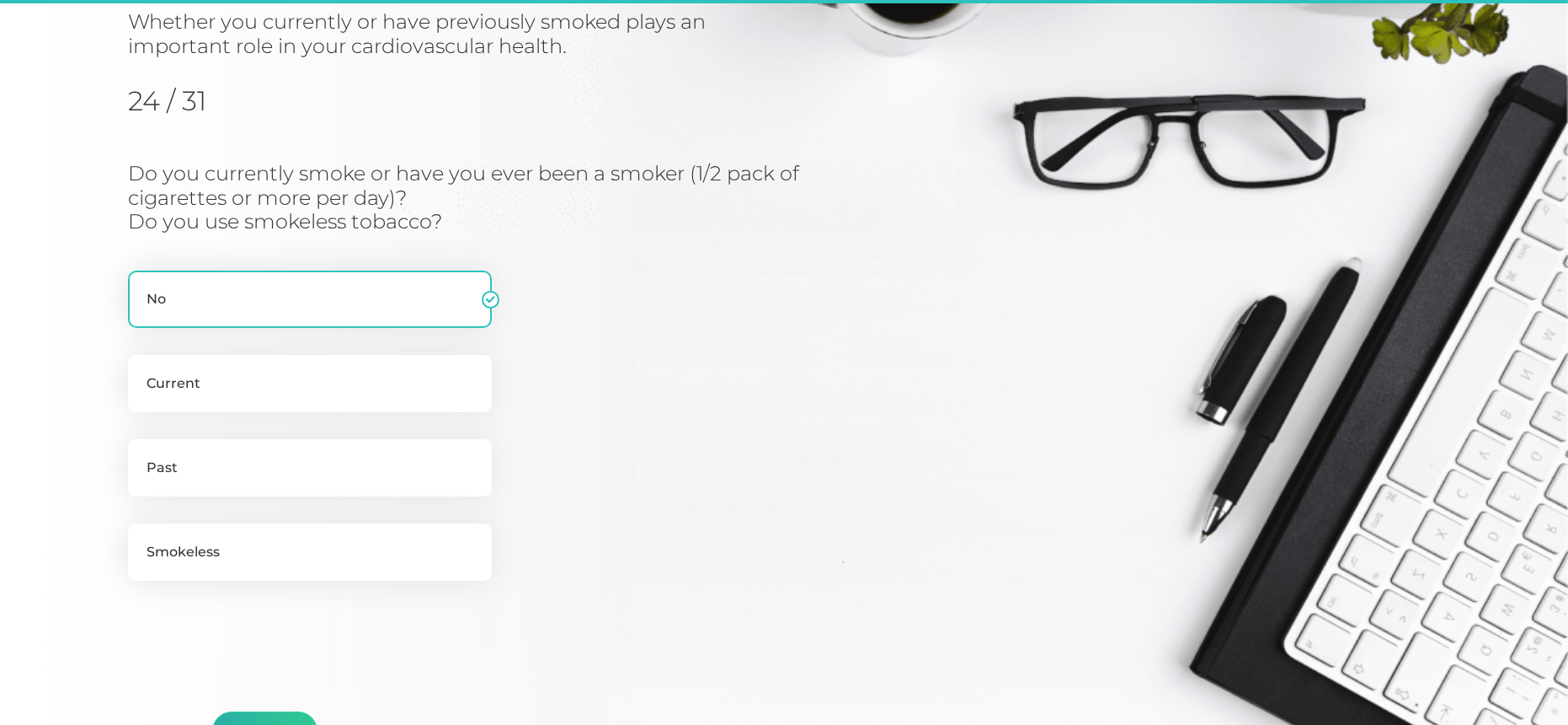
scroll to position [215, 0]
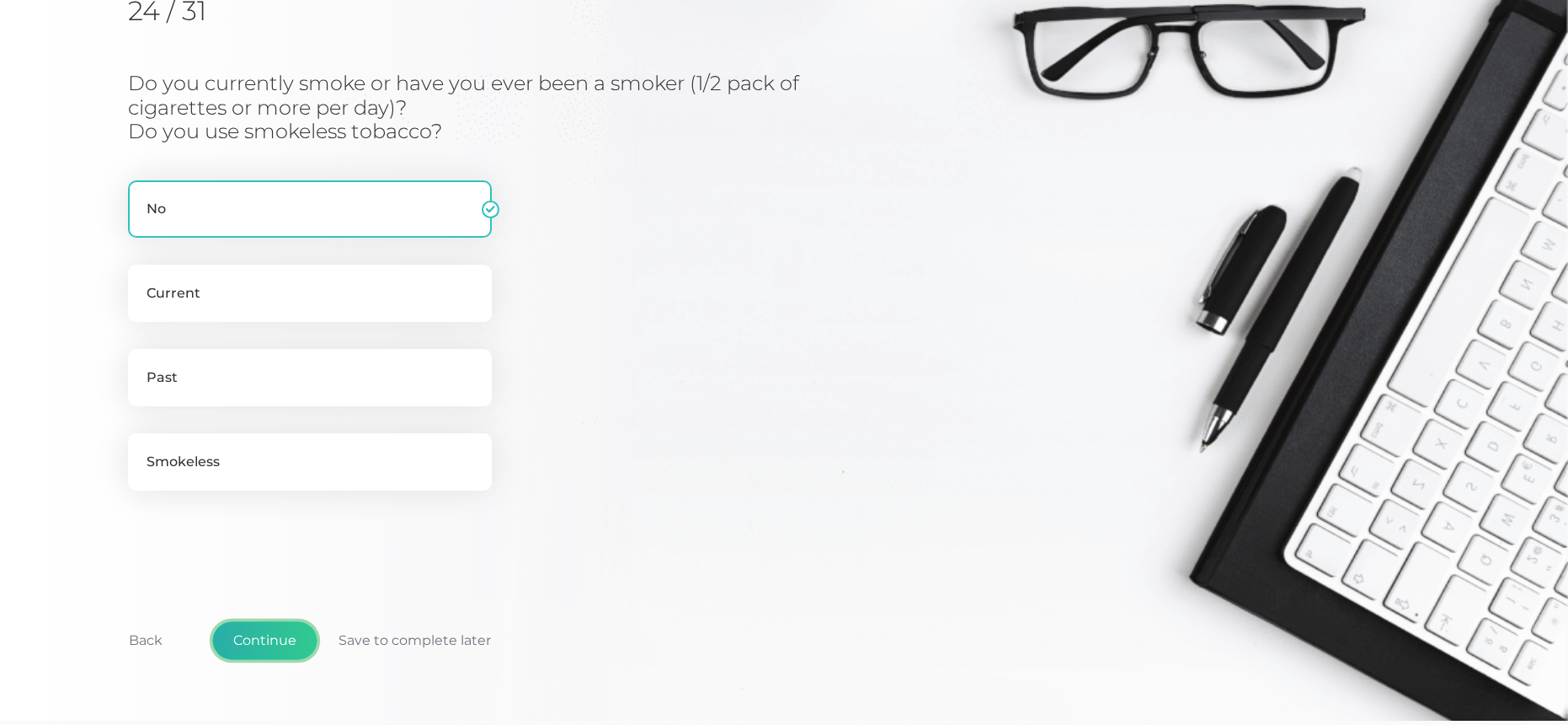
click at [288, 637] on button "Continue" at bounding box center [265, 640] width 106 height 39
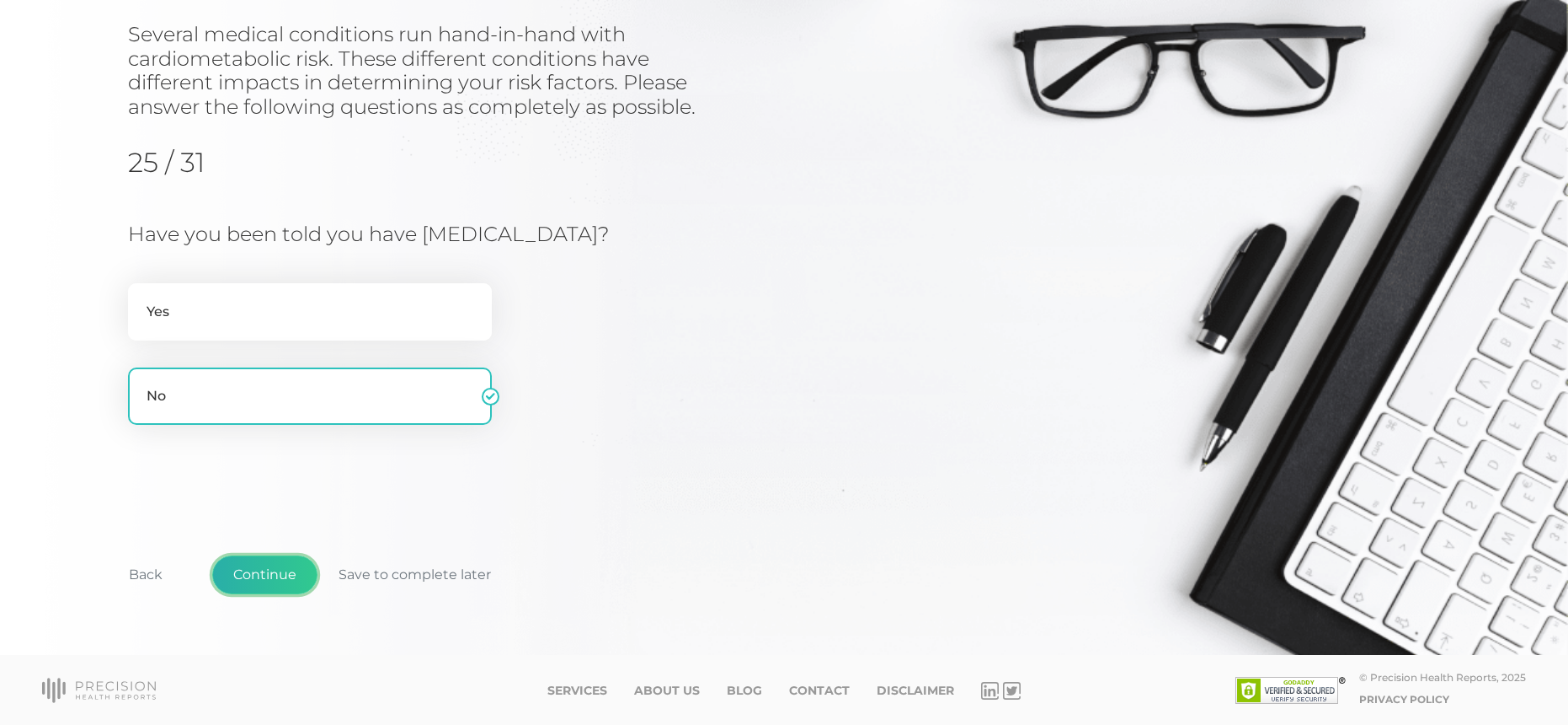
click at [266, 582] on button "Continue" at bounding box center [265, 574] width 106 height 39
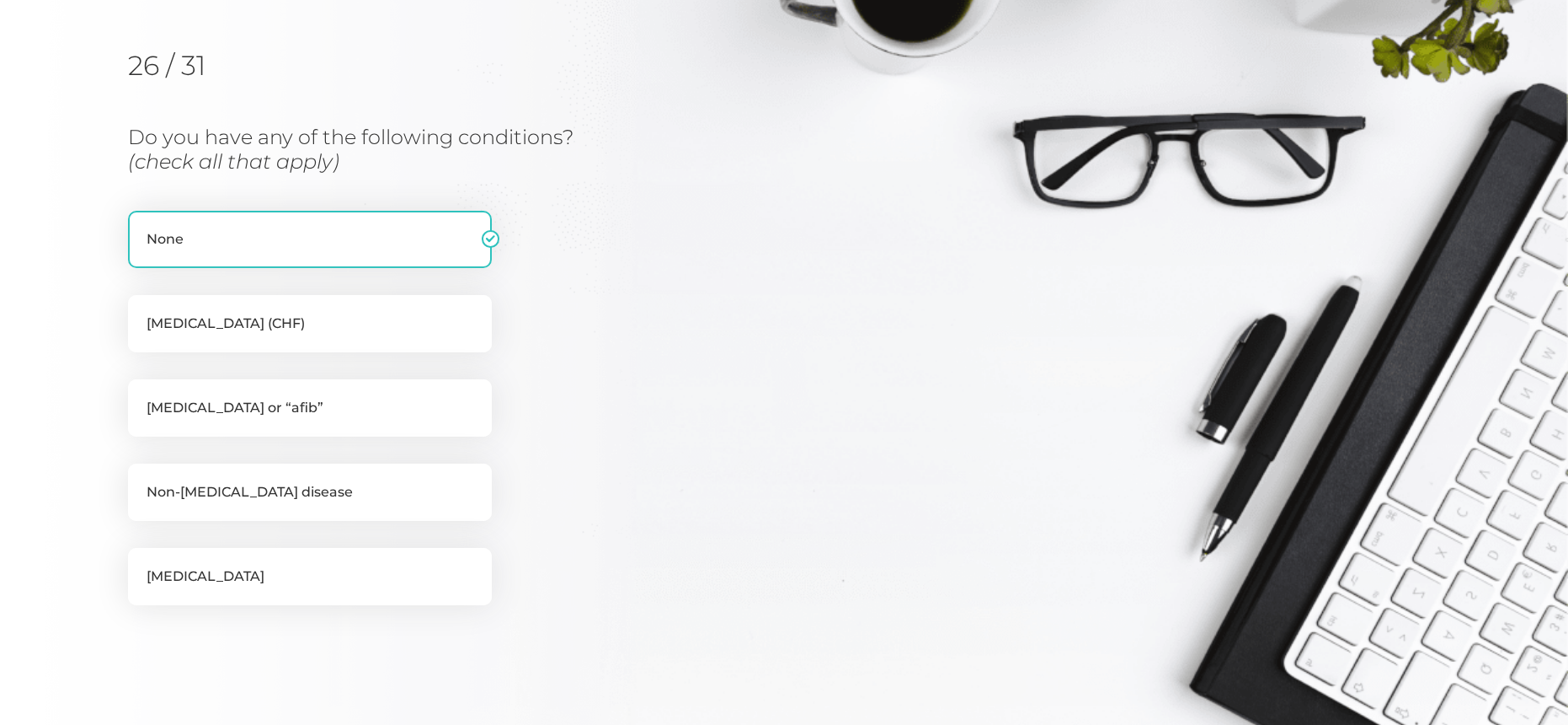
scroll to position [215, 0]
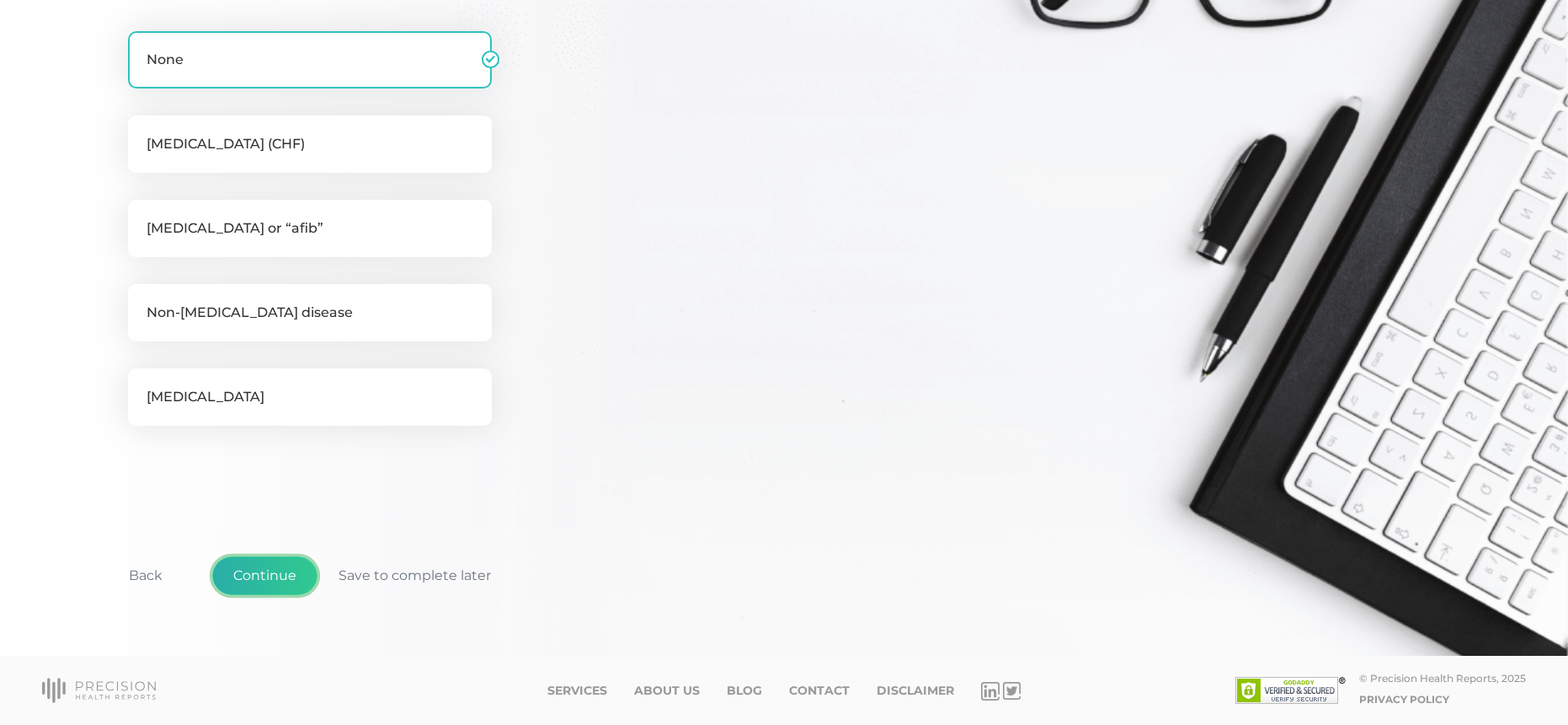
click at [287, 586] on button "Continue" at bounding box center [265, 575] width 106 height 39
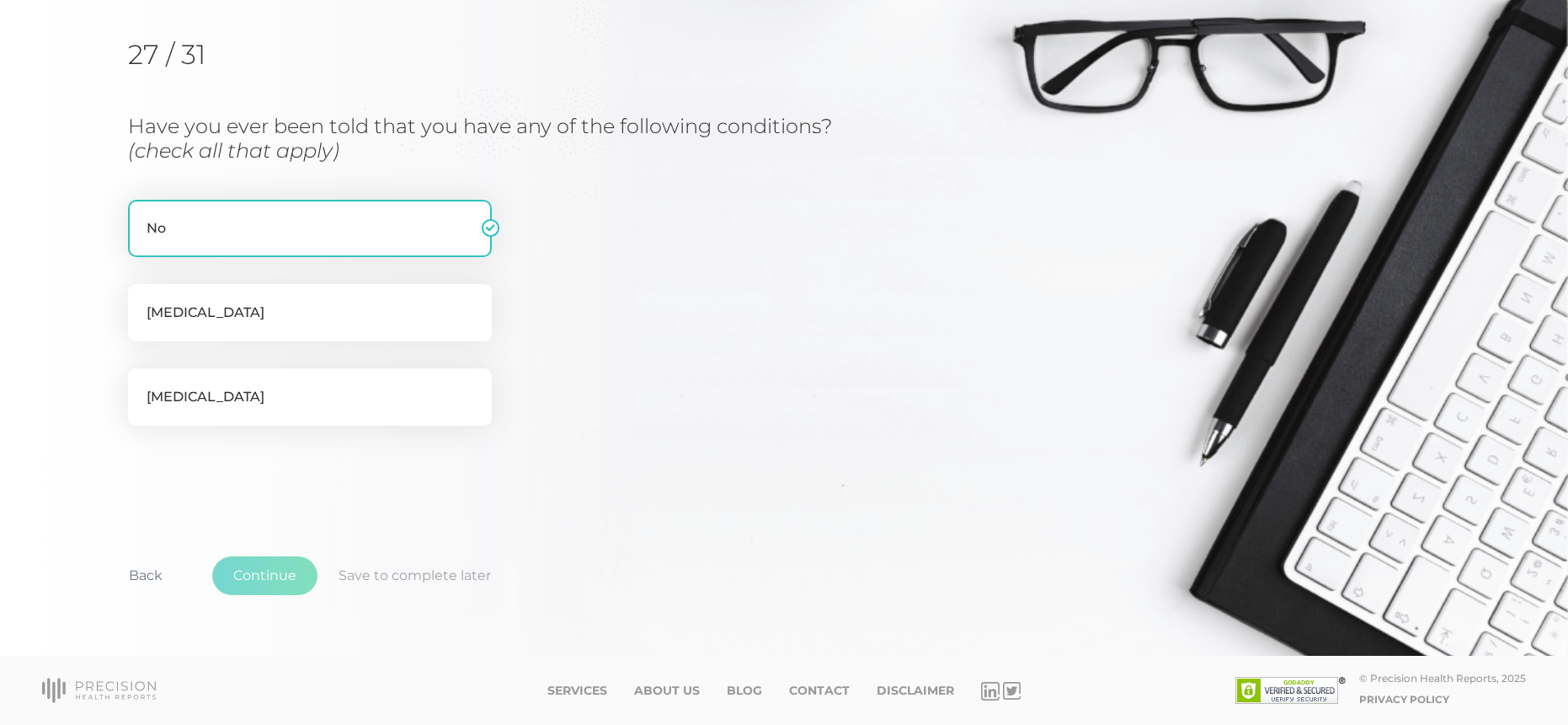
scroll to position [203, 0]
click at [270, 574] on button "Continue" at bounding box center [265, 575] width 106 height 39
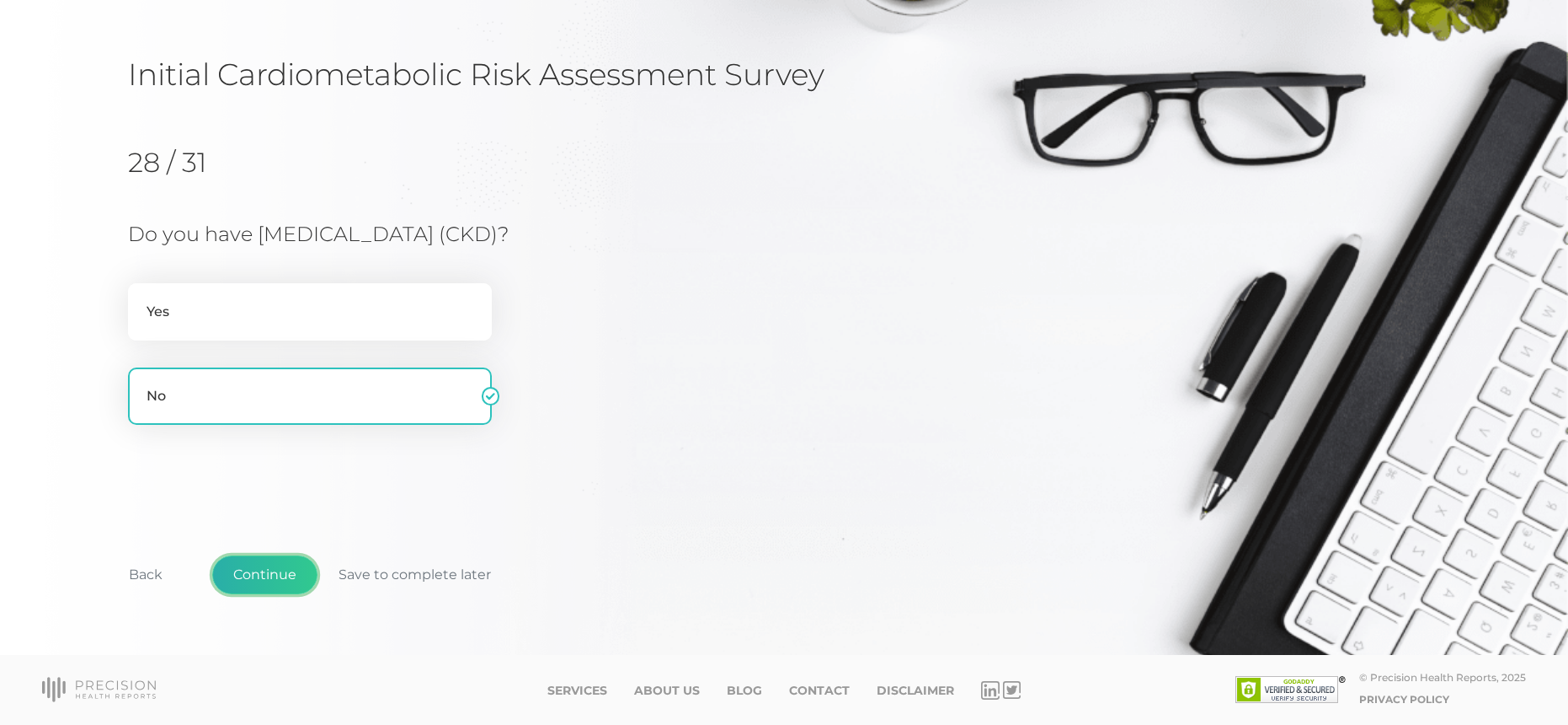
click at [276, 567] on button "Continue" at bounding box center [265, 574] width 106 height 39
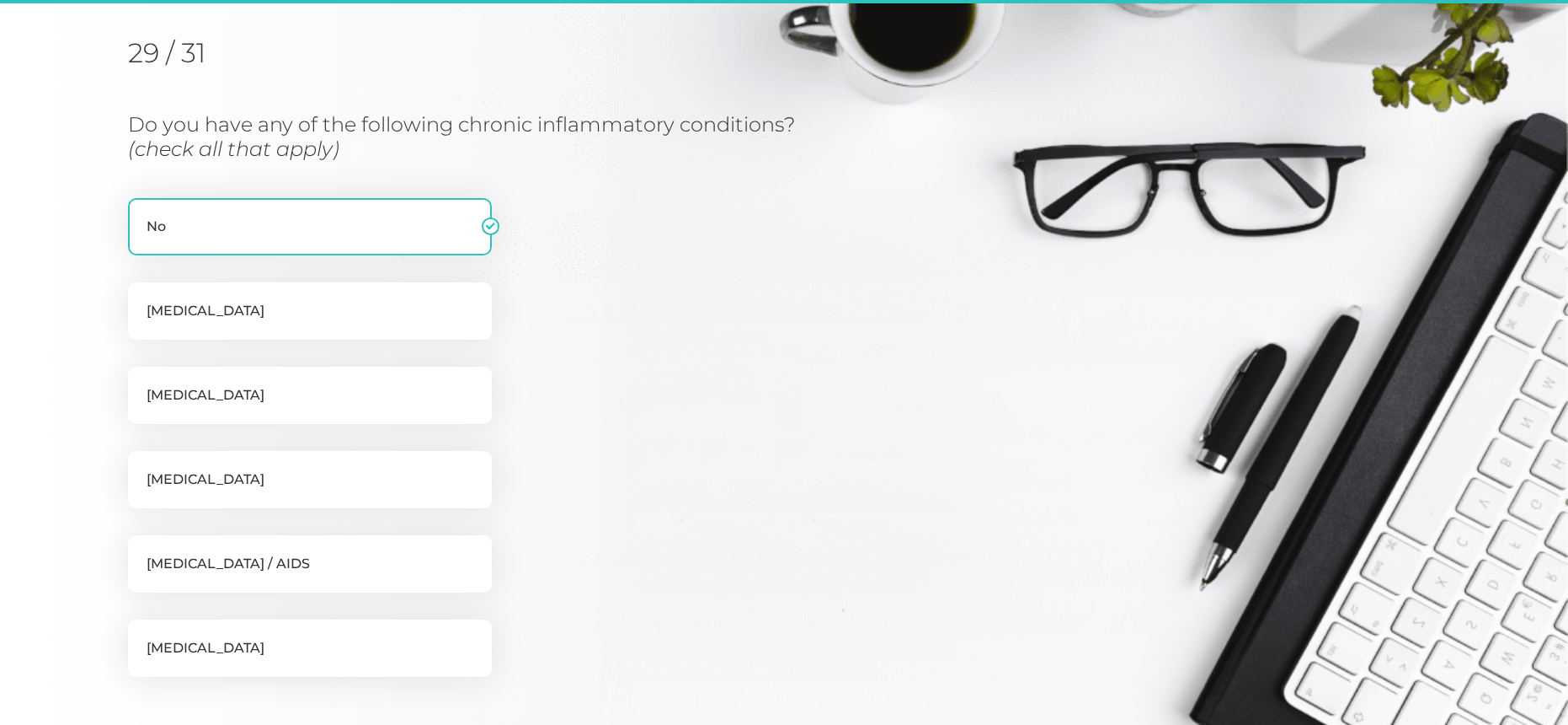
scroll to position [215, 0]
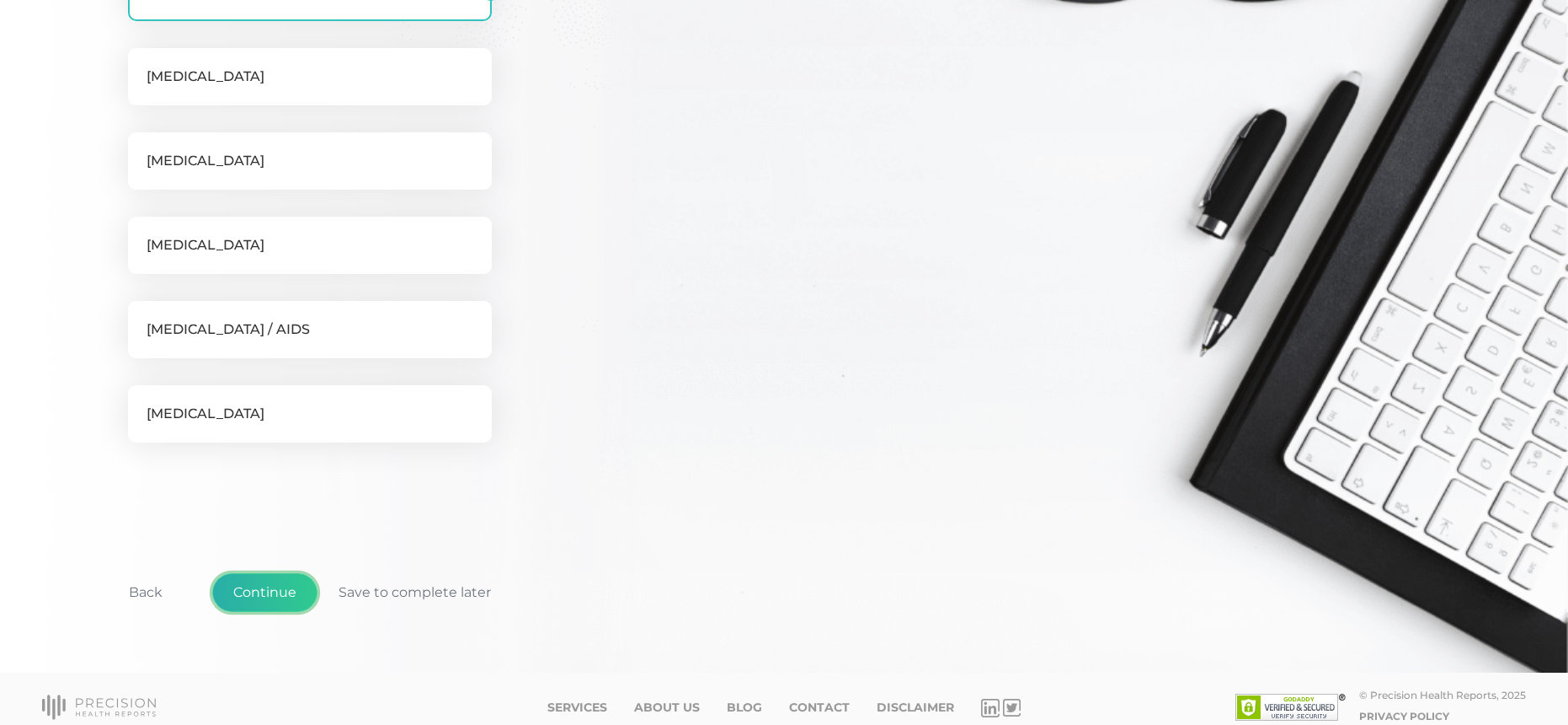
click at [274, 593] on button "Continue" at bounding box center [265, 592] width 106 height 39
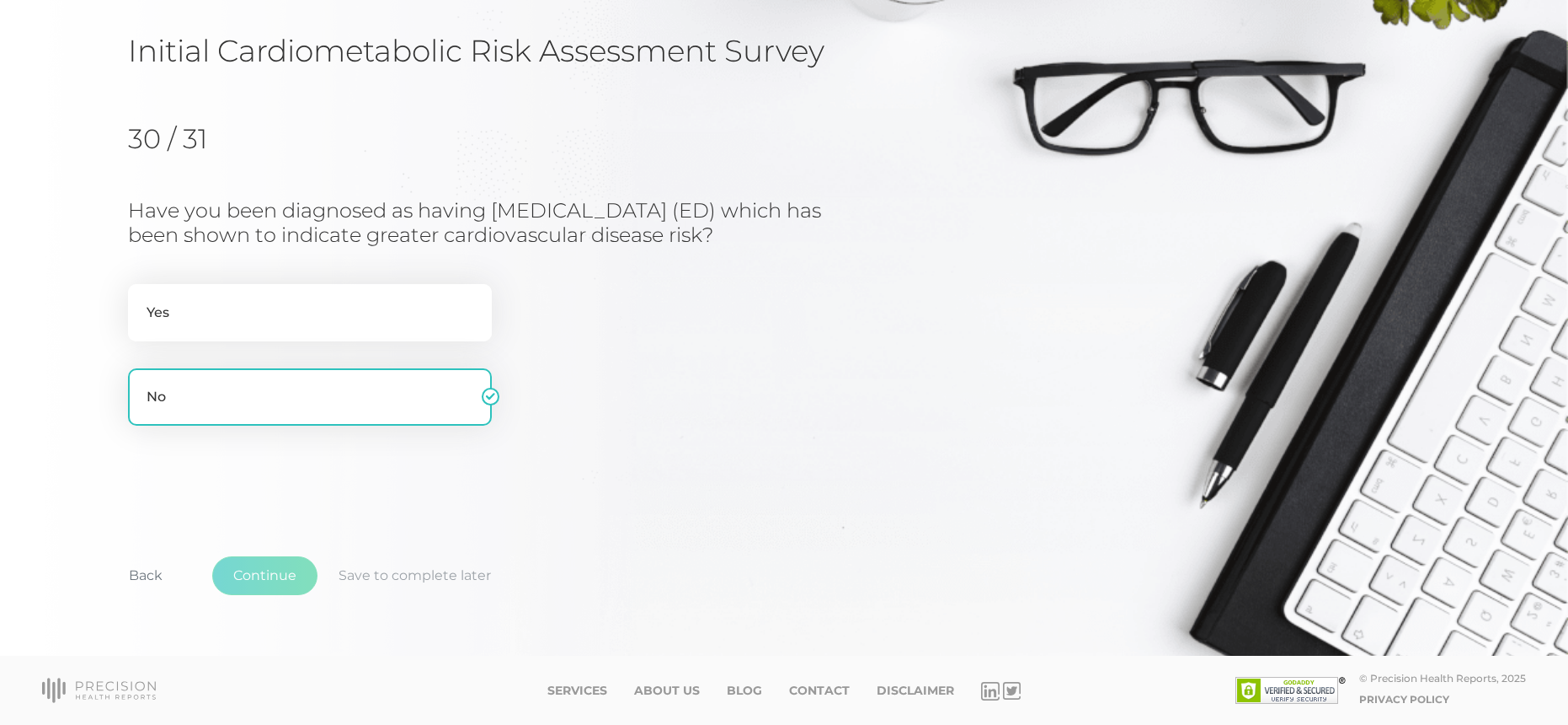
scroll to position [119, 0]
click at [267, 568] on button "Continue" at bounding box center [265, 575] width 106 height 39
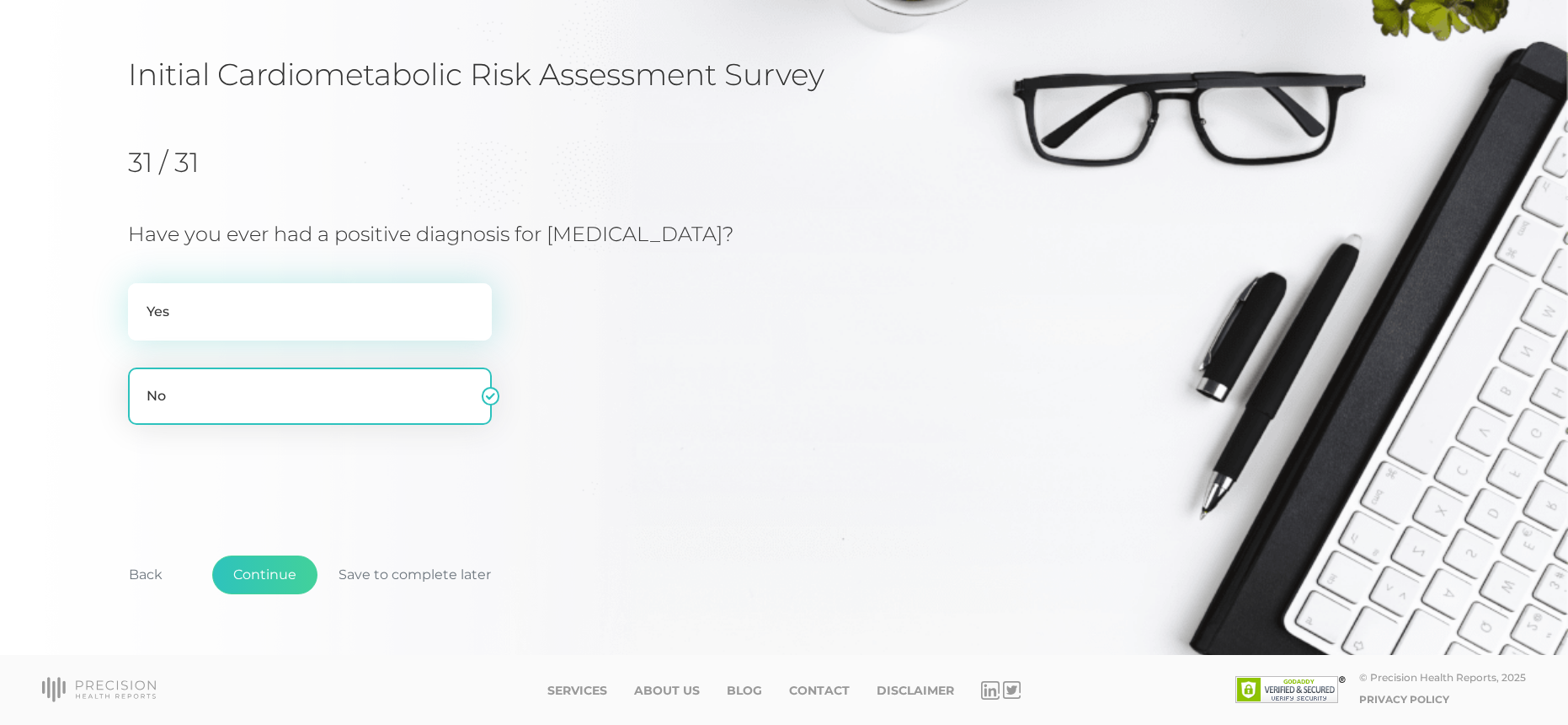
click at [221, 292] on label "Yes" at bounding box center [310, 311] width 364 height 58
click at [141, 292] on input "Yes" at bounding box center [135, 291] width 13 height 17
radio input "true"
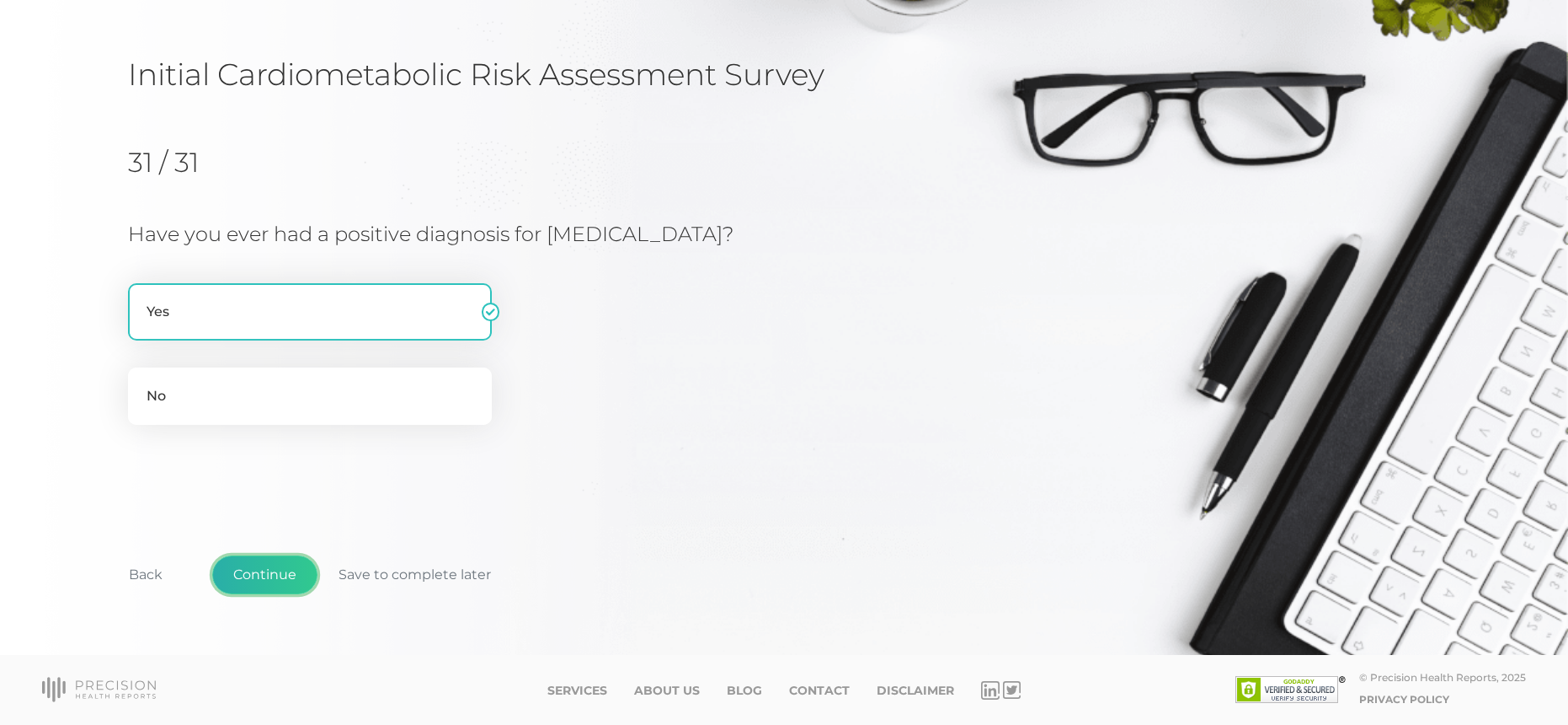
click at [269, 571] on button "Continue" at bounding box center [265, 574] width 106 height 39
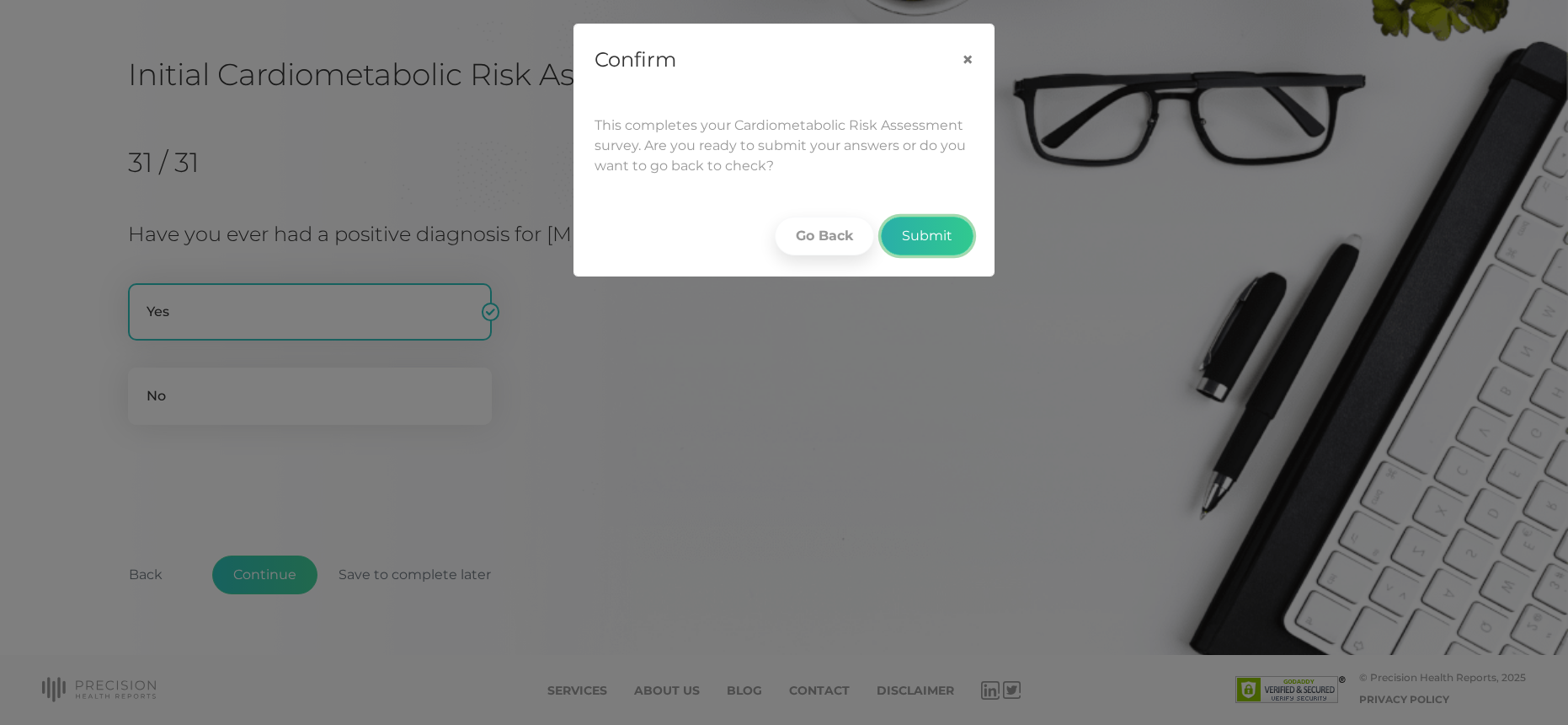
click at [920, 237] on button "Submit" at bounding box center [927, 236] width 92 height 39
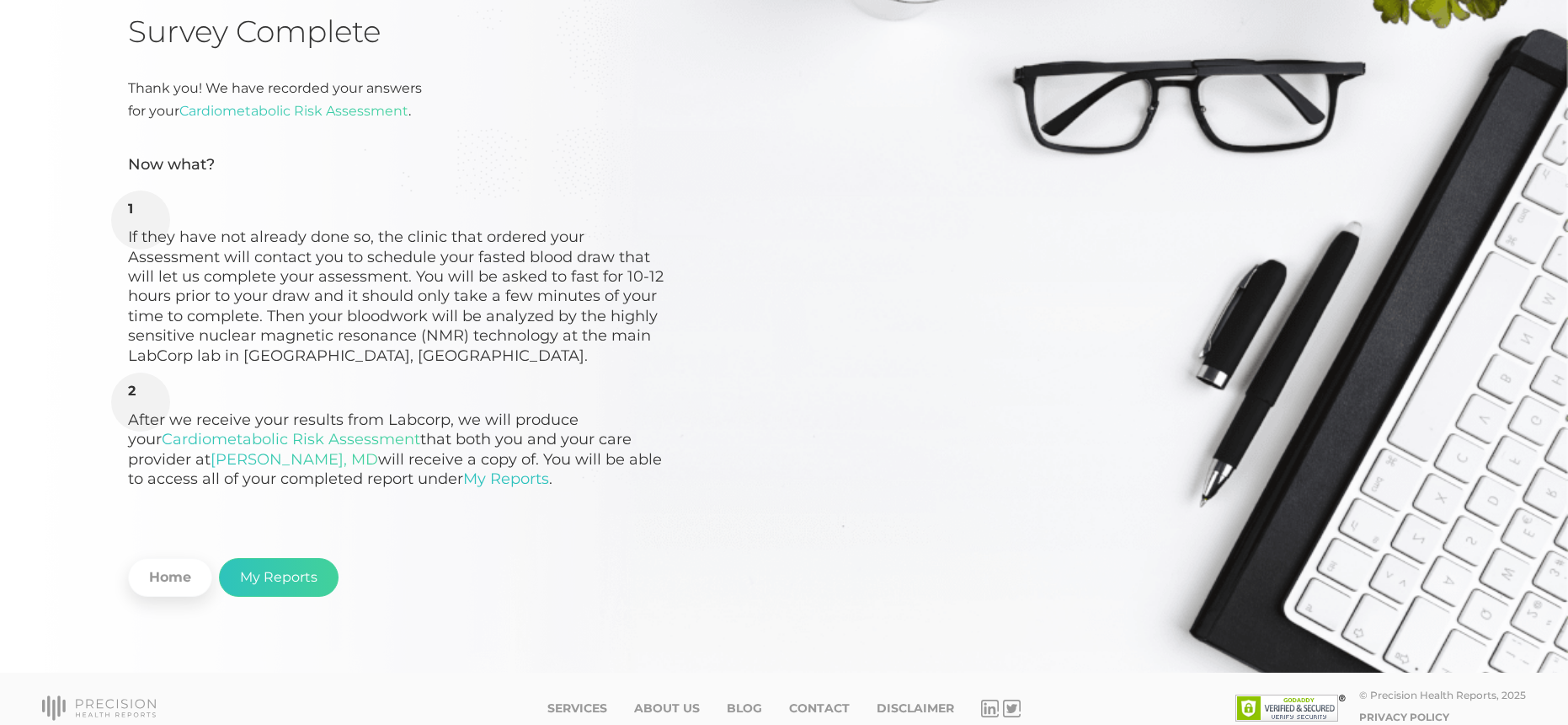
scroll to position [156, 0]
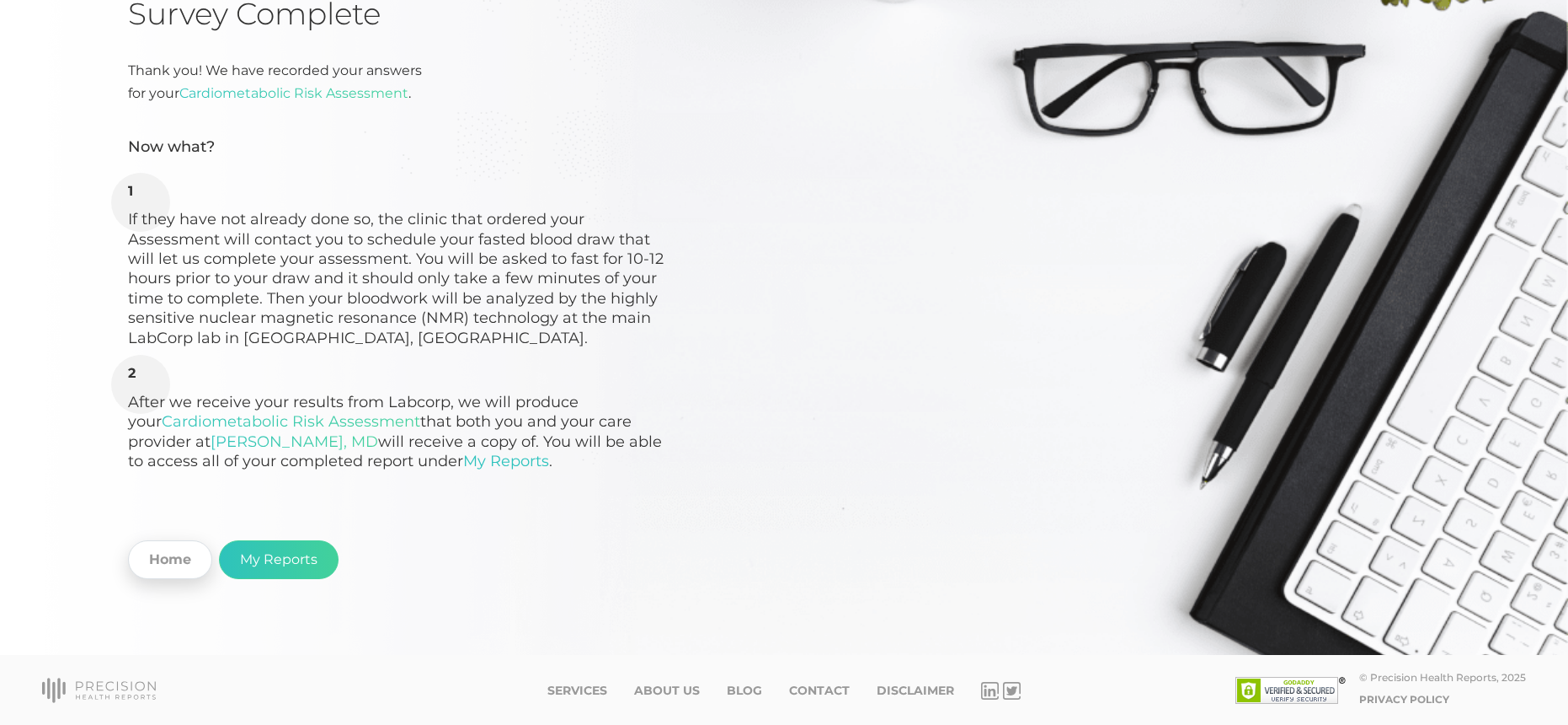
click at [183, 562] on link "Home" at bounding box center [170, 559] width 84 height 39
